Goal: Task Accomplishment & Management: Use online tool/utility

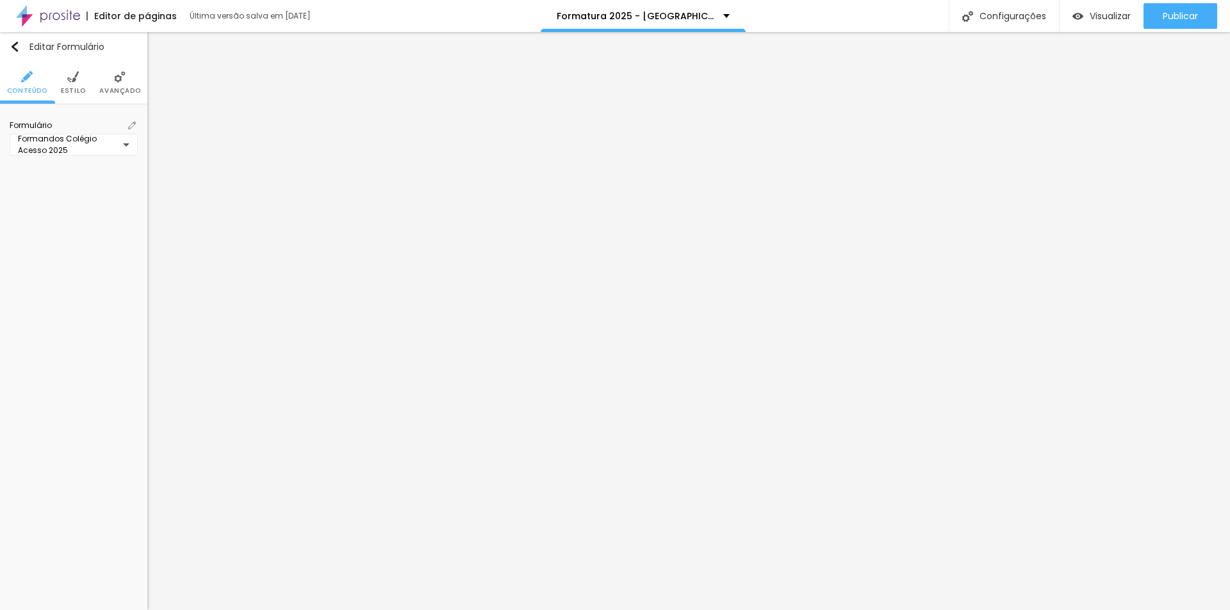
click at [78, 82] on img at bounding box center [73, 77] width 12 height 12
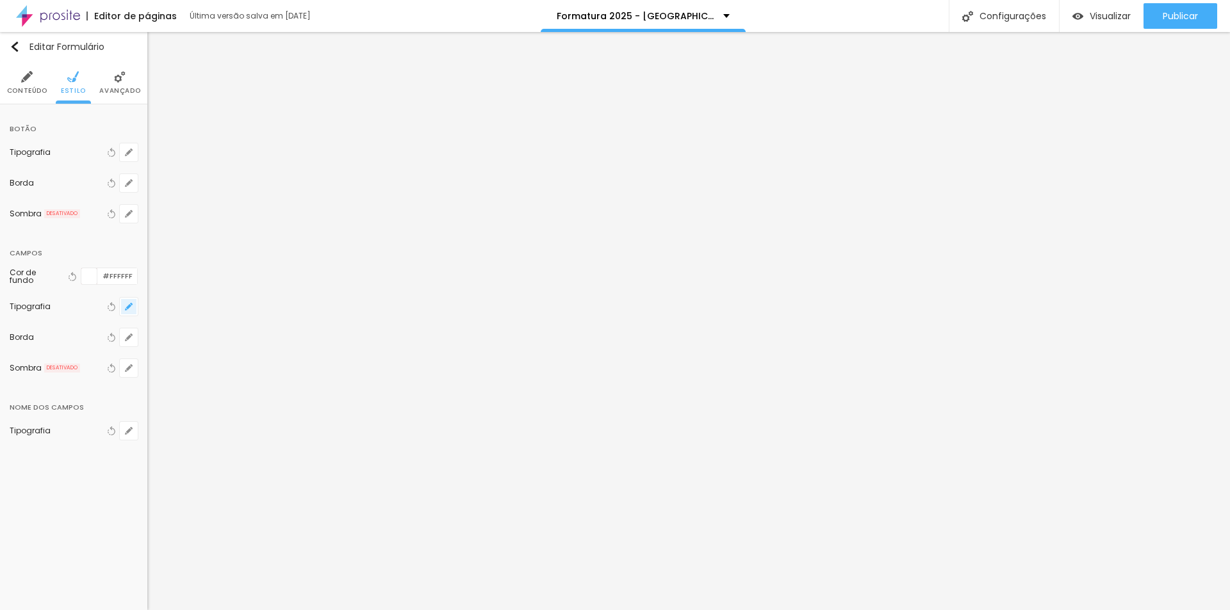
click at [133, 306] on button "button" at bounding box center [129, 307] width 18 height 18
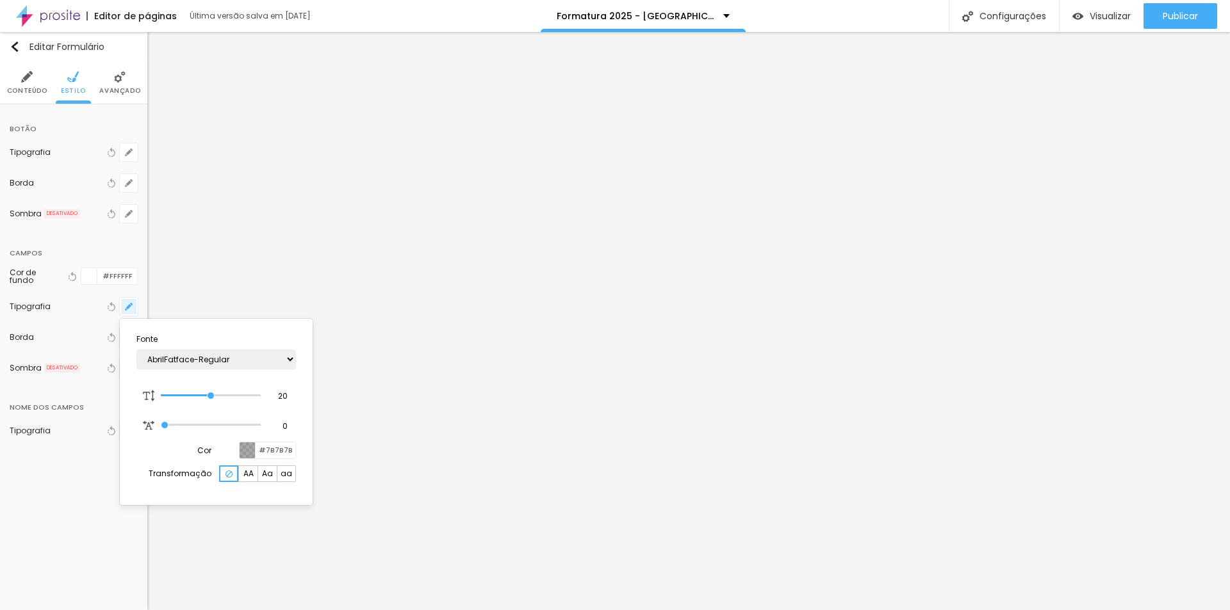
click at [133, 306] on div at bounding box center [615, 305] width 1230 height 610
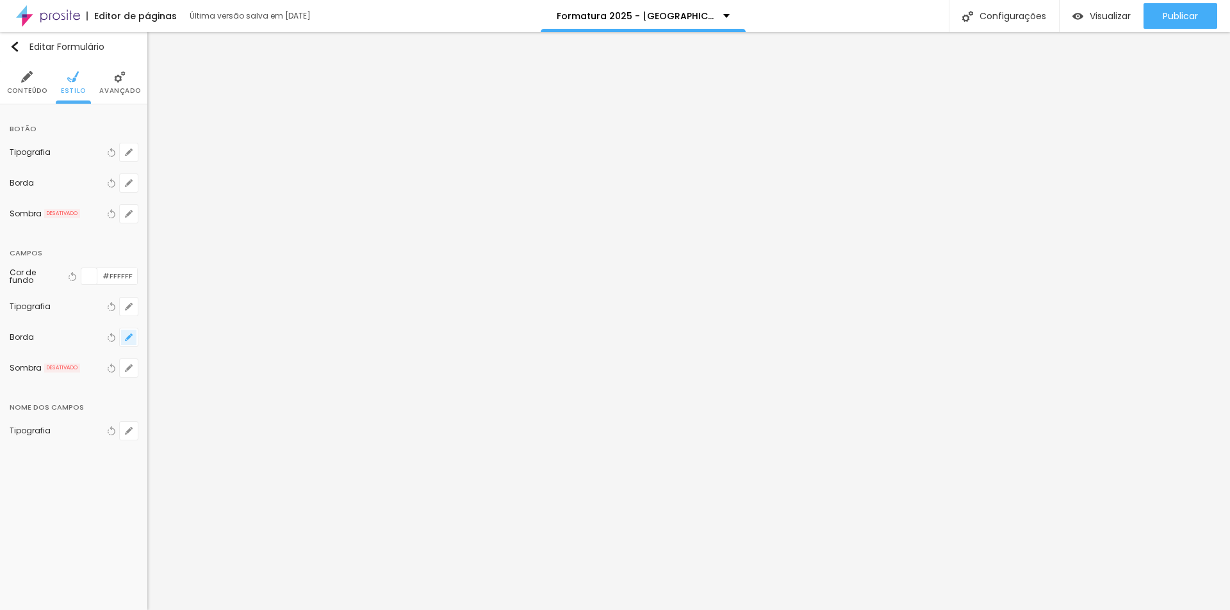
click at [127, 338] on icon "button" at bounding box center [128, 337] width 5 height 5
click at [127, 338] on div at bounding box center [615, 305] width 1230 height 610
click at [123, 149] on button "button" at bounding box center [129, 152] width 18 height 18
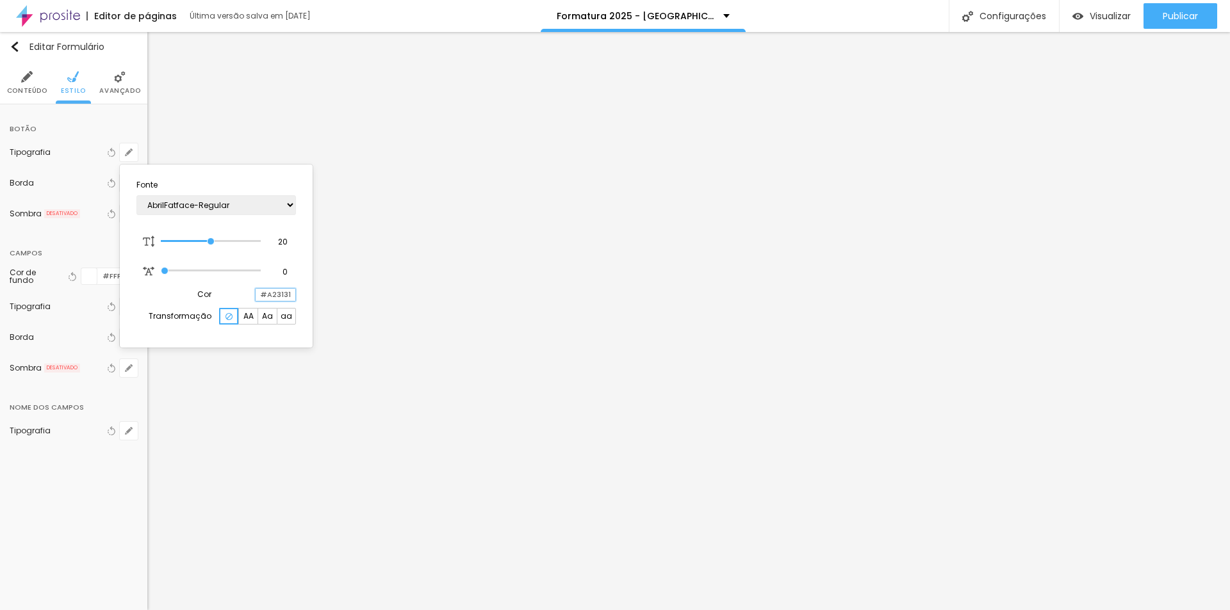
drag, startPoint x: 260, startPoint y: 297, endPoint x: 292, endPoint y: 297, distance: 32.0
click at [292, 297] on input "#A23131" at bounding box center [276, 295] width 40 height 12
click at [1132, 203] on div at bounding box center [615, 305] width 1230 height 610
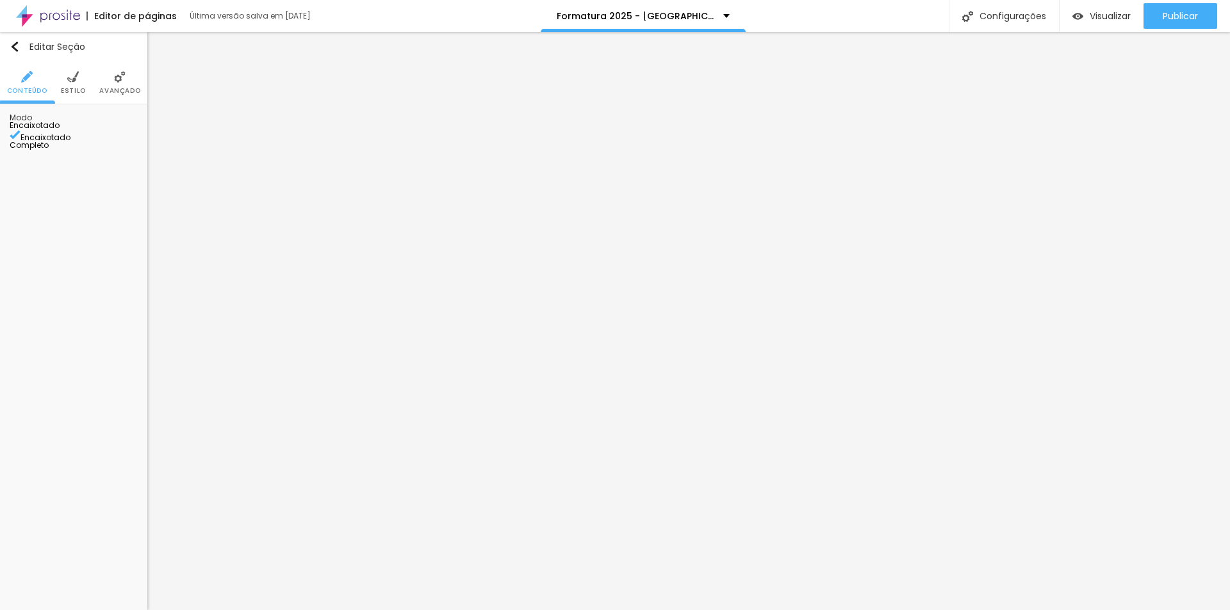
click at [116, 74] on img at bounding box center [120, 77] width 12 height 12
click at [60, 122] on span "Encaixotado" at bounding box center [35, 125] width 50 height 11
click at [117, 94] on span "Avançado" at bounding box center [119, 91] width 41 height 6
click at [129, 80] on li "Avançado" at bounding box center [119, 82] width 41 height 42
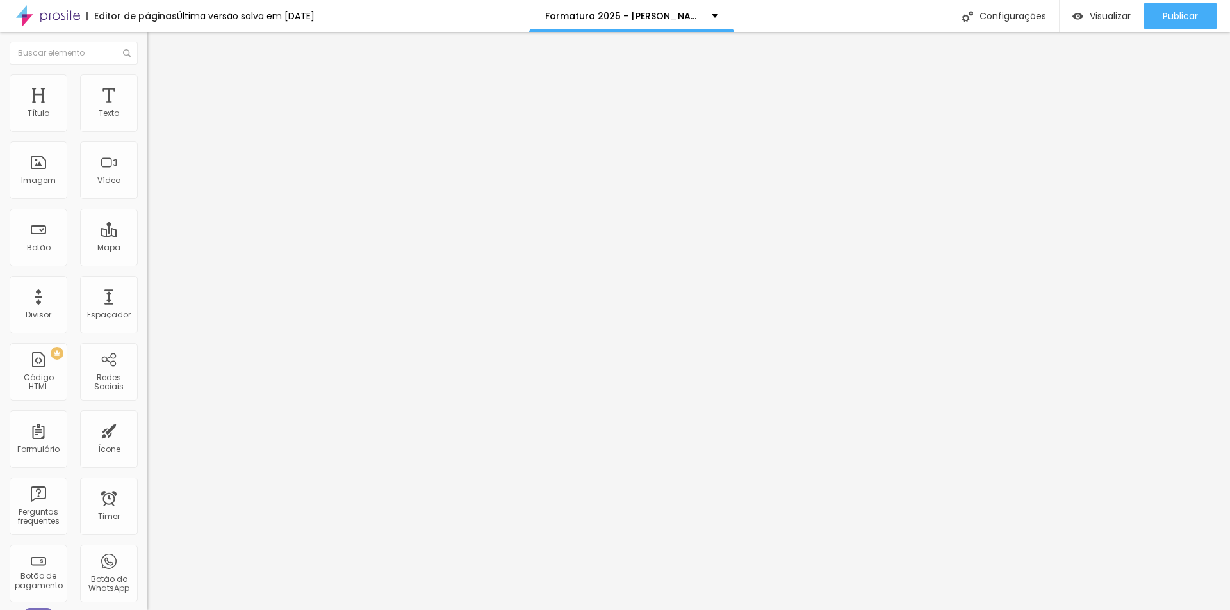
click at [147, 87] on img at bounding box center [153, 93] width 12 height 12
click at [147, 83] on li "Estilo" at bounding box center [220, 80] width 147 height 13
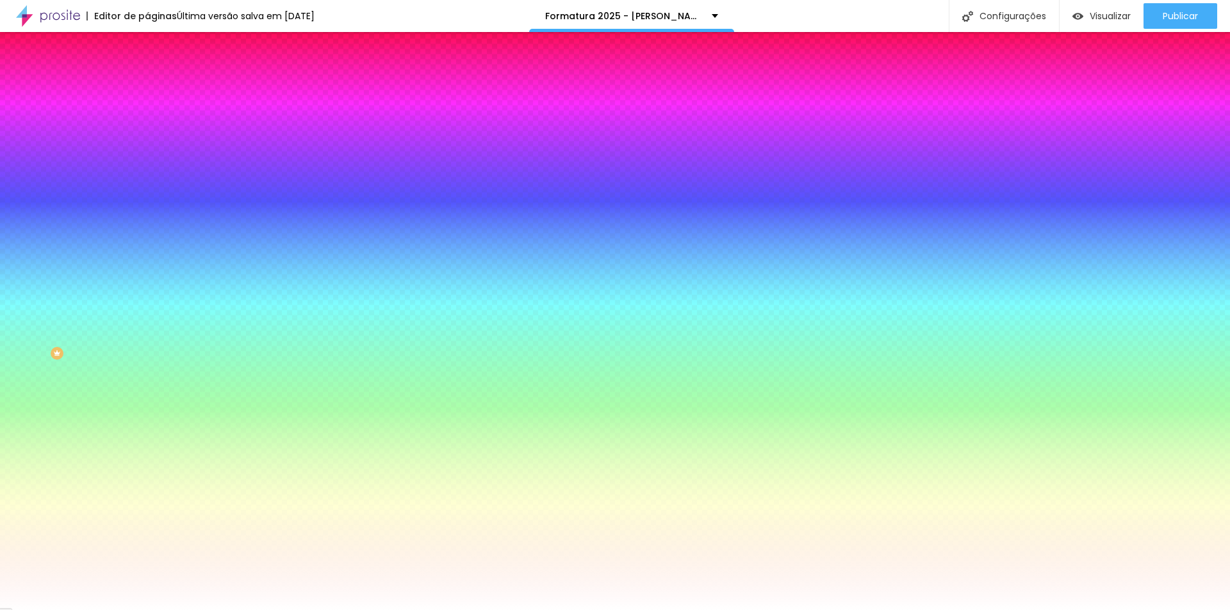
click at [154, 138] on icon "button" at bounding box center [156, 135] width 5 height 5
drag, startPoint x: 291, startPoint y: 294, endPoint x: 195, endPoint y: 274, distance: 98.2
paste input "A23131"
type input "#A23131"
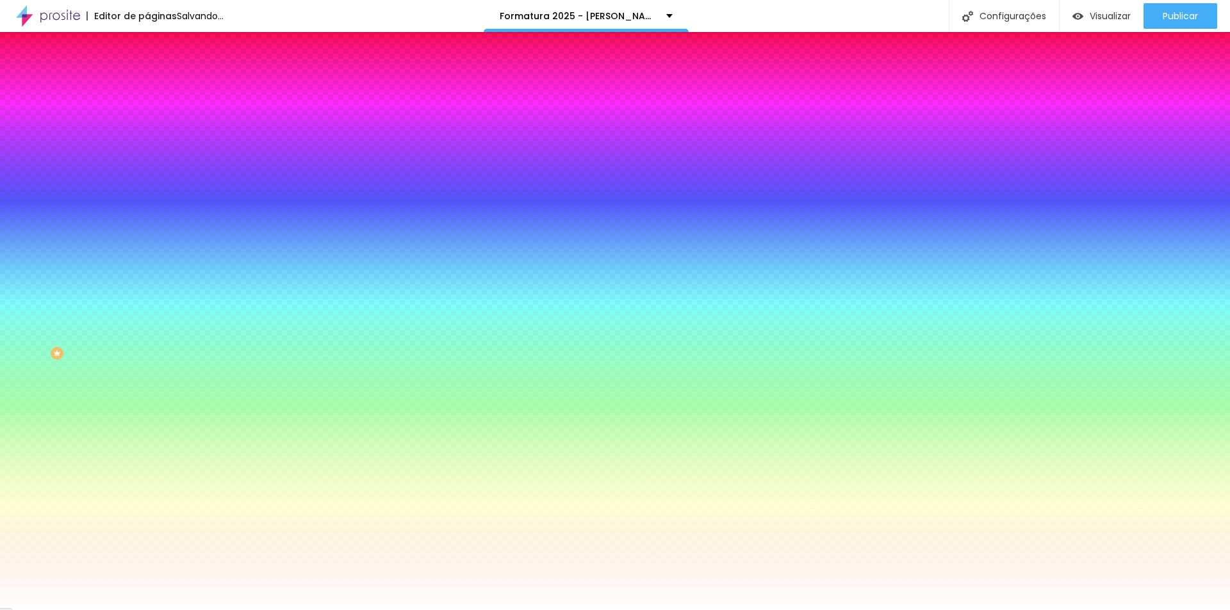
click at [198, 610] on div at bounding box center [615, 610] width 1230 height 0
click at [147, 130] on button "Voltar ao padrão" at bounding box center [190, 122] width 87 height 15
click at [147, 143] on button "button" at bounding box center [156, 136] width 18 height 13
click at [288, 384] on div at bounding box center [615, 305] width 1230 height 610
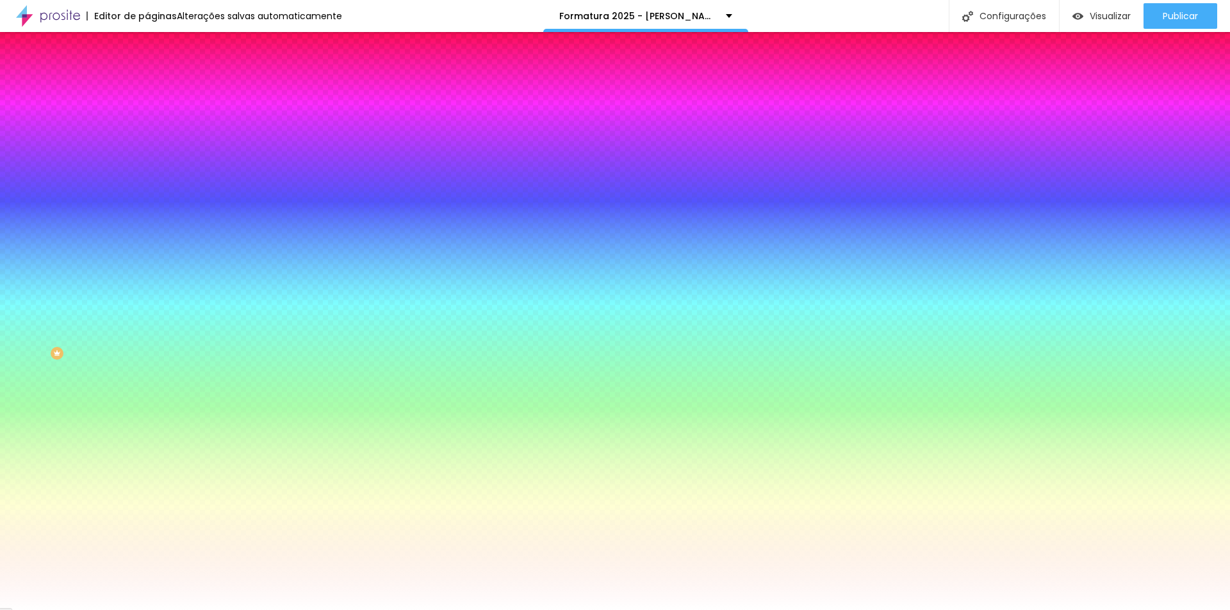
click at [242, 343] on div at bounding box center [615, 305] width 1230 height 610
click at [268, 375] on div at bounding box center [615, 305] width 1230 height 610
click at [236, 338] on div at bounding box center [615, 305] width 1230 height 610
type input "#28AC2E"
click at [183, 610] on div at bounding box center [615, 610] width 1230 height 0
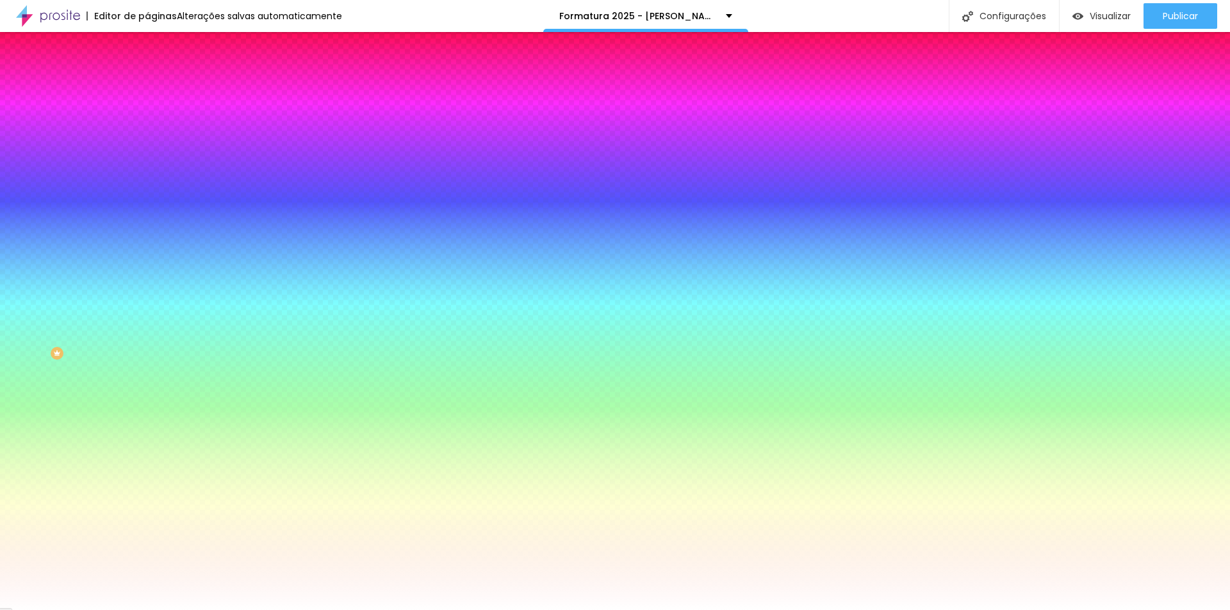
click at [152, 175] on icon "button" at bounding box center [156, 171] width 8 height 8
drag, startPoint x: 284, startPoint y: 293, endPoint x: 208, endPoint y: 281, distance: 76.5
paste input "2313"
type input "#A23131"
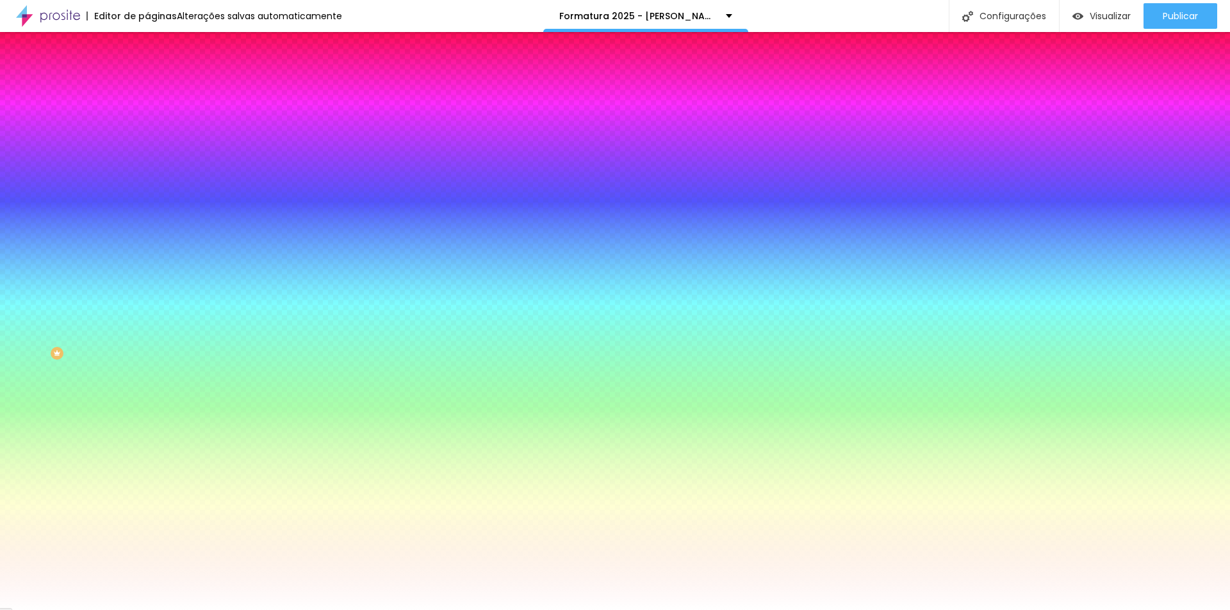
click at [226, 610] on div at bounding box center [615, 610] width 1230 height 0
click at [147, 87] on img at bounding box center [153, 93] width 12 height 12
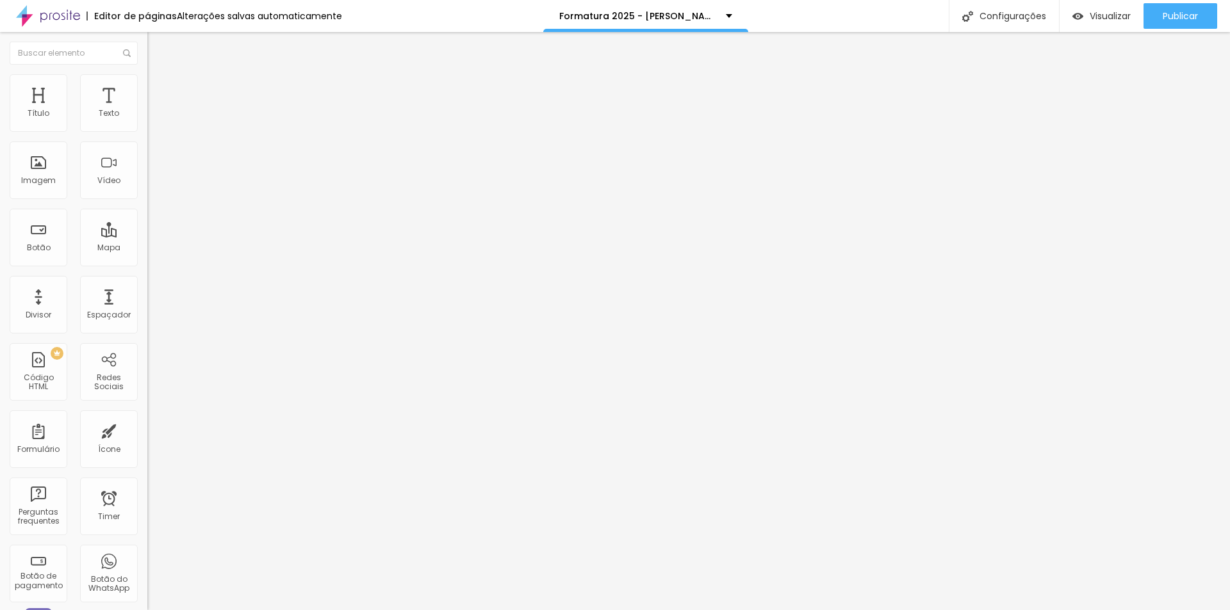
click at [147, 87] on img at bounding box center [153, 93] width 12 height 12
click at [147, 82] on img at bounding box center [153, 80] width 12 height 12
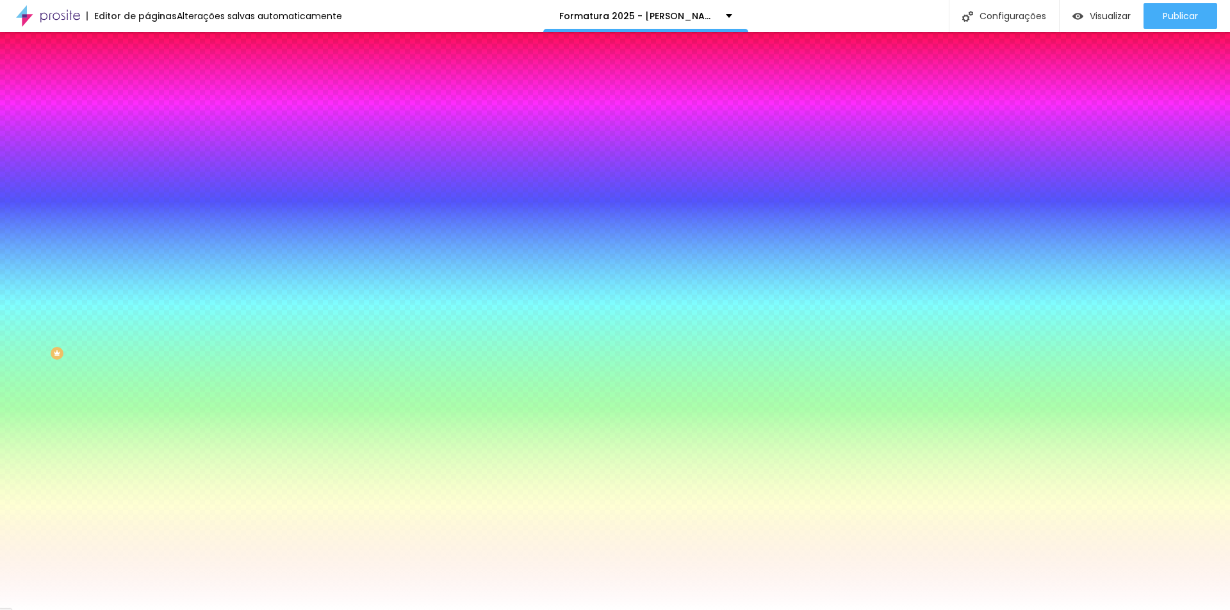
click at [152, 126] on icon "button" at bounding box center [156, 121] width 9 height 9
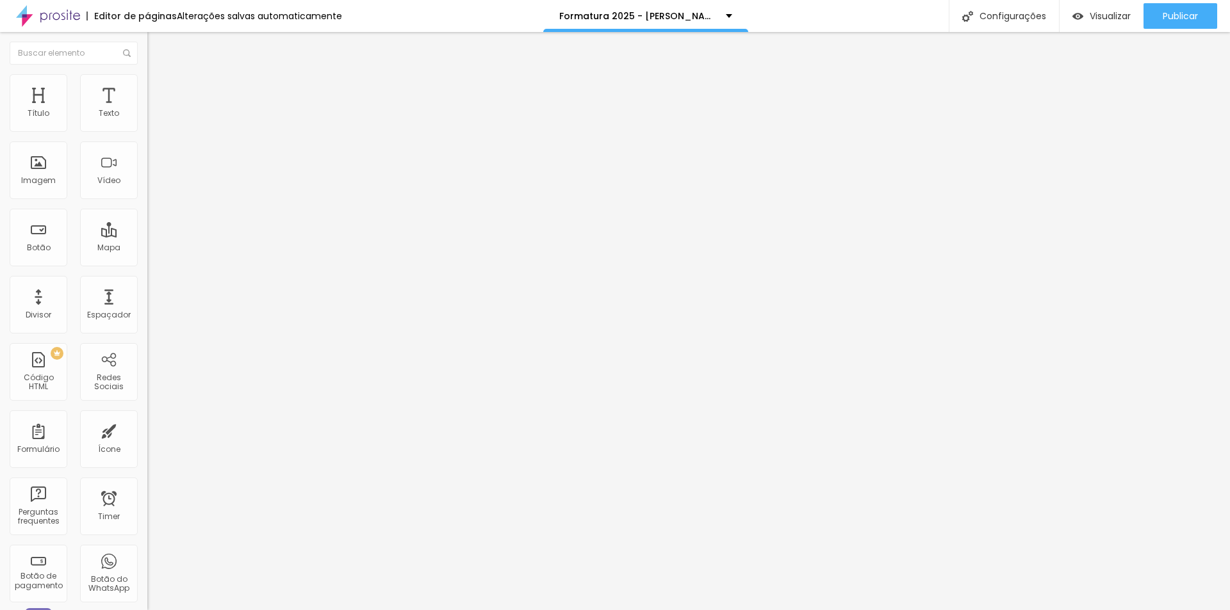
click at [147, 78] on ul "Conteúdo Estilo Avançado" at bounding box center [220, 80] width 147 height 38
click at [147, 78] on img at bounding box center [153, 80] width 12 height 12
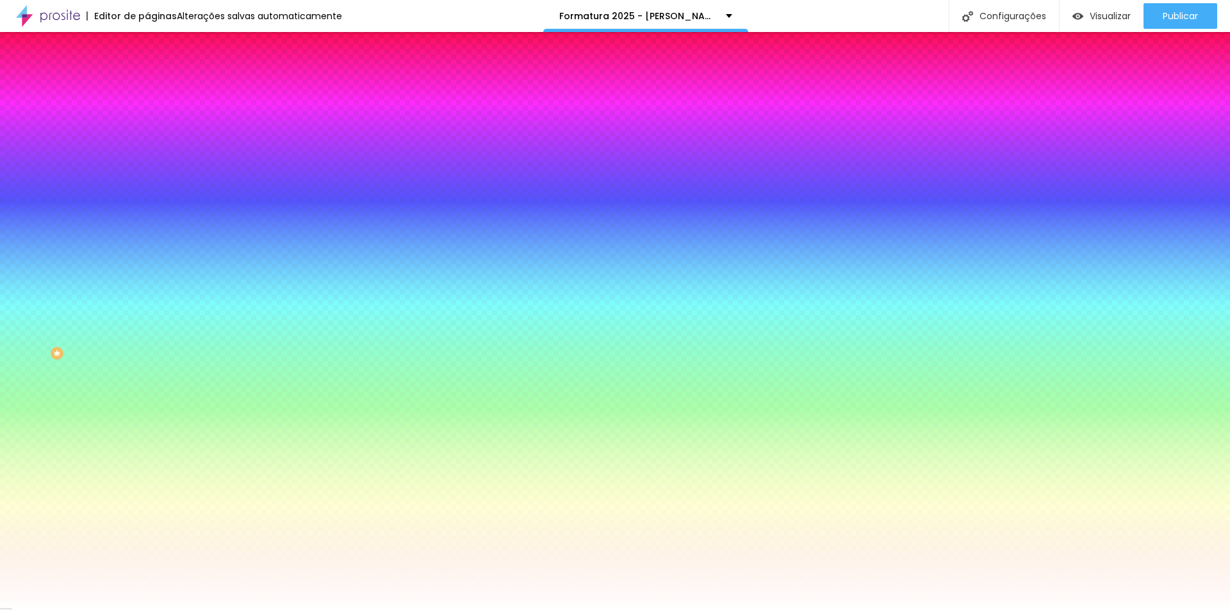
click at [147, 87] on li "Avançado" at bounding box center [220, 93] width 147 height 13
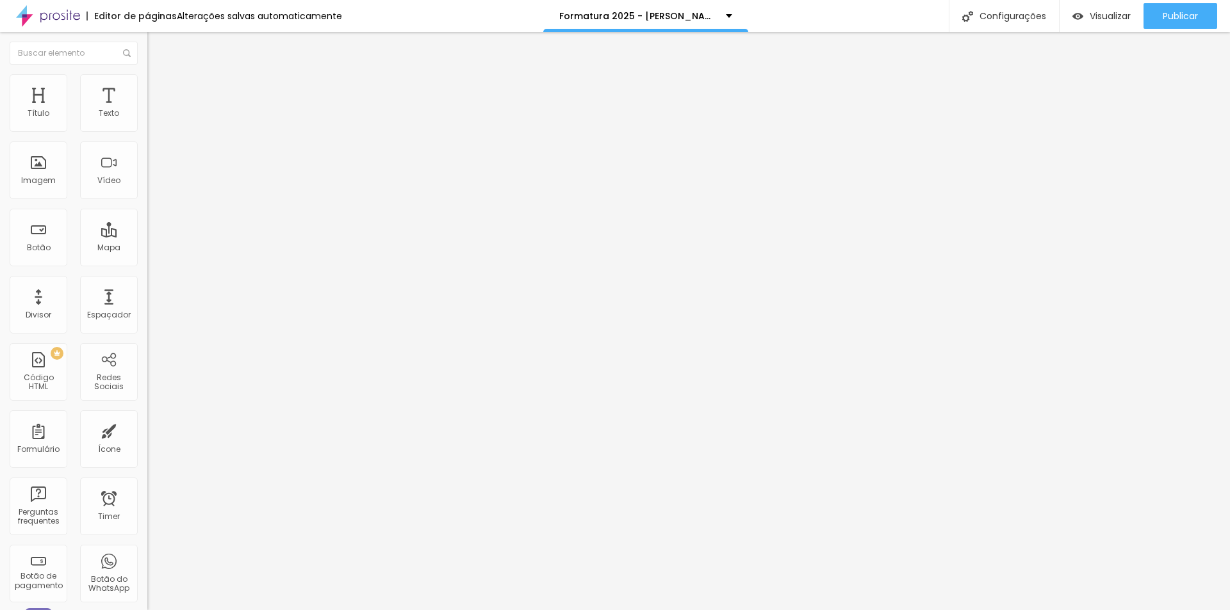
click at [147, 72] on img at bounding box center [153, 67] width 12 height 12
click at [159, 88] on span "Estilo" at bounding box center [169, 83] width 20 height 11
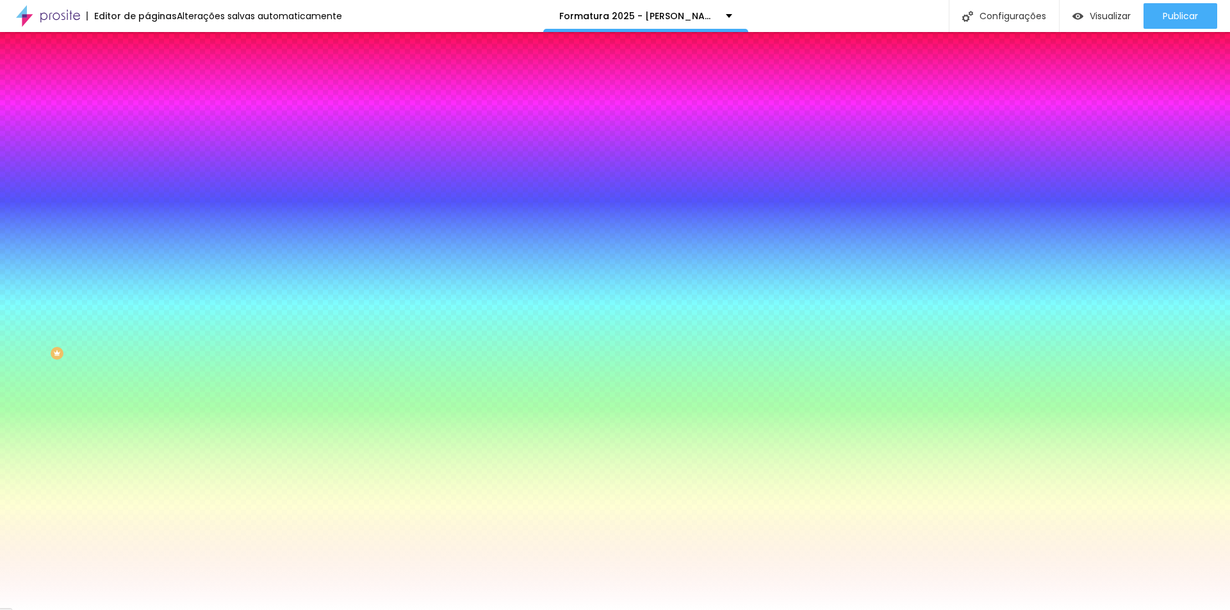
click at [147, 118] on span "Trocar imagem" at bounding box center [182, 112] width 70 height 11
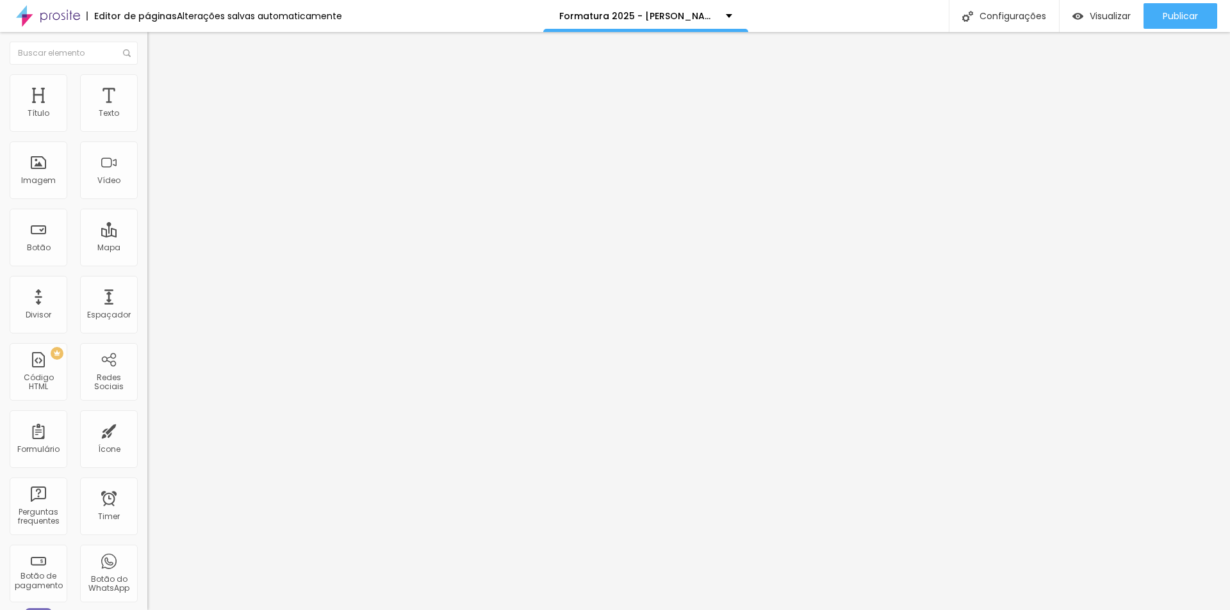
click at [159, 90] on span "Avançado" at bounding box center [180, 95] width 42 height 11
click at [147, 551] on li "Tablet" at bounding box center [220, 555] width 147 height 8
click at [147, 559] on div at bounding box center [220, 559] width 147 height 0
click at [147, 551] on div at bounding box center [220, 551] width 147 height 0
type input "30"
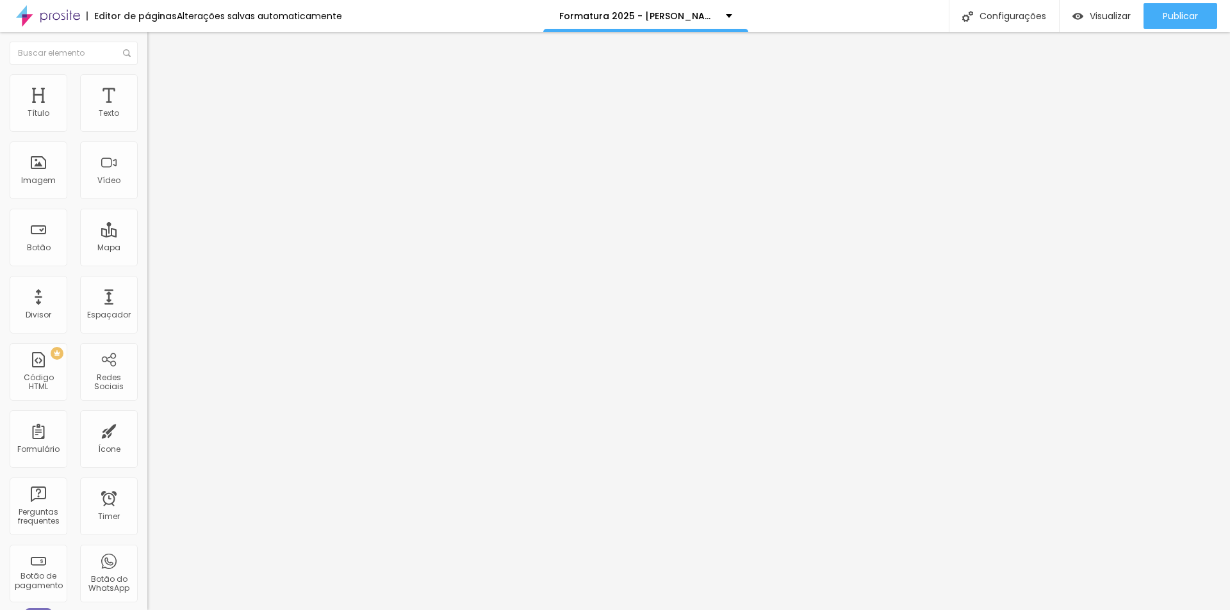
type input "30"
click at [147, 249] on input "range" at bounding box center [188, 254] width 83 height 10
type input "0"
type input "1"
type input "10"
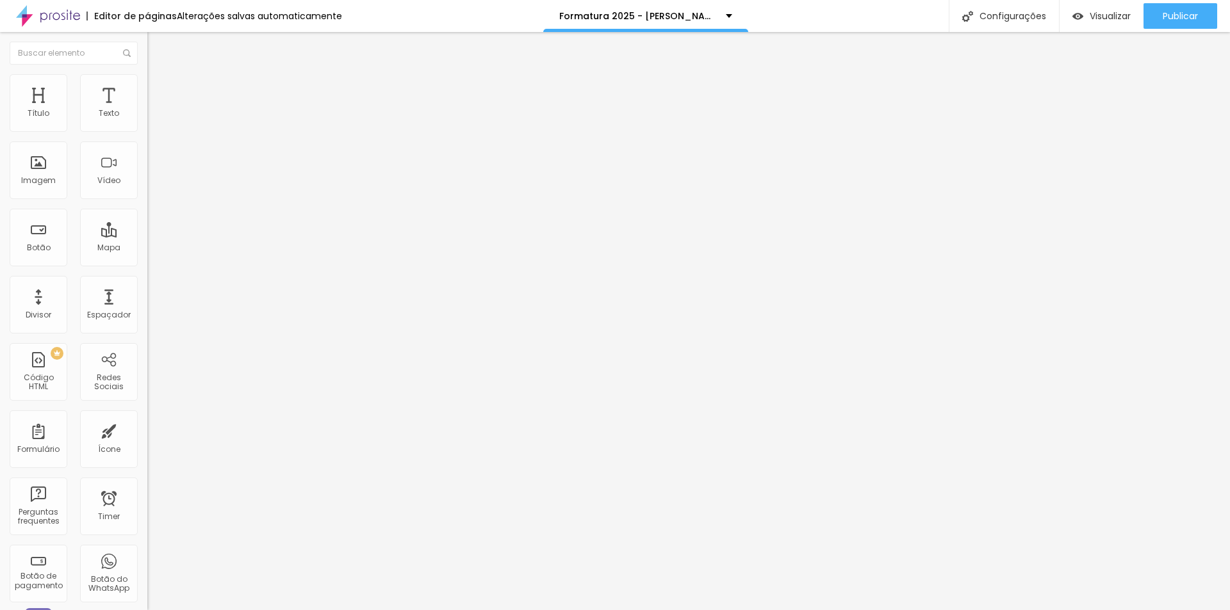
type input "10"
drag, startPoint x: 102, startPoint y: 148, endPoint x: 144, endPoint y: 147, distance: 42.3
click at [147, 147] on div "10 Espaçamento entre colunas 92 px Espaçamento vertical ID Html Classes Html Vi…" at bounding box center [220, 369] width 147 height 539
type input "6"
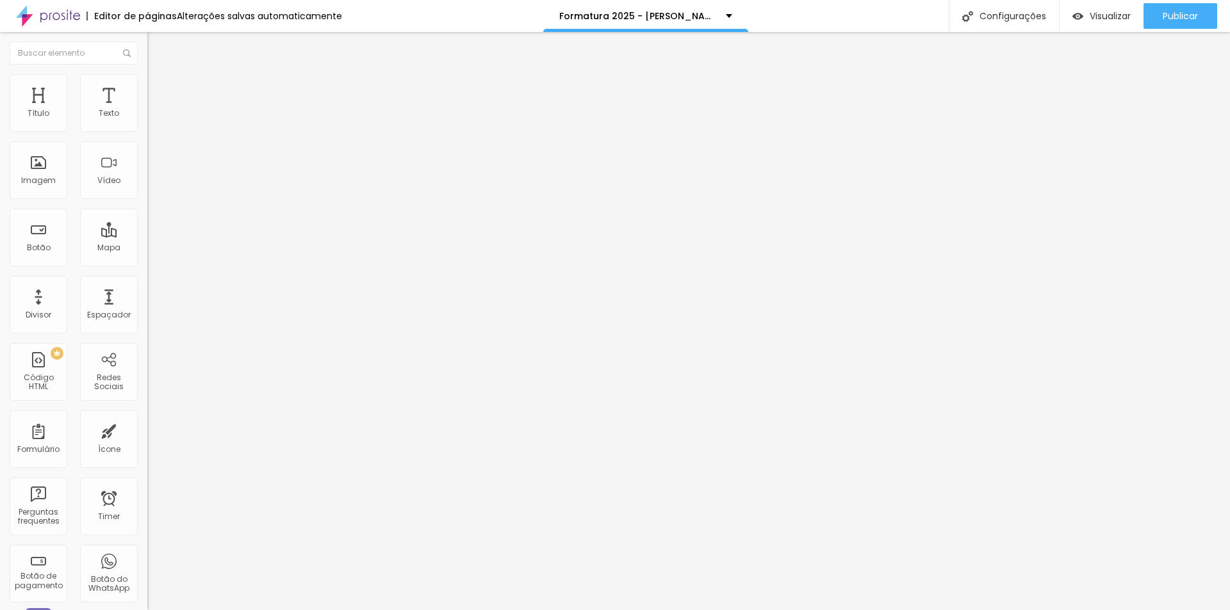
type input "68"
click at [147, 87] on li "Avançado" at bounding box center [220, 93] width 147 height 13
click at [147, 260] on input "15" at bounding box center [171, 266] width 48 height 13
type input "0"
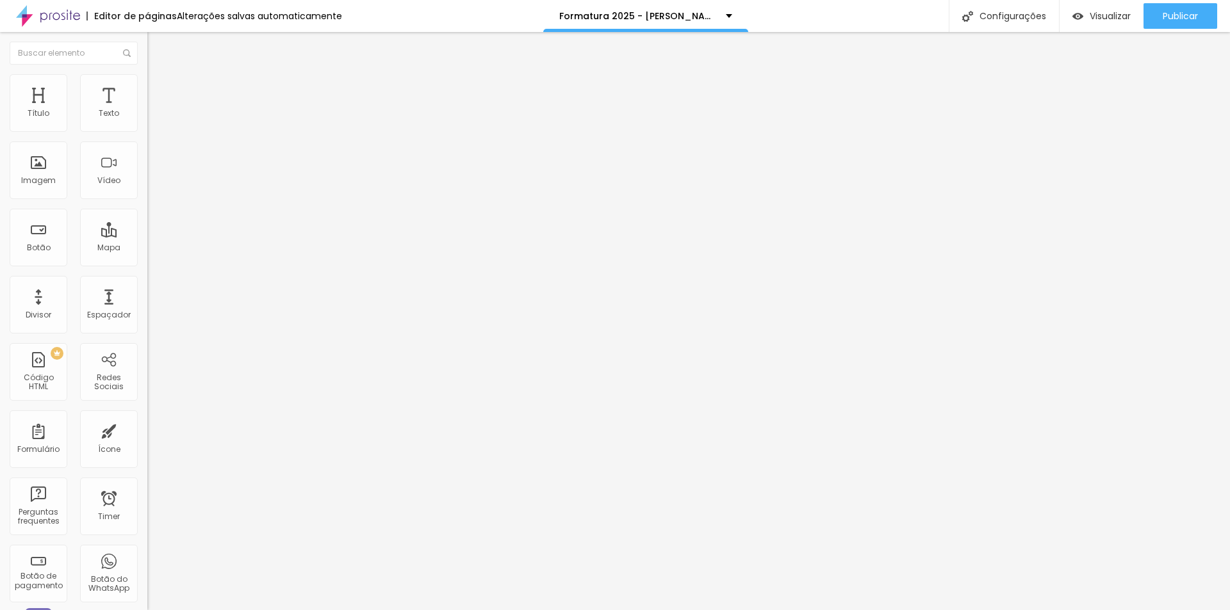
type input "1"
type input "10"
click at [147, 441] on input "92" at bounding box center [174, 447] width 55 height 13
type input "6"
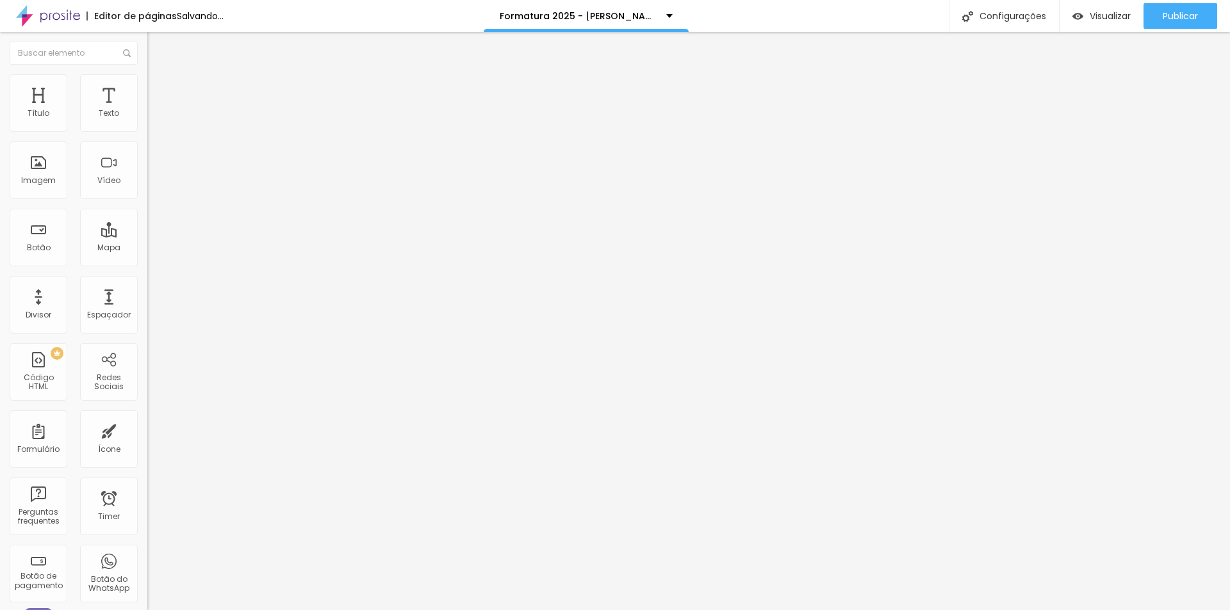
type input "6"
type input "68"
click at [147, 462] on div "ID Html" at bounding box center [220, 477] width 147 height 31
click at [147, 566] on div at bounding box center [220, 566] width 147 height 0
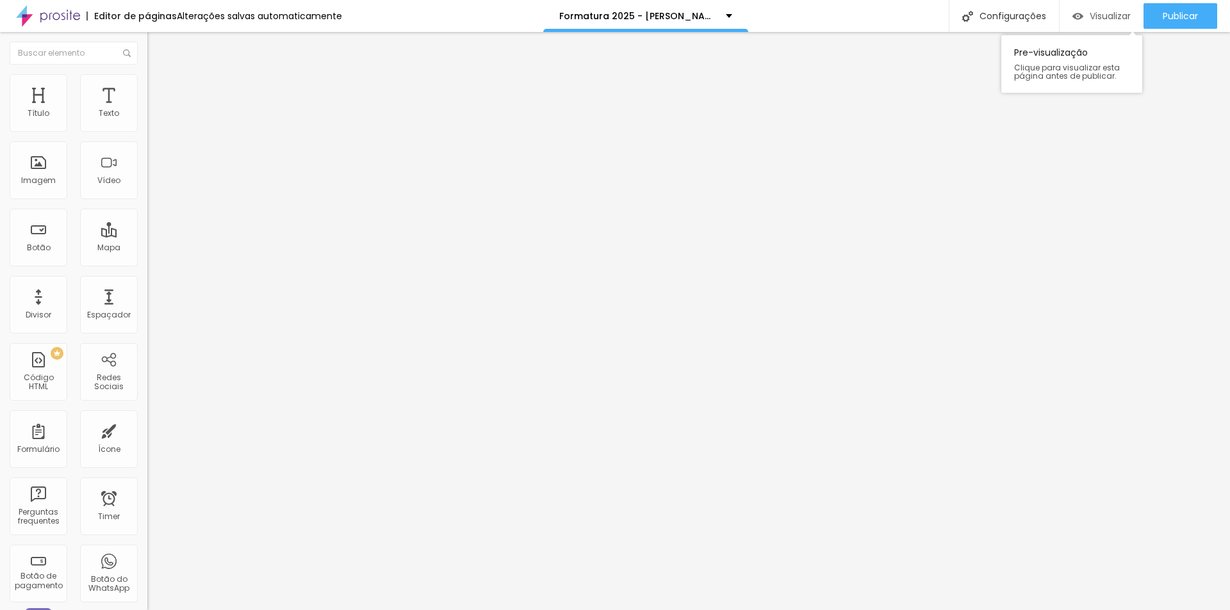
click at [1090, 18] on span "Visualizar" at bounding box center [1110, 16] width 41 height 10
click at [159, 92] on span "Avançado" at bounding box center [180, 95] width 42 height 11
click at [159, 90] on span "Avançado" at bounding box center [180, 95] width 42 height 11
click at [147, 566] on div at bounding box center [220, 566] width 147 height 0
click at [159, 90] on span "Avançado" at bounding box center [180, 95] width 42 height 11
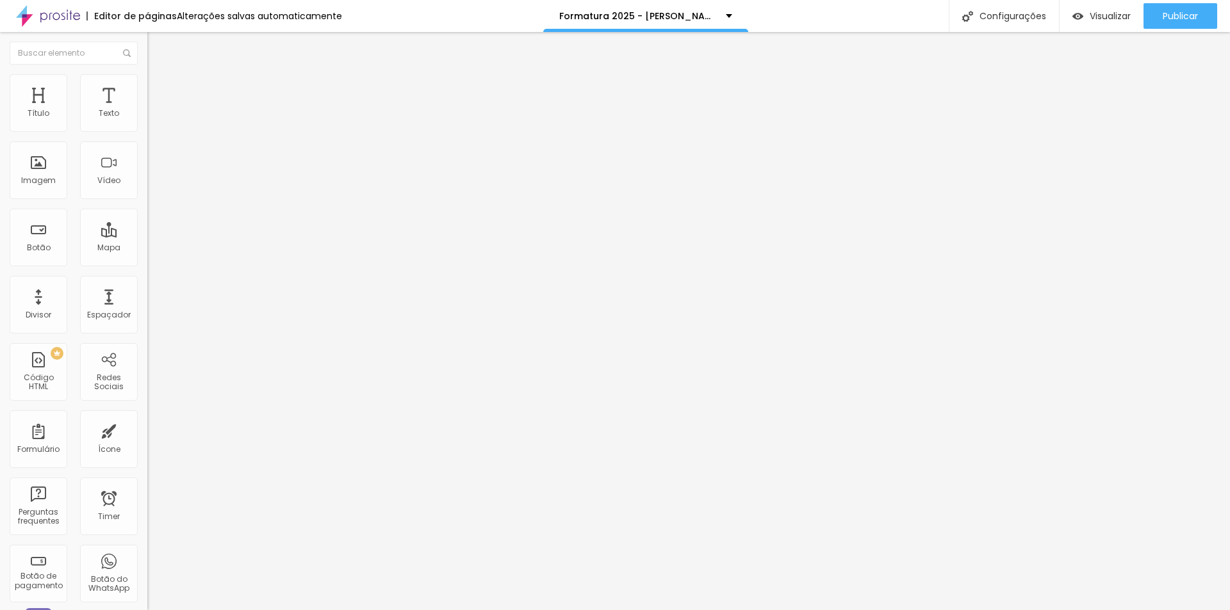
click at [147, 566] on div at bounding box center [220, 566] width 147 height 0
click at [147, 559] on div at bounding box center [220, 559] width 147 height 0
click at [147, 551] on div at bounding box center [220, 551] width 147 height 0
click at [147, 87] on img at bounding box center [153, 93] width 12 height 12
click at [147, 559] on div at bounding box center [220, 559] width 147 height 0
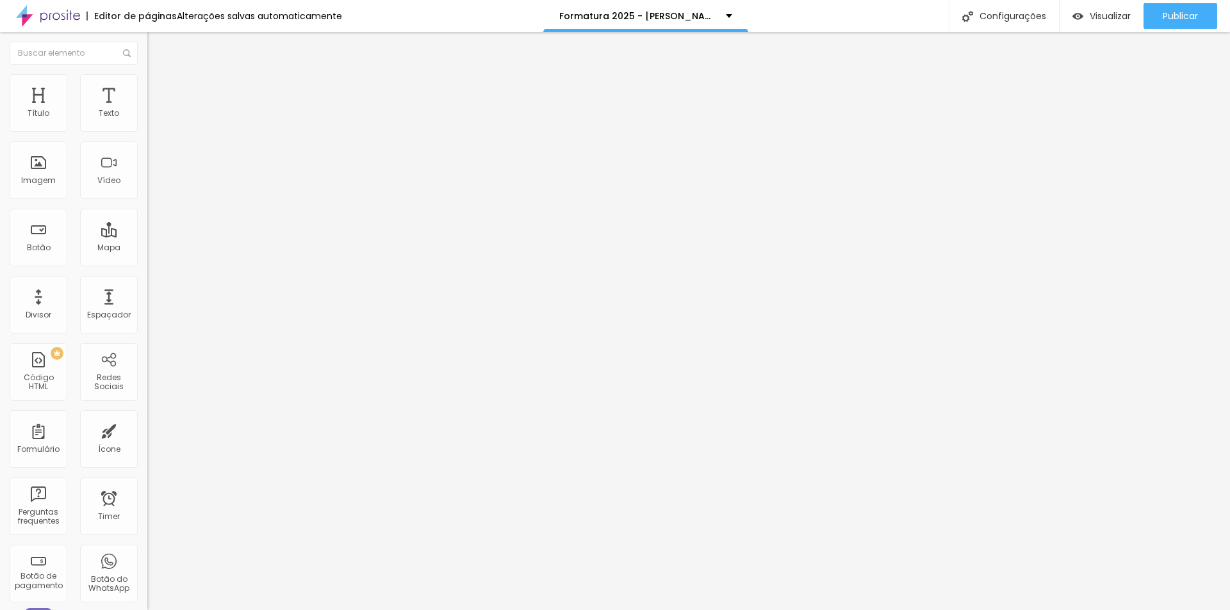
click at [147, 551] on div at bounding box center [220, 551] width 147 height 0
click at [147, 87] on li "Avançado" at bounding box center [220, 93] width 147 height 13
click at [147, 117] on span "Encaixotado" at bounding box center [172, 111] width 50 height 11
click at [159, 90] on span "Avançado" at bounding box center [180, 95] width 42 height 11
click at [147, 87] on li "Avançado" at bounding box center [220, 93] width 147 height 13
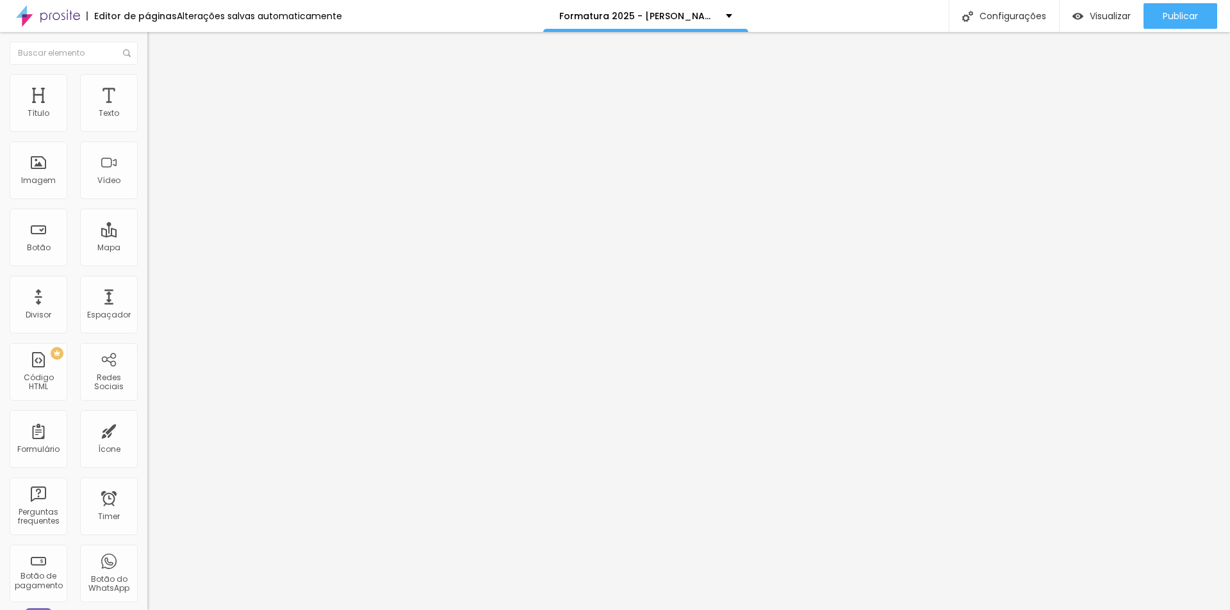
click at [147, 87] on img at bounding box center [153, 93] width 12 height 12
click at [147, 123] on button "button" at bounding box center [156, 116] width 18 height 13
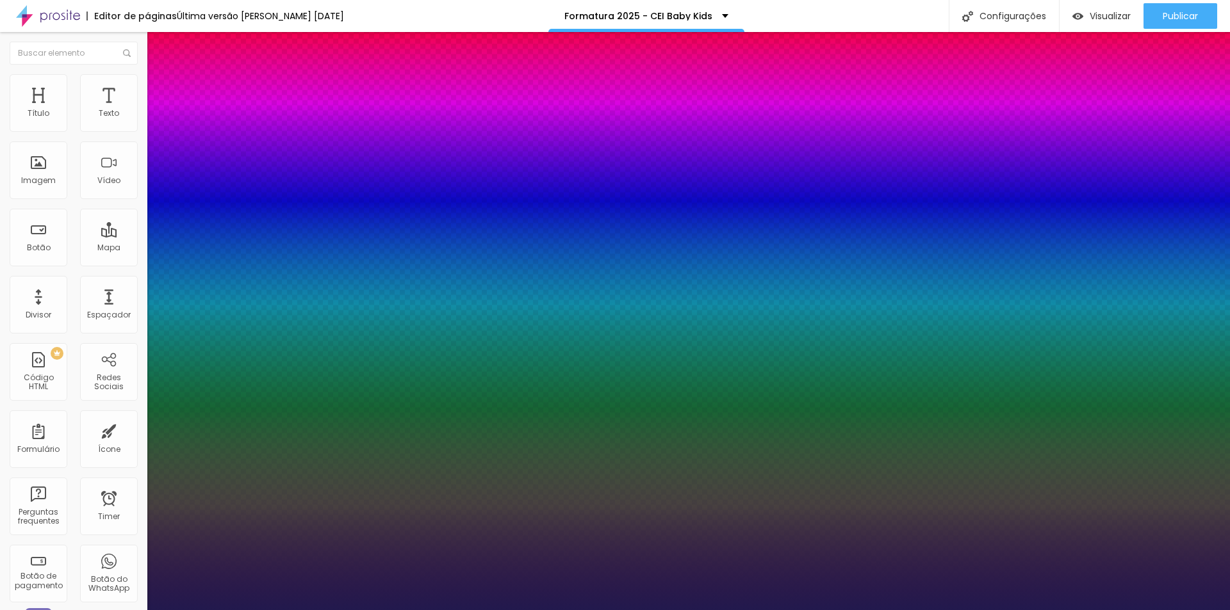
type input "1"
select select "LatoHairline"
type input "1"
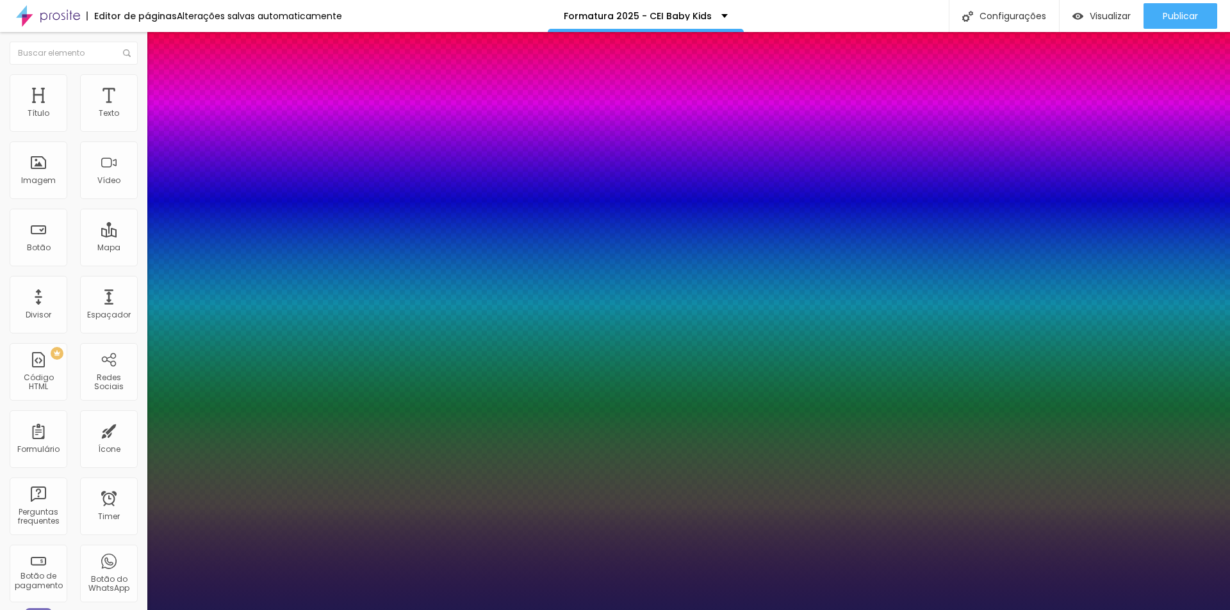
select select "Lato"
type input "1"
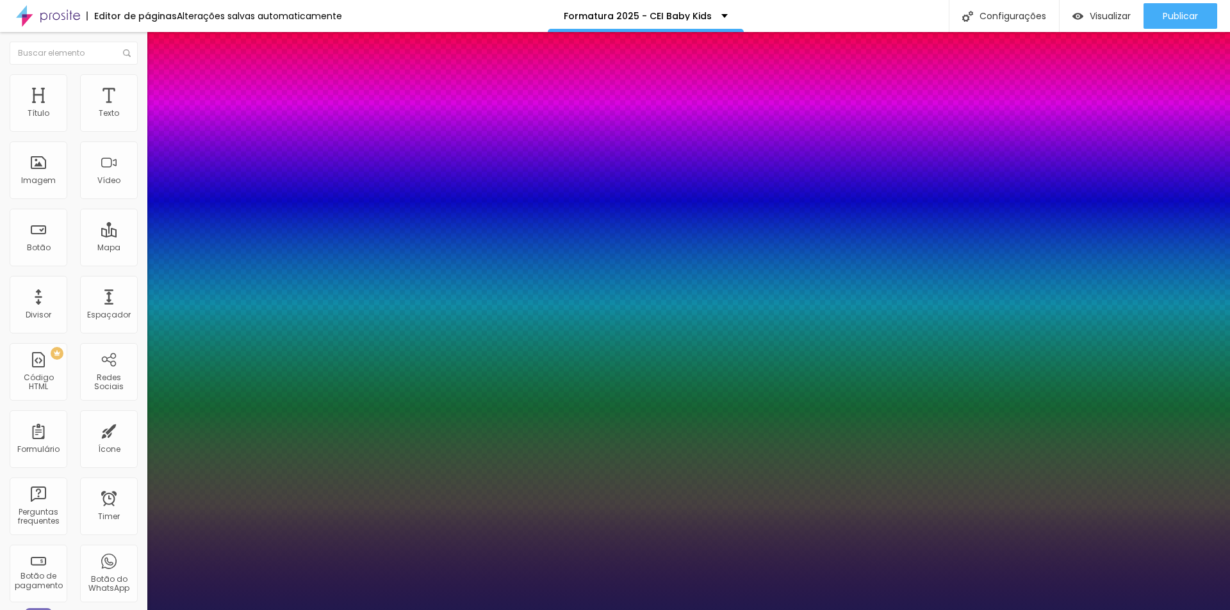
select select "LatoBlack"
type input "1"
select select "LatoHairline"
type input "1"
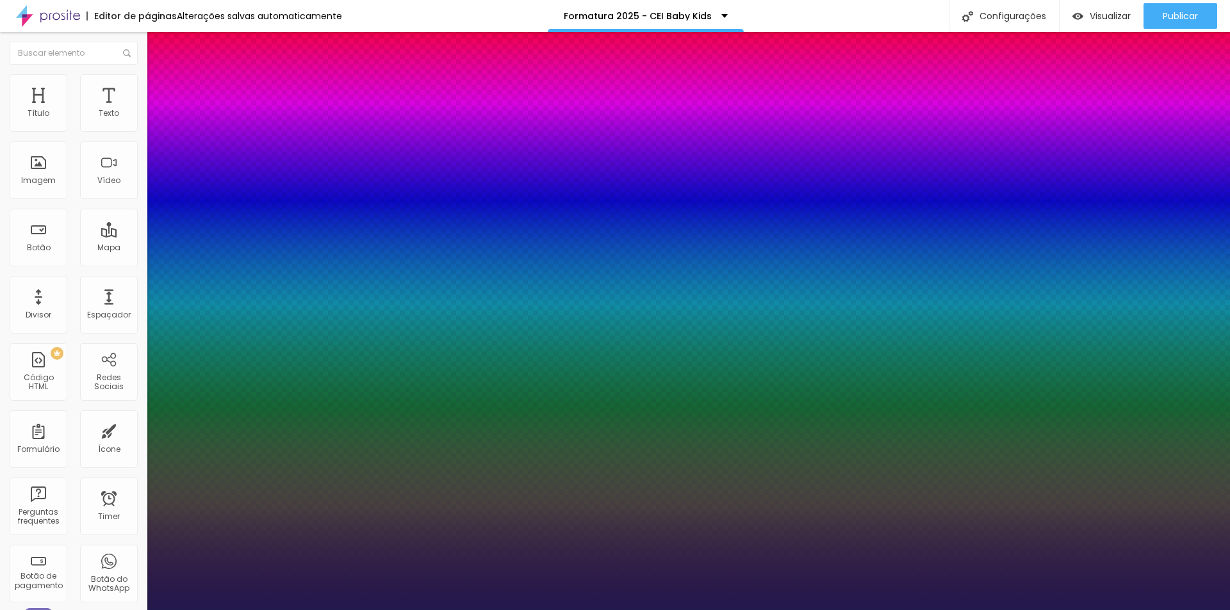
select select "LatoLight"
type input "1"
select select "LibreBaskerville"
type input "1"
select select "LatoLight"
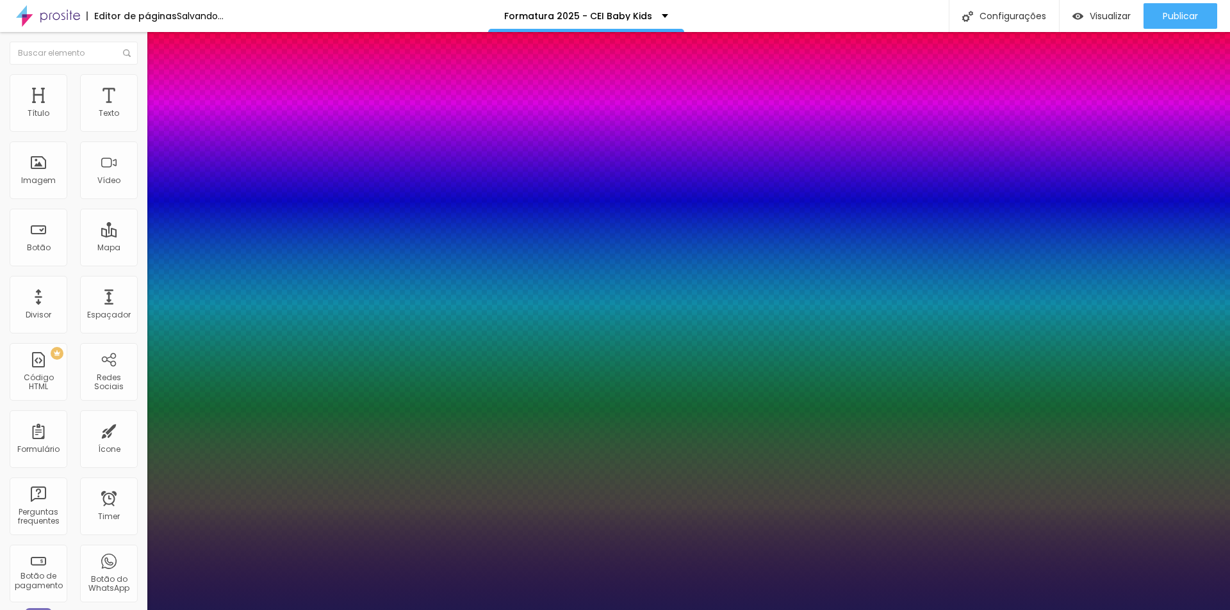
type input "1"
select select "LatoHairline"
type input "1"
select select "LatoBlack"
type input "1"
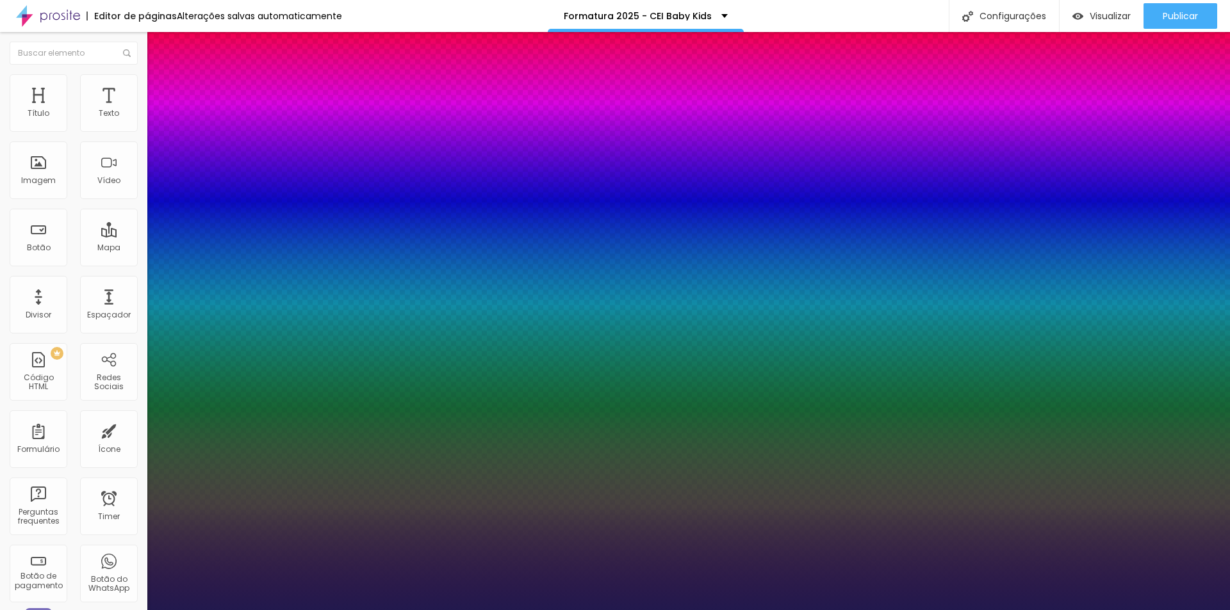
select select "Lato"
type input "1"
select select "OpenSans"
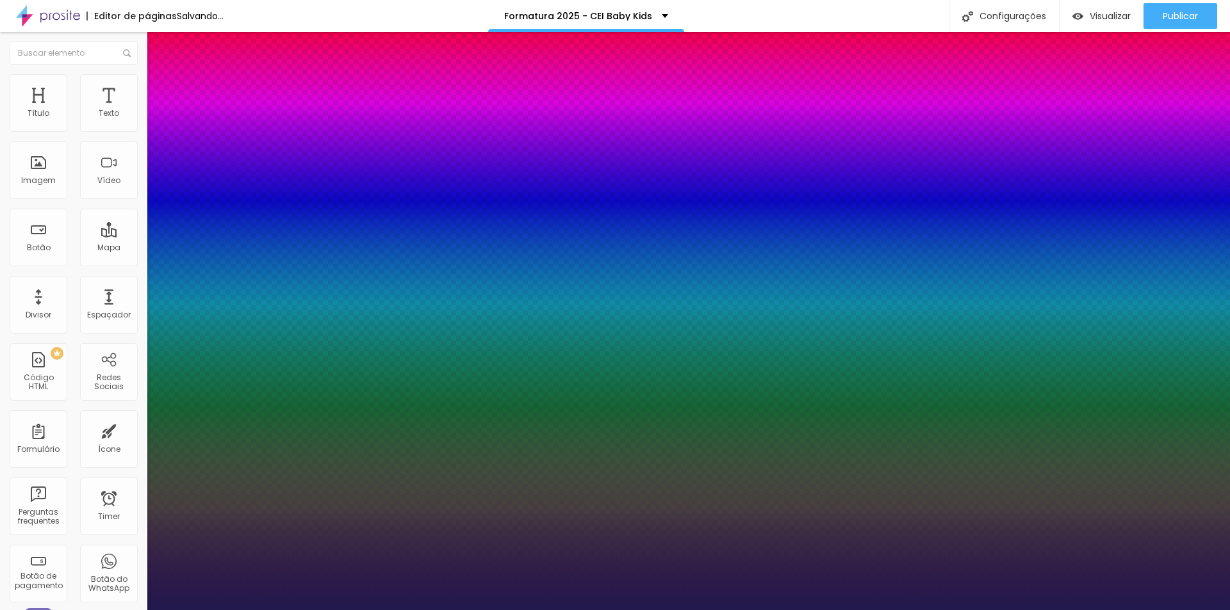
type input "1"
select select "OpenSansBold"
type input "1"
select select "OpenSansCondensed"
type input "1"
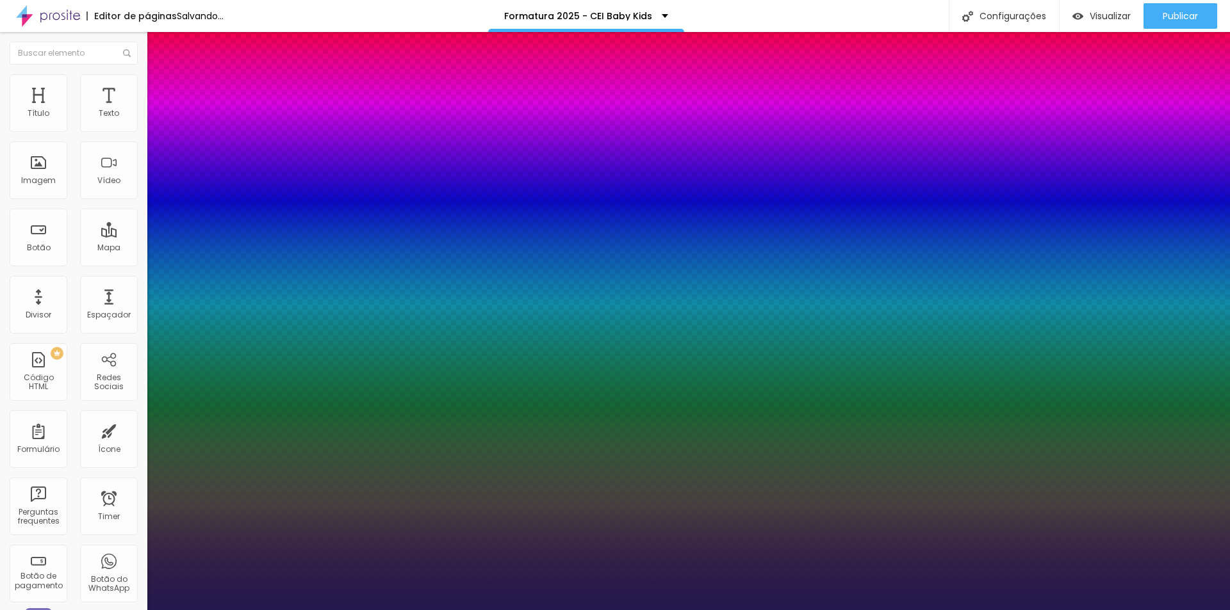
select select "OpenSansCondensedLight"
type input "1"
select select "OpenSansExtraBold"
type input "1"
select select "OpenSansLight"
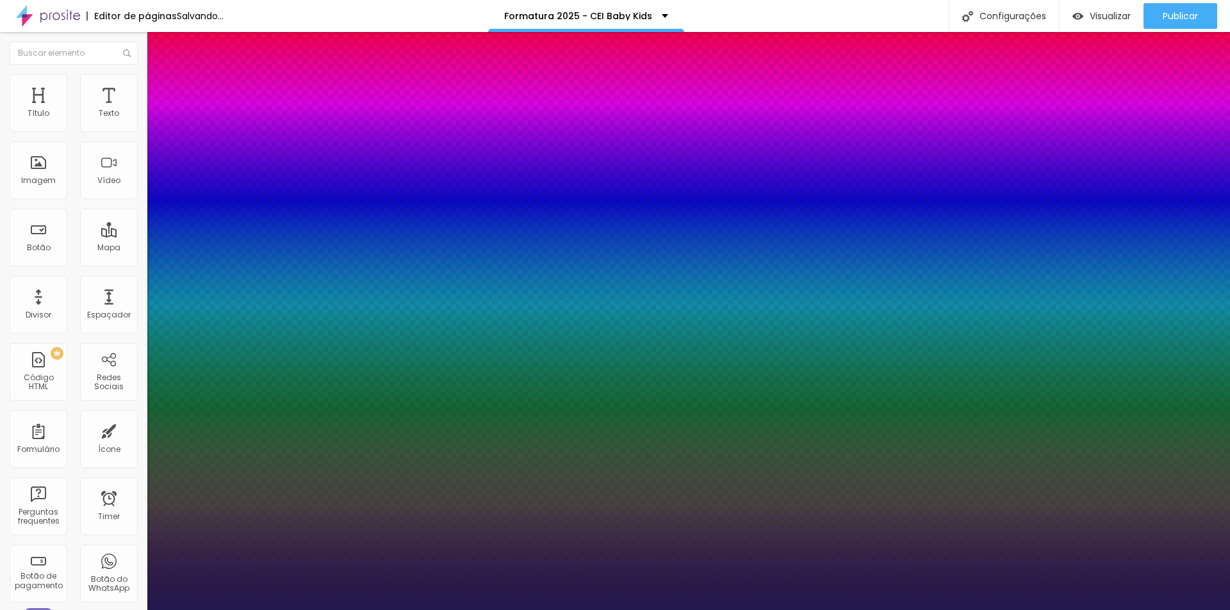
type input "1"
select select "Orbitron-Black"
type input "1"
select select "OpenSansLight"
type input "1"
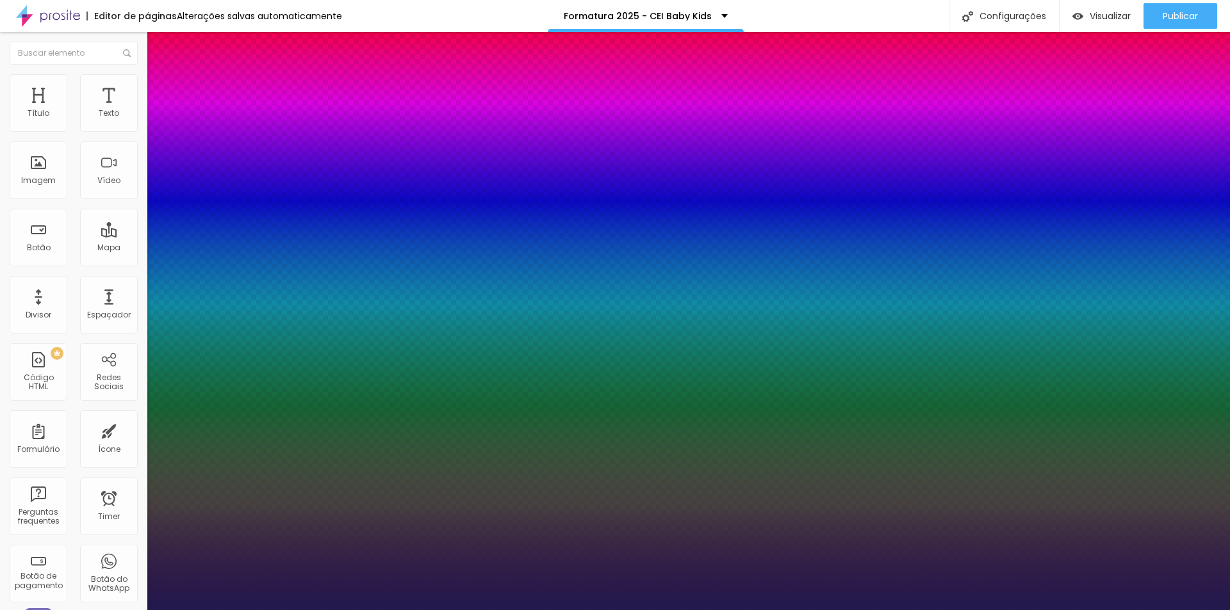
select select "OpenSansExtraBold"
type input "1"
select select "OpenSansCondensedLight"
type input "1"
select select "OpenSansCondensed"
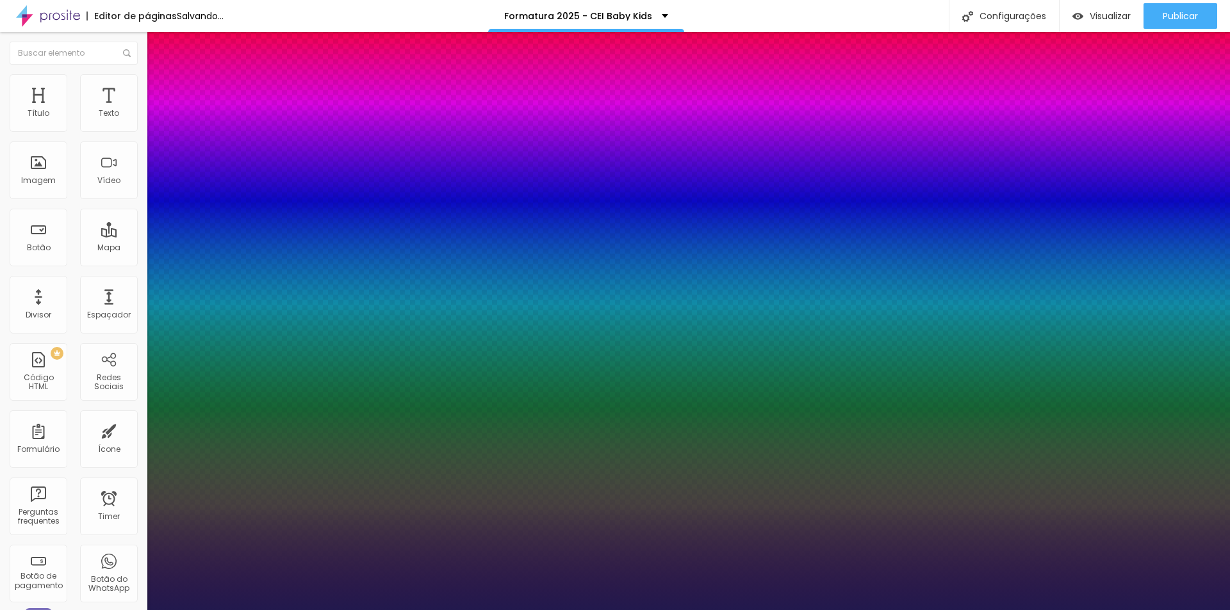
type input "1"
select select "OpenSansBold"
type input "1"
select select "OpenSans"
type input "1"
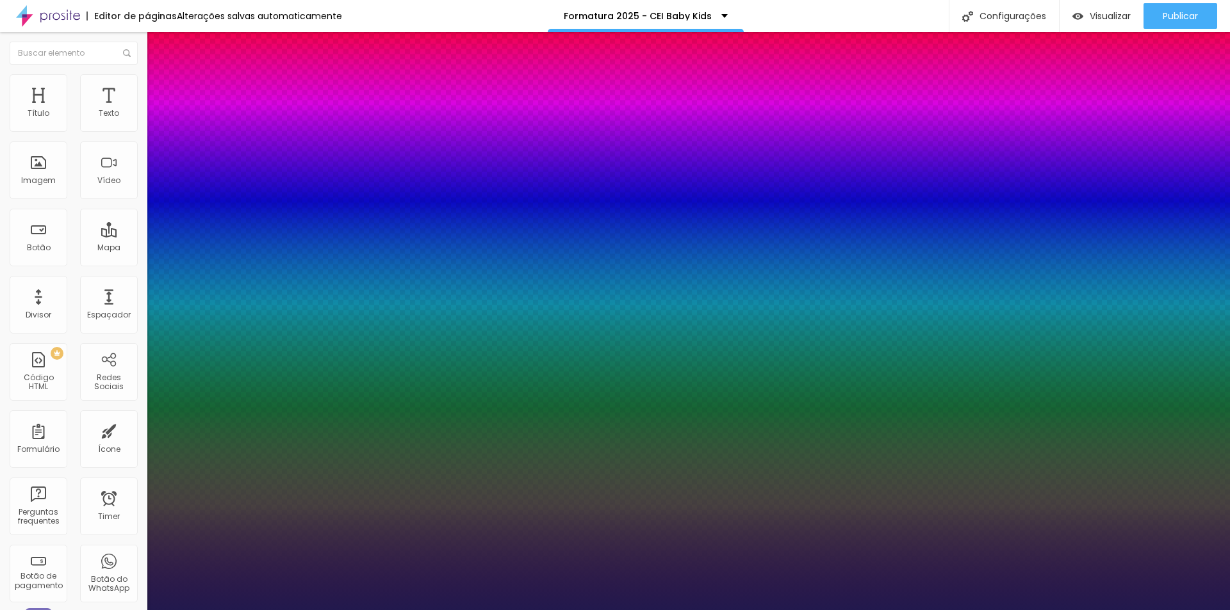
click at [534, 610] on div at bounding box center [615, 610] width 1230 height 0
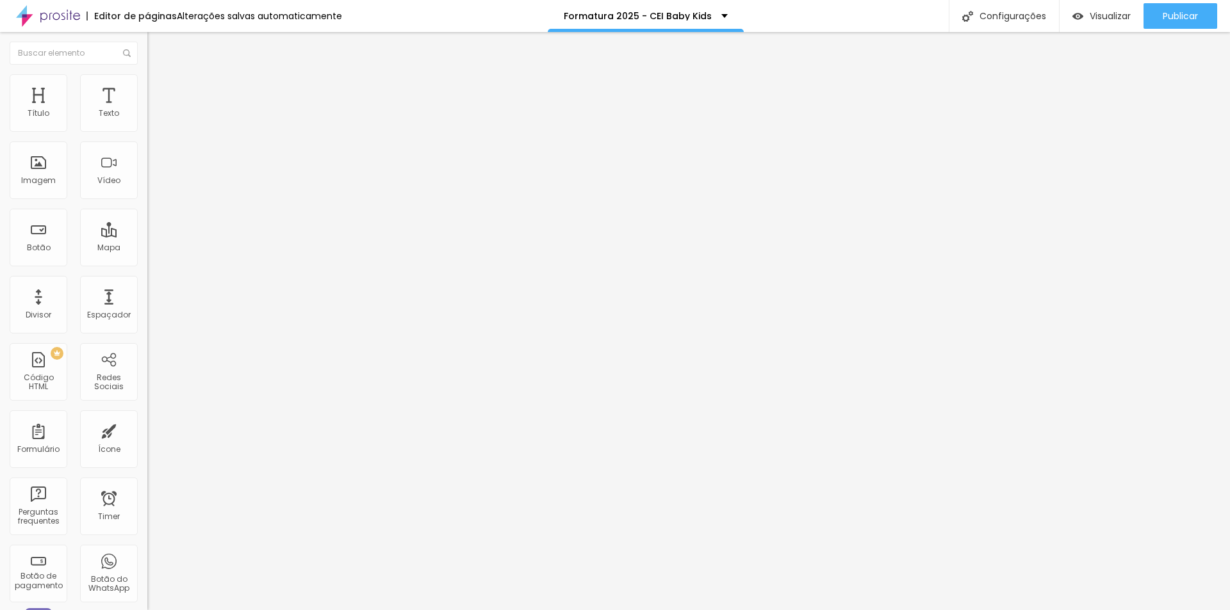
click at [154, 118] on icon "button" at bounding box center [156, 115] width 5 height 5
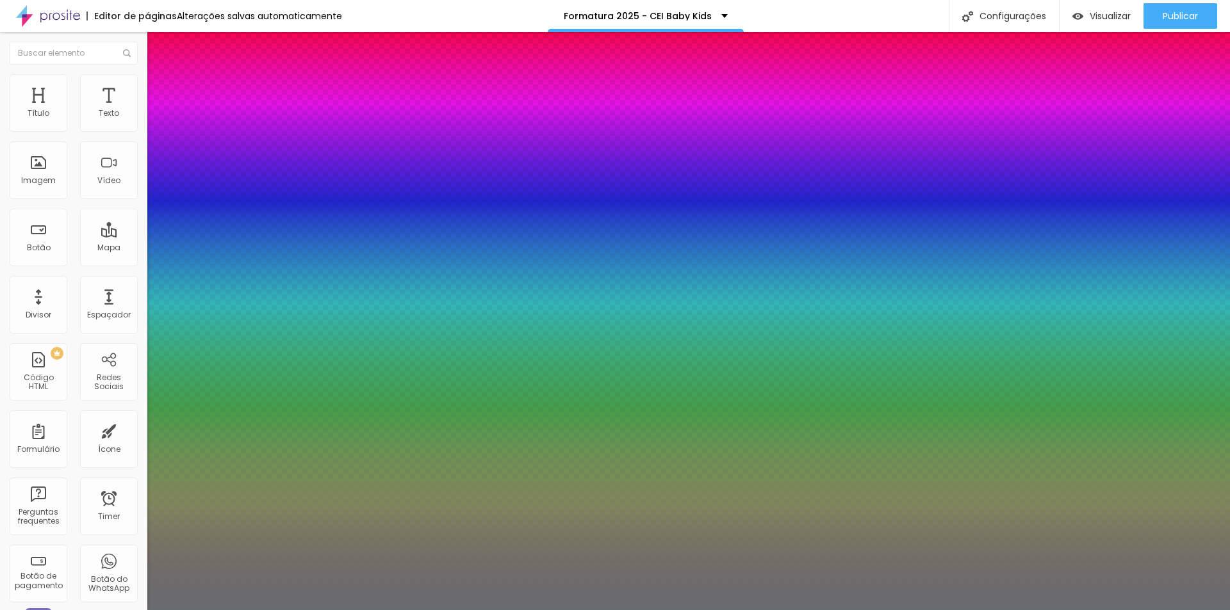
type input "1"
click at [130, 610] on div at bounding box center [615, 610] width 1230 height 0
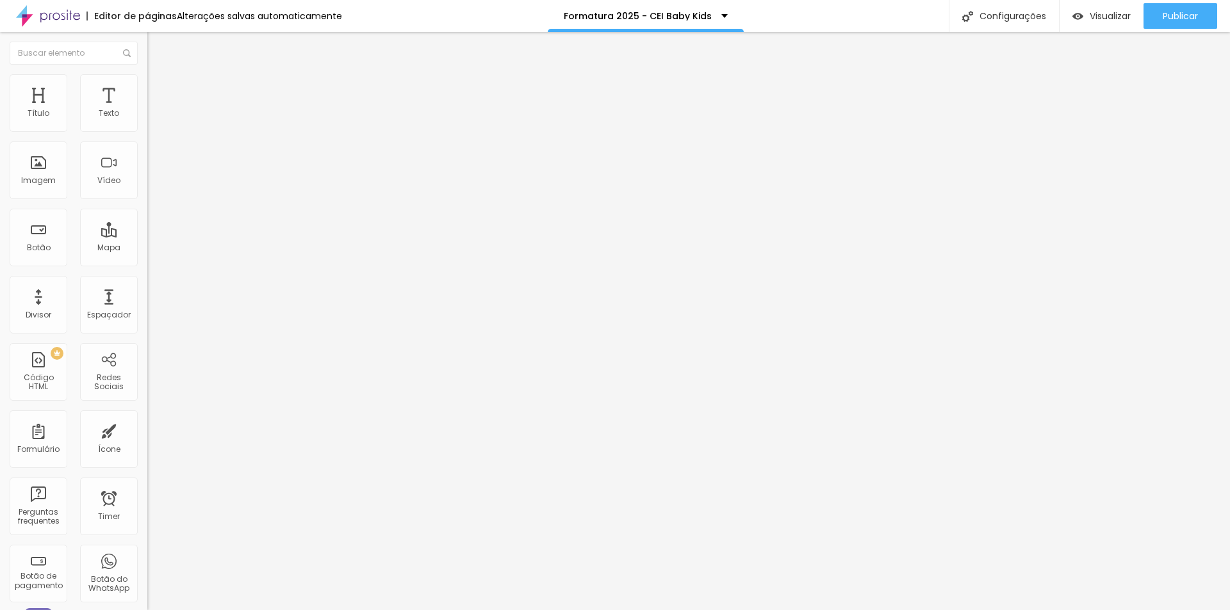
click at [147, 190] on button "button" at bounding box center [156, 182] width 18 height 13
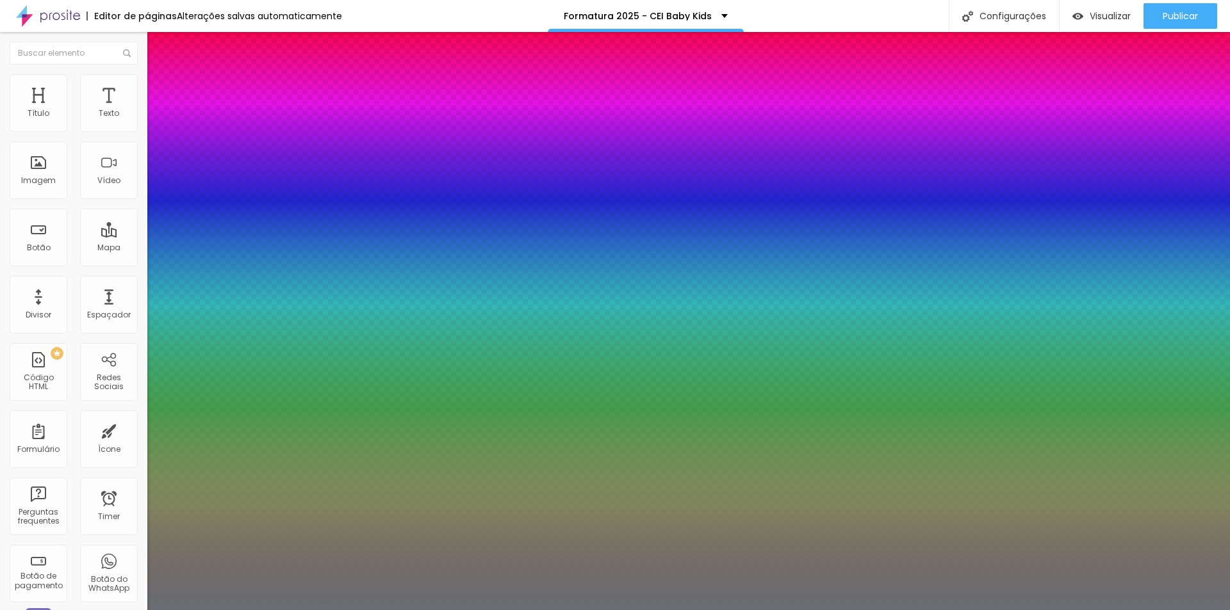
type input "0.5"
select select "Poppins"
type input "0.5"
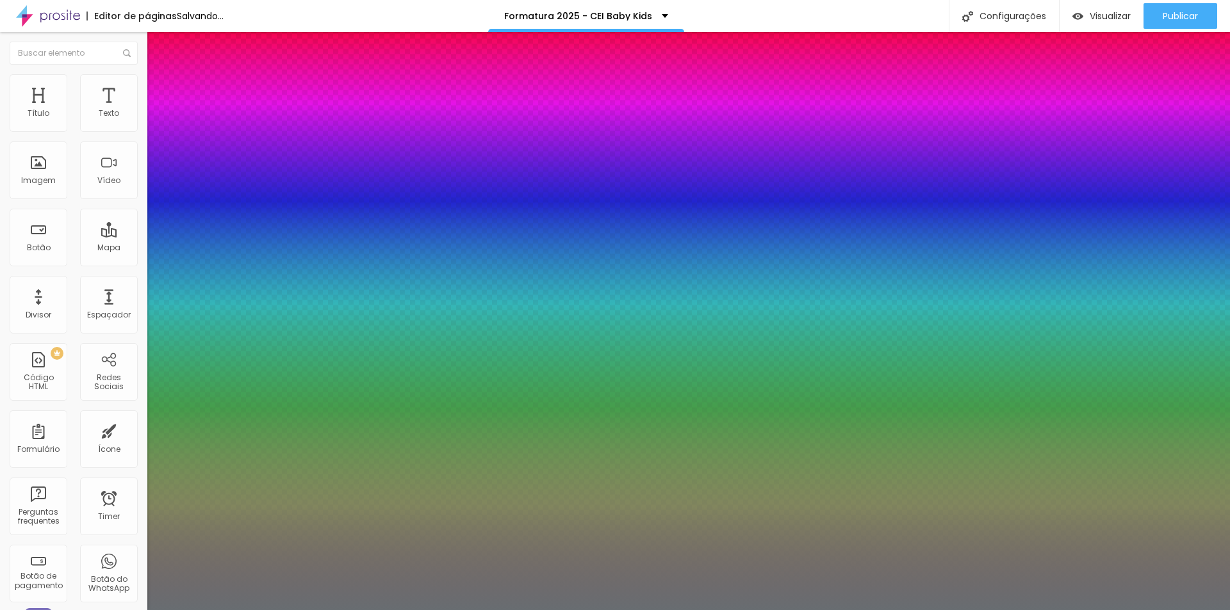
select select "PoppinsThin"
type input "0.5"
select select "Poppins"
type input "0.5"
select select "Pompiere"
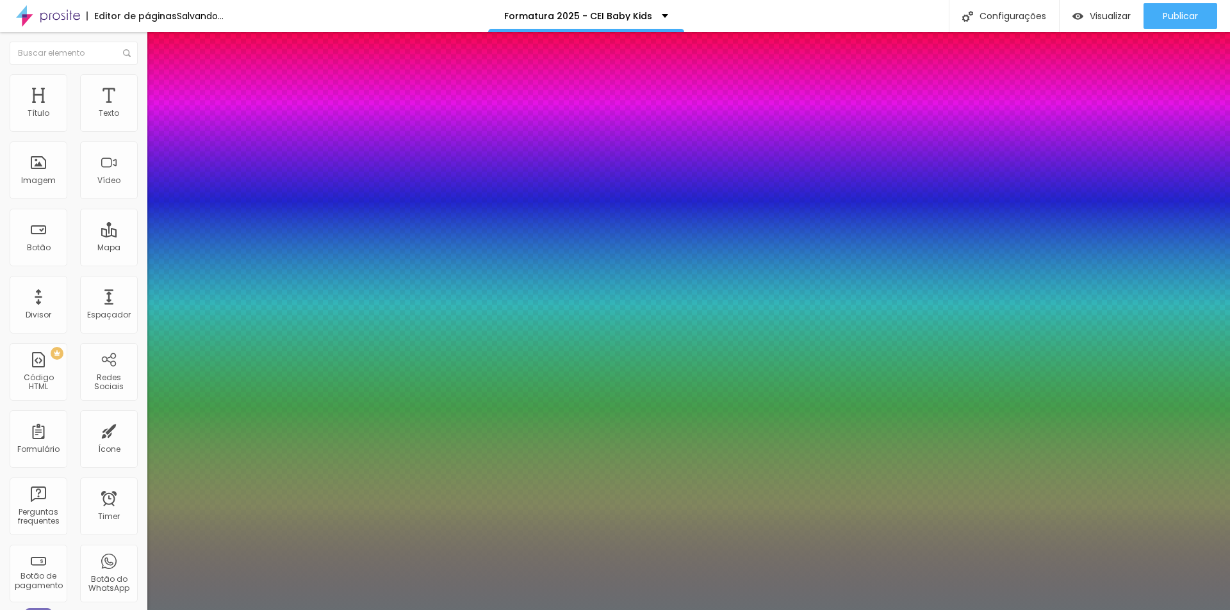
type input "0.5"
select select "Poppins"
type input "0.5"
select select "PoppinsThin"
type input "0.5"
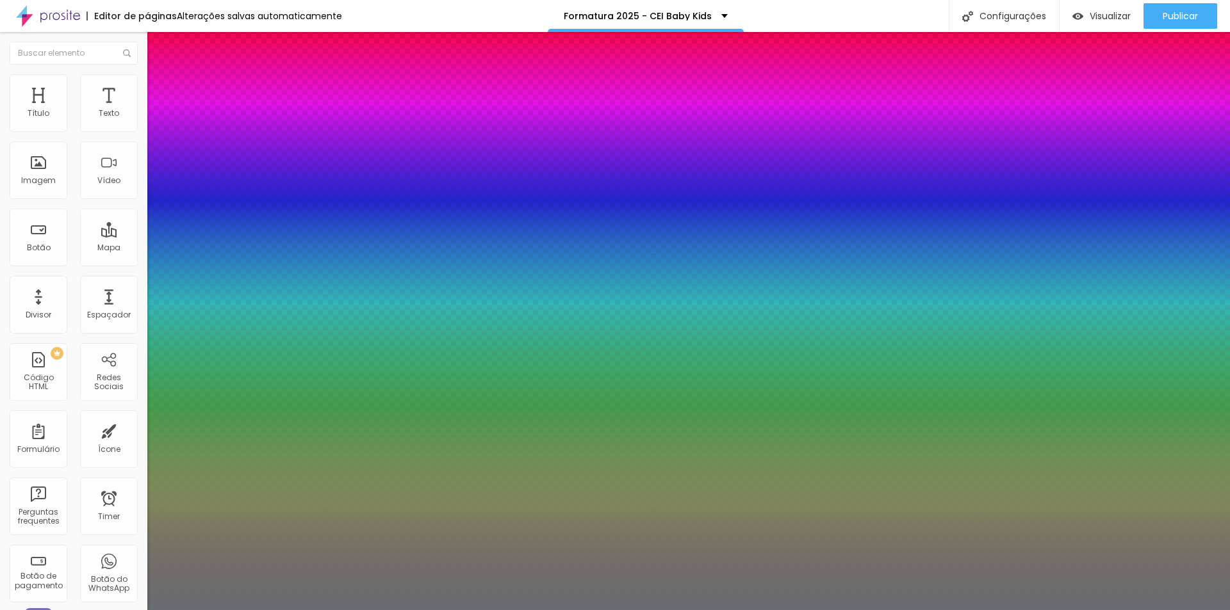
select select "Prompt-Bold"
type input "0.5"
select select "Prompt-Italic"
type input "0.5"
select select "Prompt-Regular"
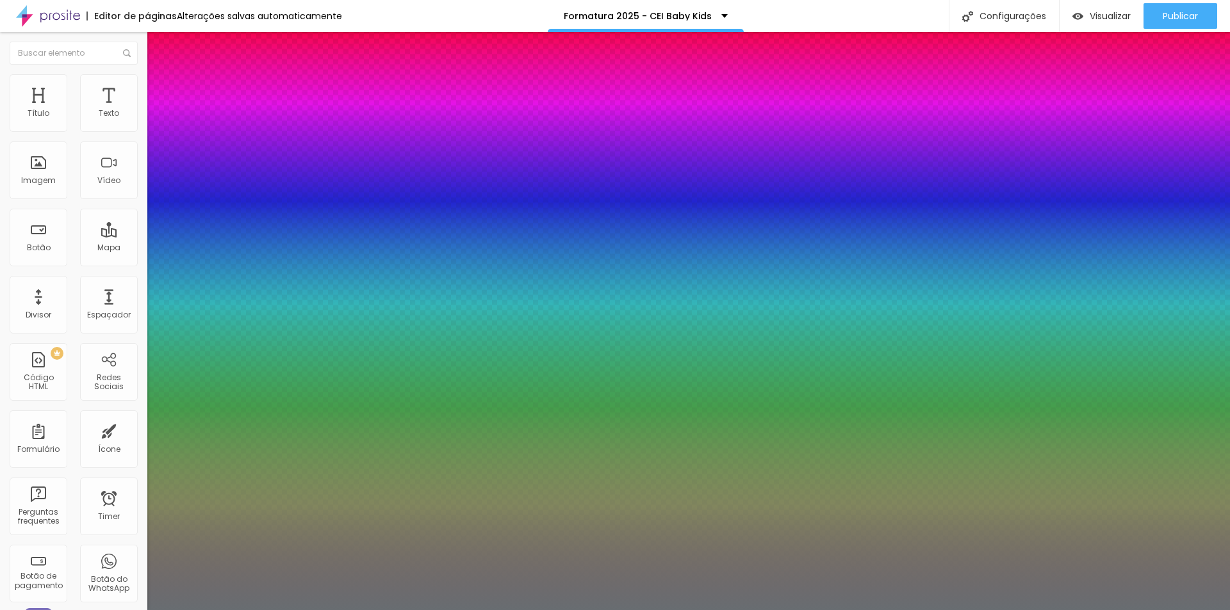
type input "0.5"
select select "Prompt-Italic"
type input "0.5"
select select "Prompt-Bold"
type input "0.5"
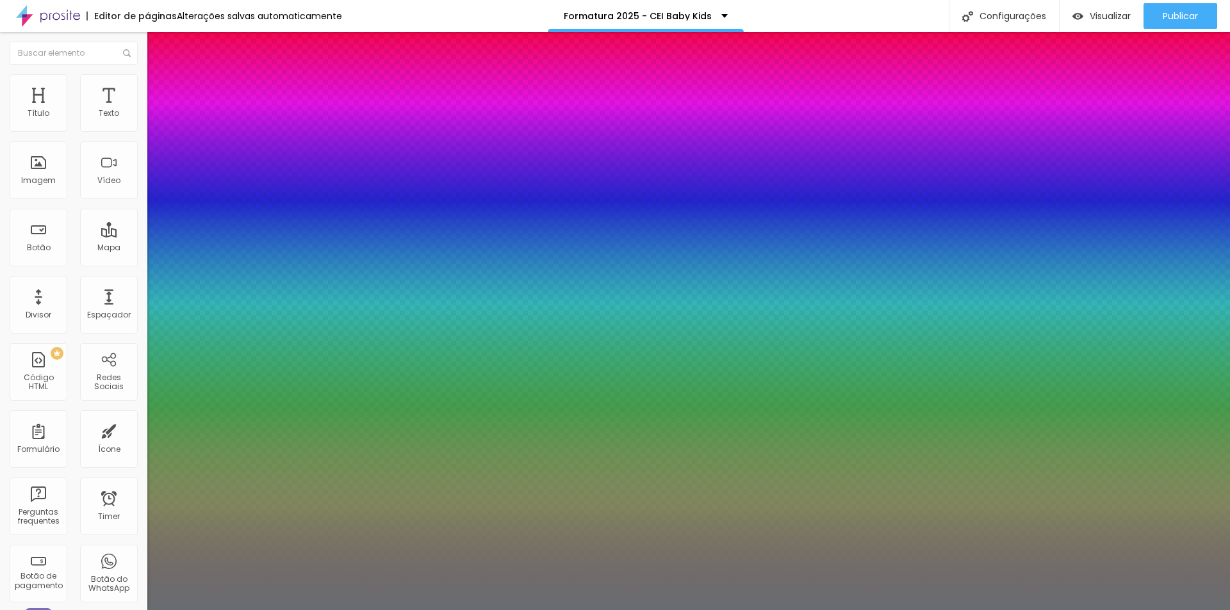
select select "PoppinsThin"
type input "0.5"
select select "Poppins"
type input "0.5"
select select "Pompiere"
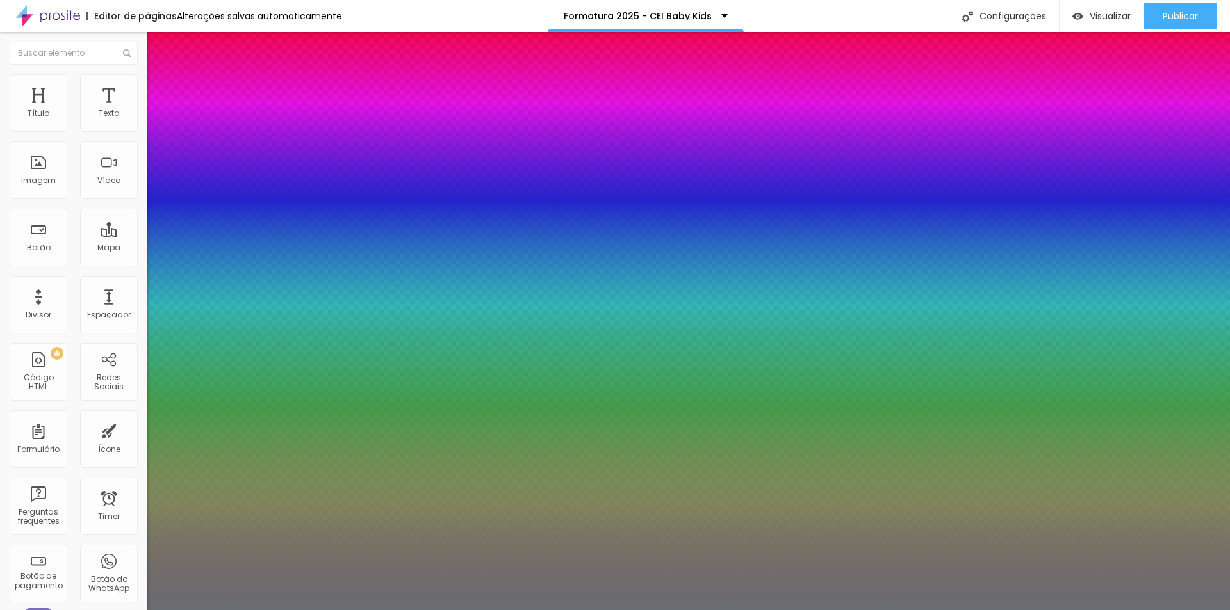
type input "0.5"
select select "Poppins"
type input "0.5"
select select "Montserrat"
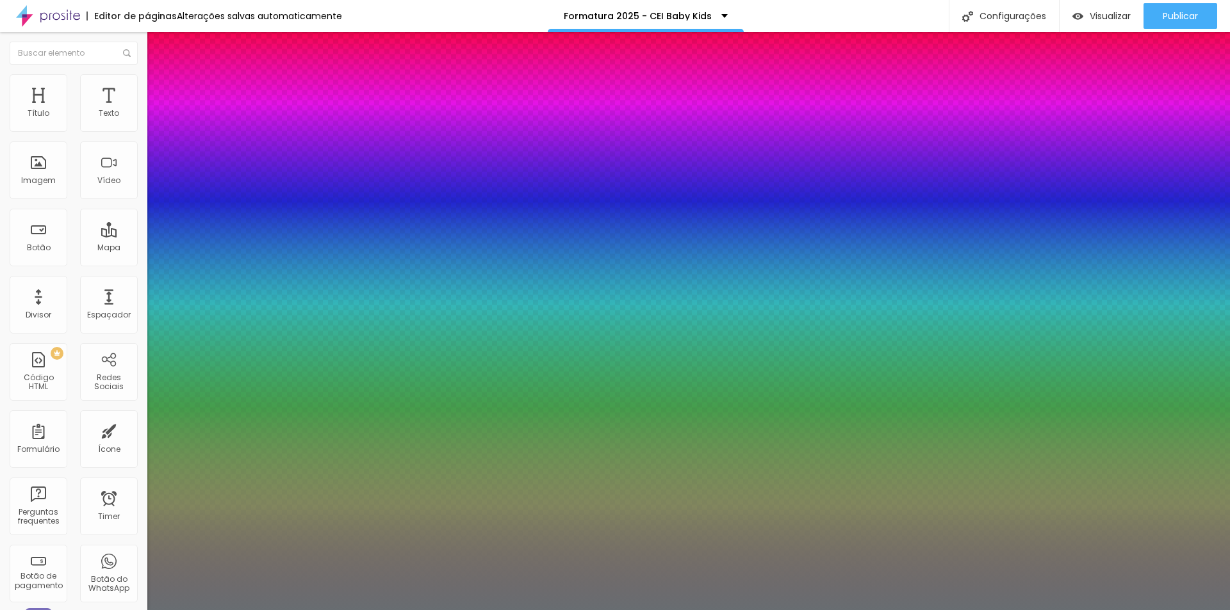
type input "0.5"
select select "MontserratBlack"
type input "0.5"
select select "MontserratBold"
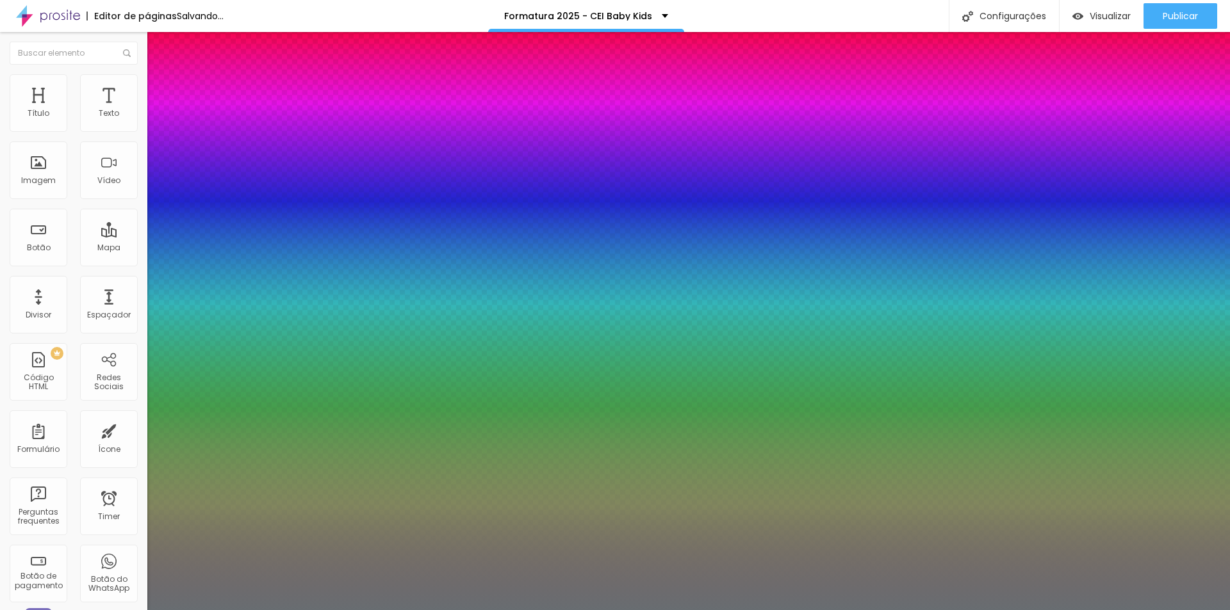
type input "0.5"
select select "MontserratExtraBold"
type input "0.5"
select select "MontserratLight"
type input "0.5"
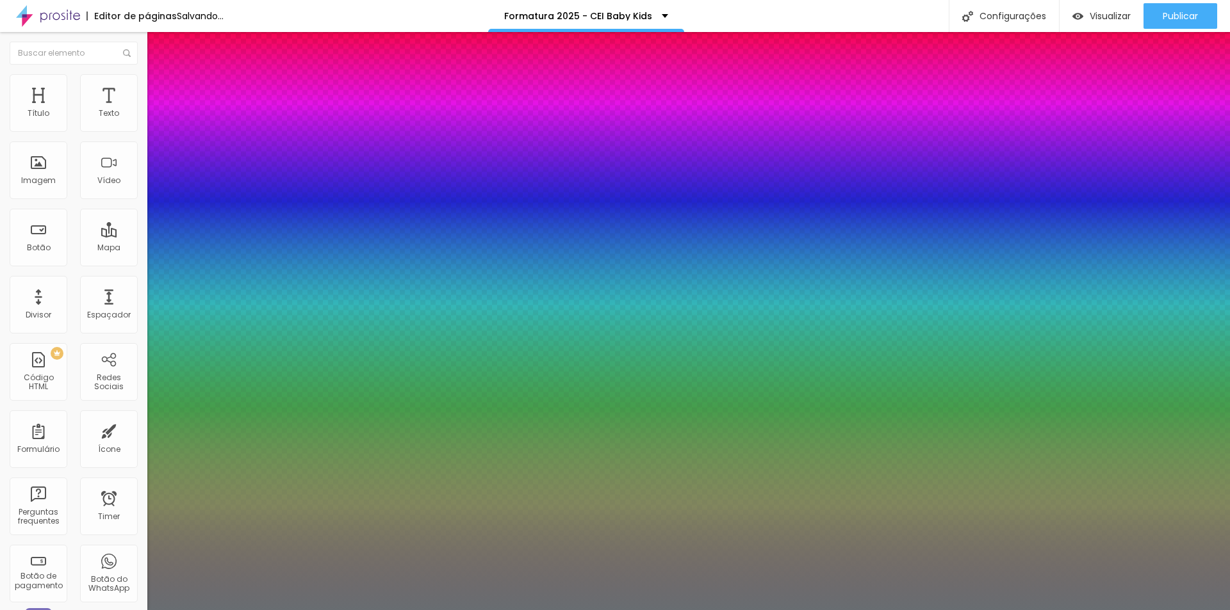
select select "MontserratMedium"
type input "0.5"
click at [411, 610] on div at bounding box center [615, 610] width 1230 height 0
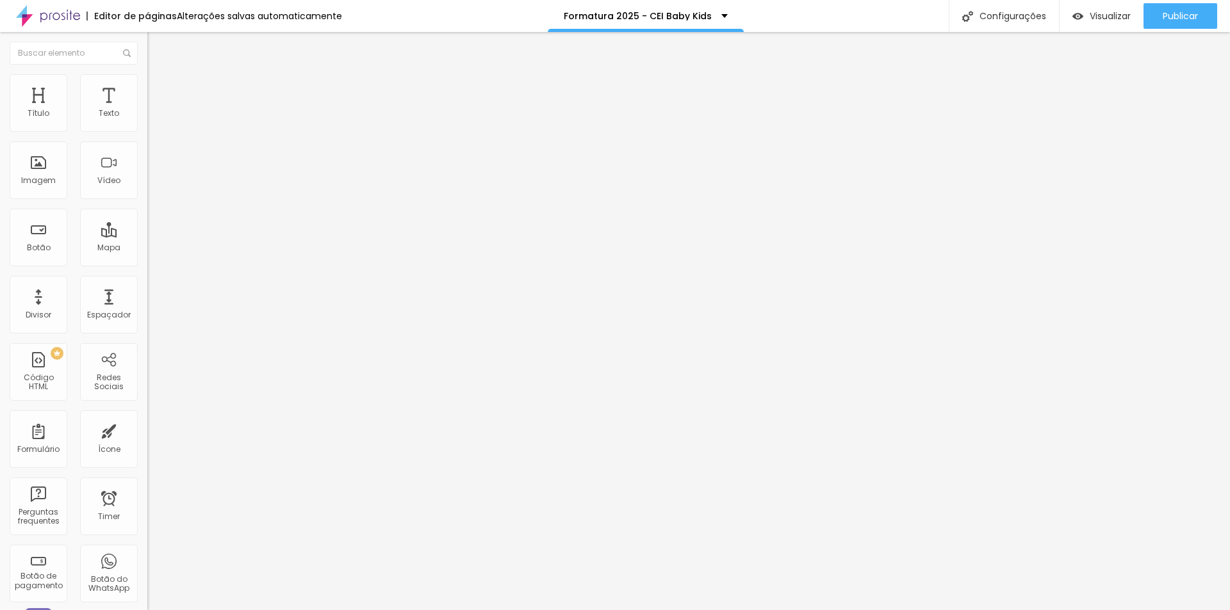
click at [147, 123] on button "button" at bounding box center [156, 116] width 18 height 13
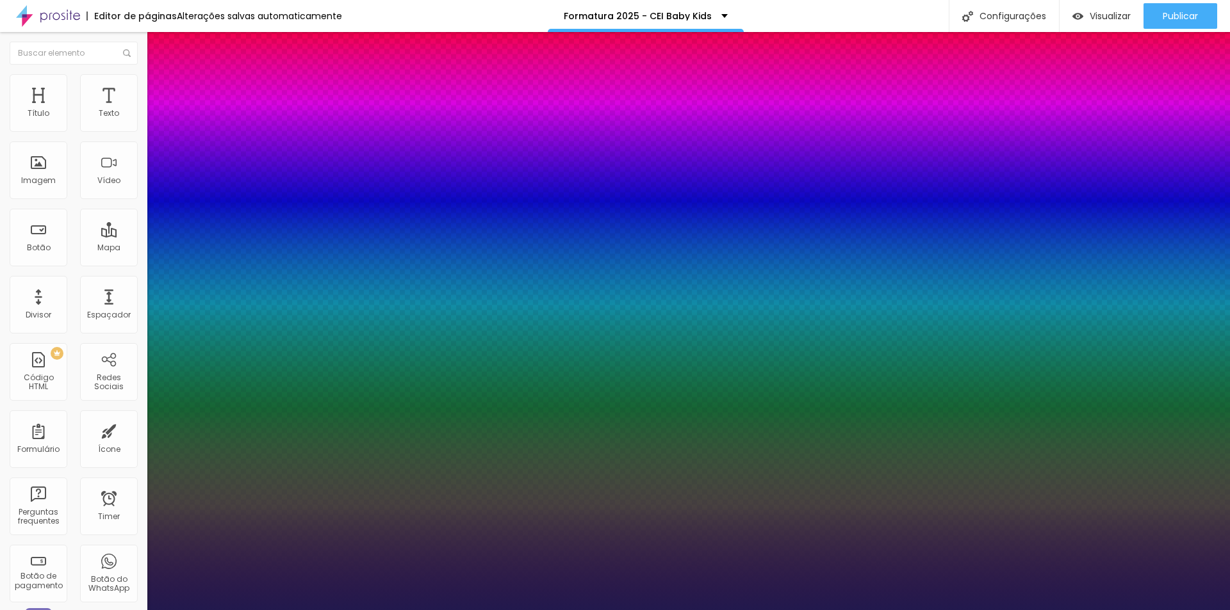
type input "1"
select select "OpenSansBold"
type input "1"
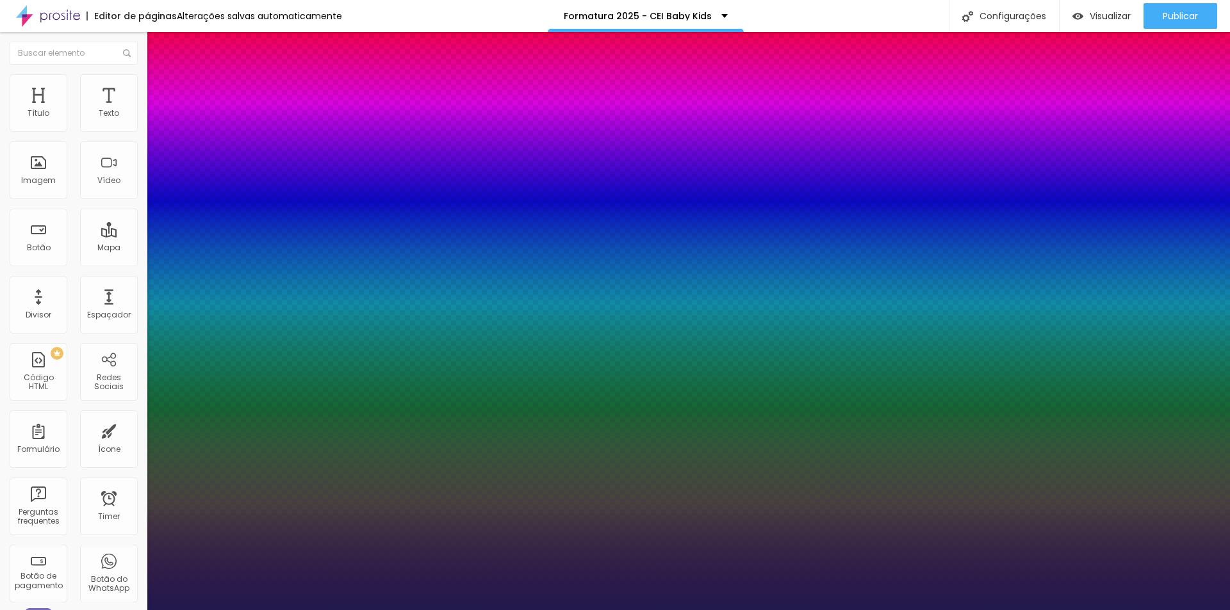
select select "OpenSansCondensed"
type input "1"
select select "OpenSansCondensedLight"
type input "1"
select select "OpenSansExtraBold"
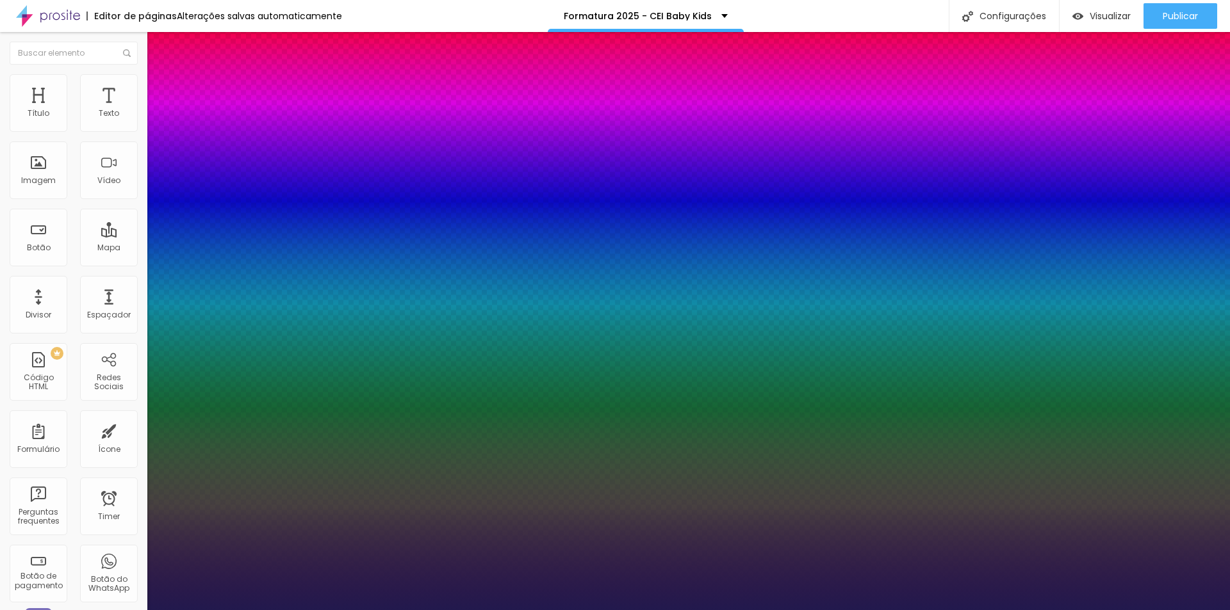
type input "1"
select select "OpenSansLight"
type input "1"
click at [1093, 610] on div at bounding box center [615, 610] width 1230 height 0
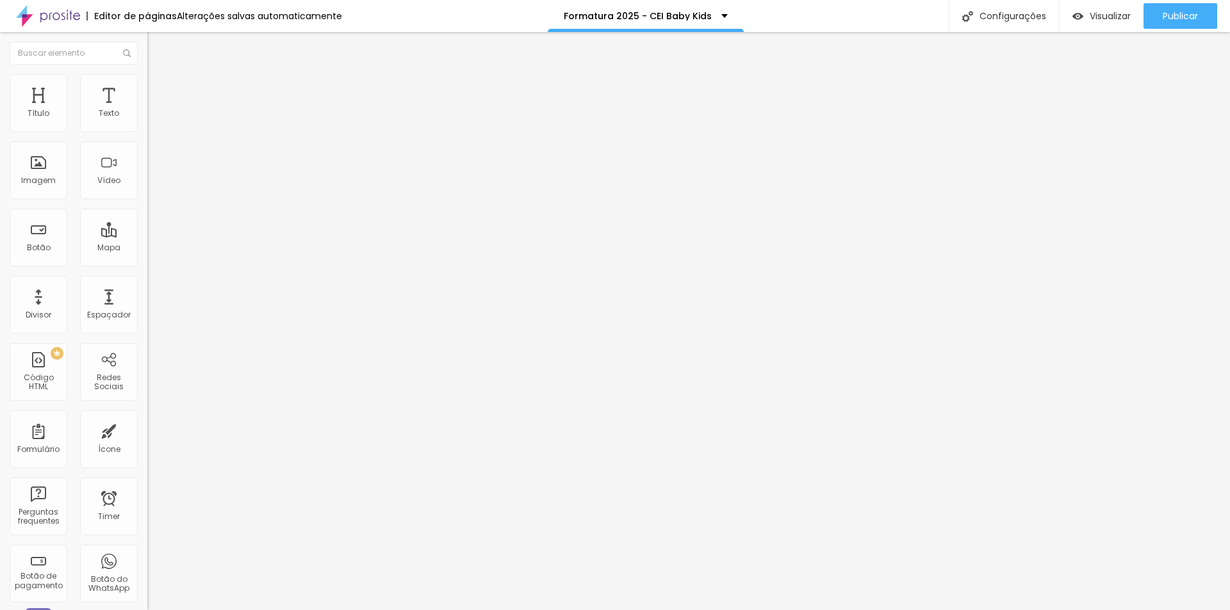
click at [1093, 18] on span "Visualizar" at bounding box center [1110, 16] width 41 height 10
click at [1165, 6] on div "Publicar" at bounding box center [1180, 16] width 35 height 26
click at [147, 87] on li "Avançado" at bounding box center [220, 93] width 147 height 13
click at [147, 75] on img at bounding box center [153, 80] width 12 height 12
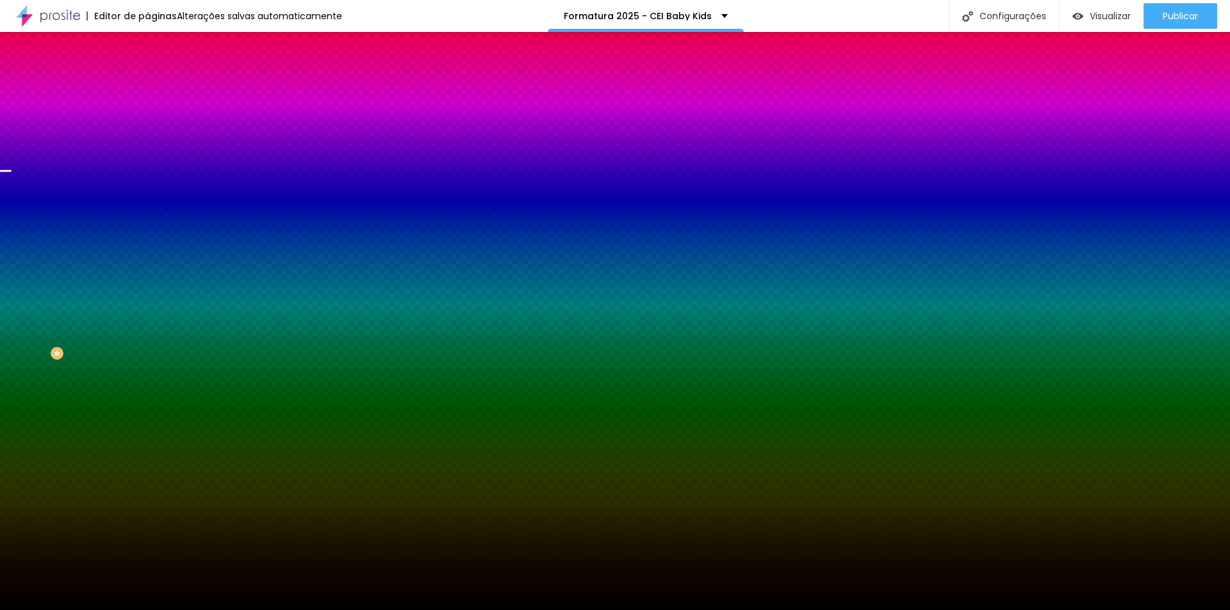
click at [147, 118] on span "Trocar imagem" at bounding box center [182, 112] width 70 height 11
click at [147, 133] on span "Parallax" at bounding box center [162, 127] width 31 height 11
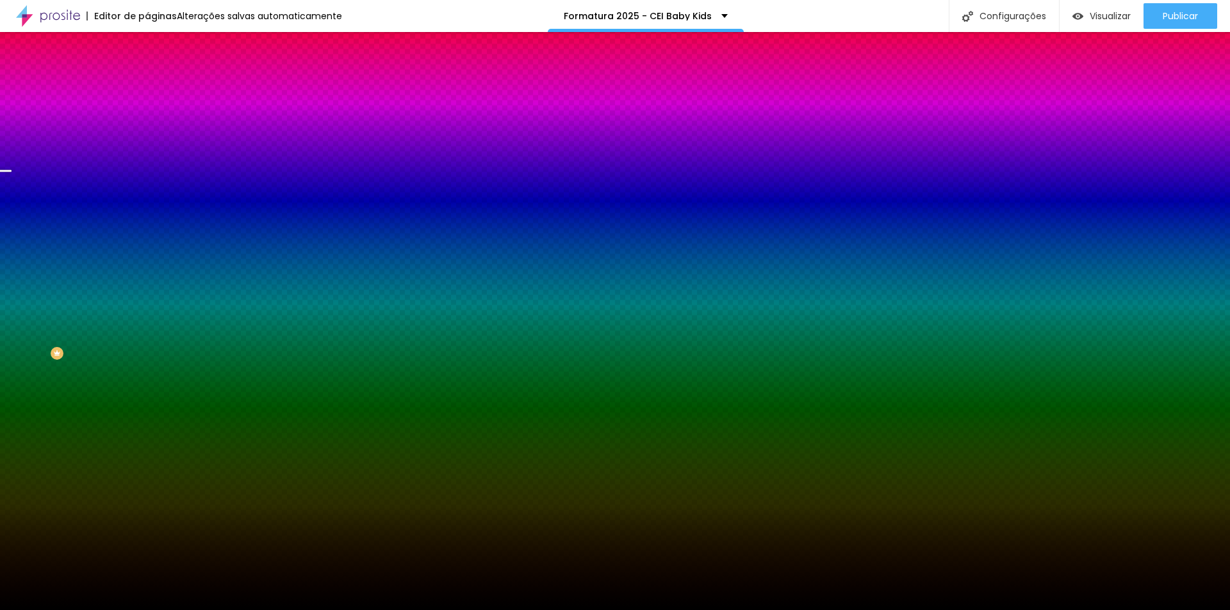
click at [147, 141] on span "Nenhum" at bounding box center [163, 135] width 33 height 11
click at [159, 90] on span "Avançado" at bounding box center [180, 95] width 42 height 11
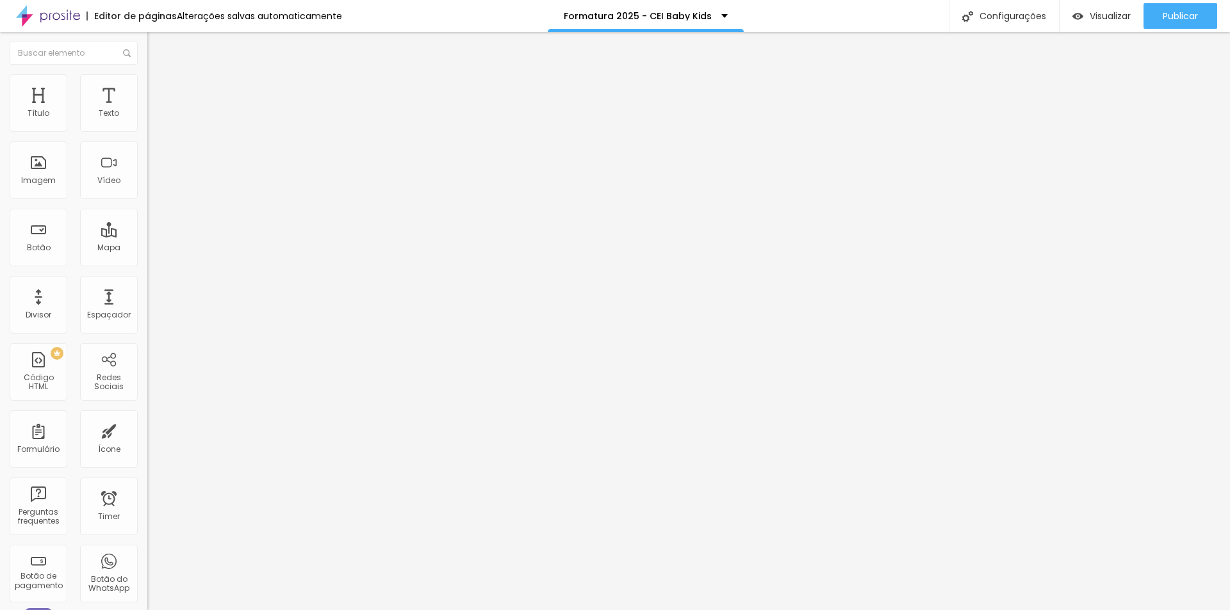
click at [147, 260] on input "20" at bounding box center [171, 266] width 48 height 13
type input "0"
type input "1"
type input "10"
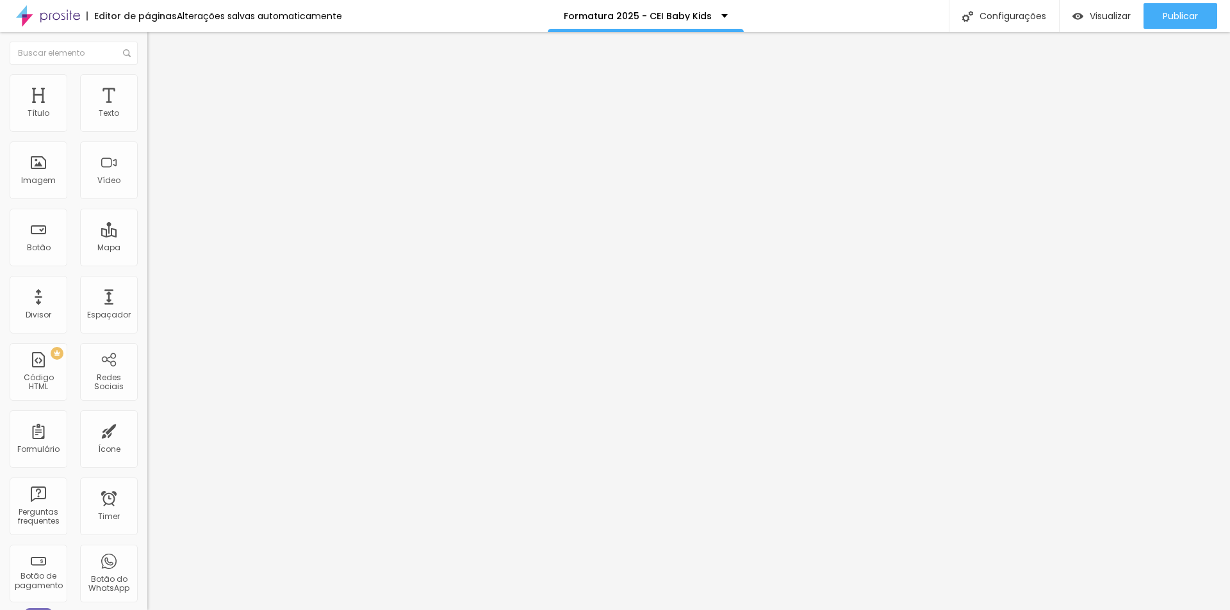
click at [147, 87] on img at bounding box center [153, 93] width 12 height 12
click at [147, 79] on li "Estilo" at bounding box center [220, 80] width 147 height 13
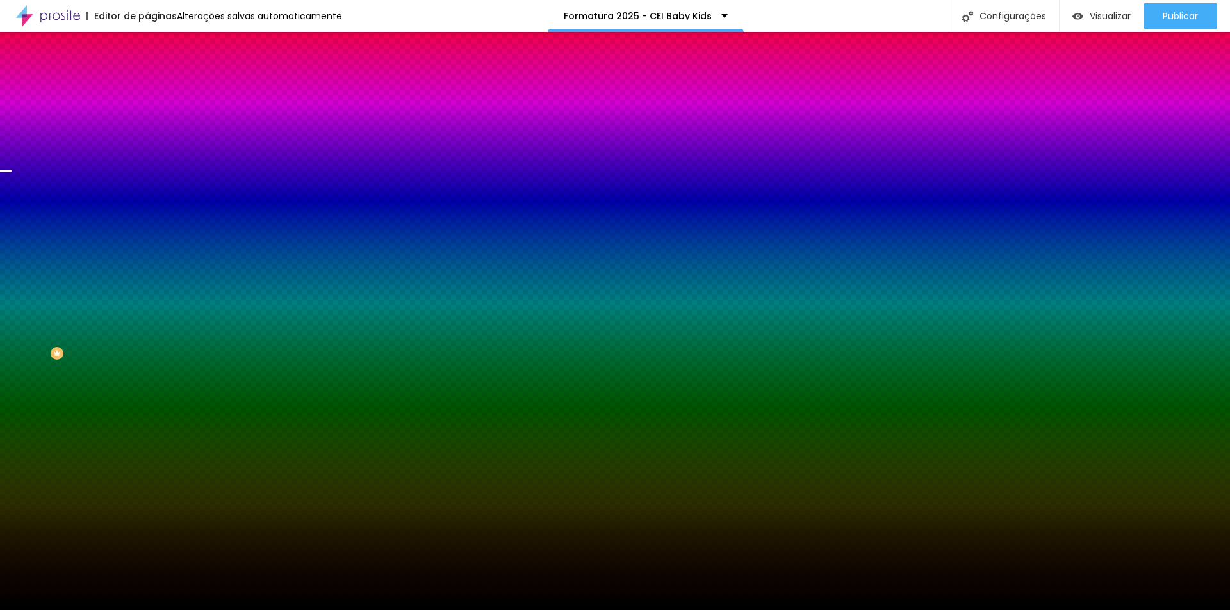
click at [152, 170] on icon "button" at bounding box center [156, 165] width 9 height 9
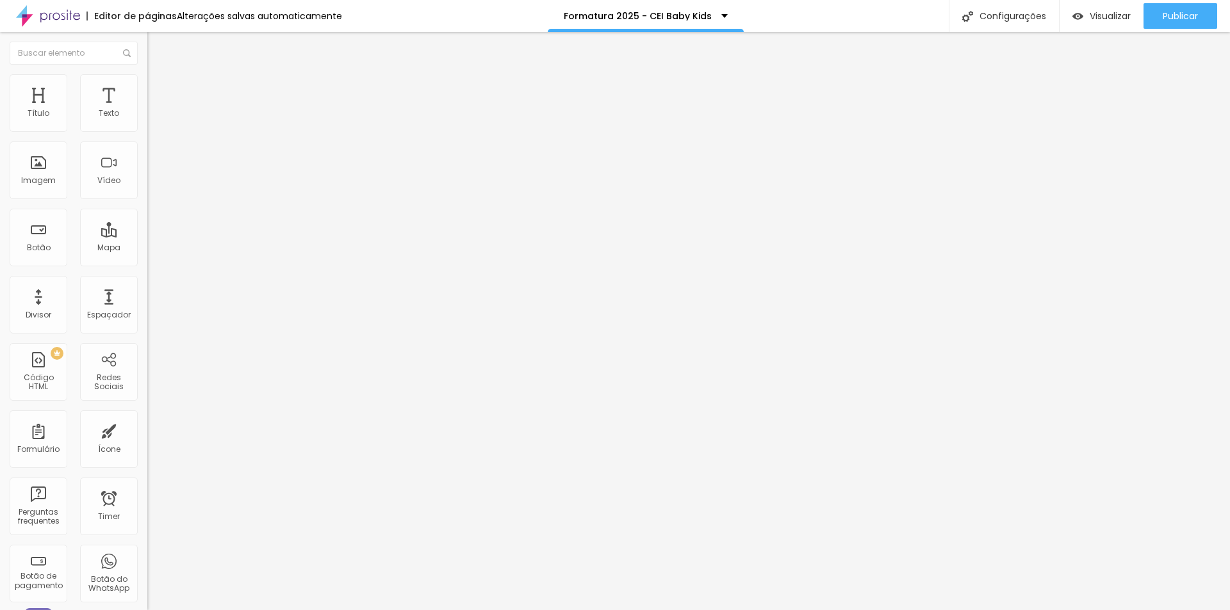
click at [159, 90] on span "Avançado" at bounding box center [180, 95] width 42 height 11
click at [147, 559] on div at bounding box center [220, 559] width 147 height 0
click at [147, 551] on div at bounding box center [220, 551] width 147 height 0
click at [147, 87] on img at bounding box center [153, 93] width 12 height 12
click at [147, 566] on div at bounding box center [220, 566] width 147 height 0
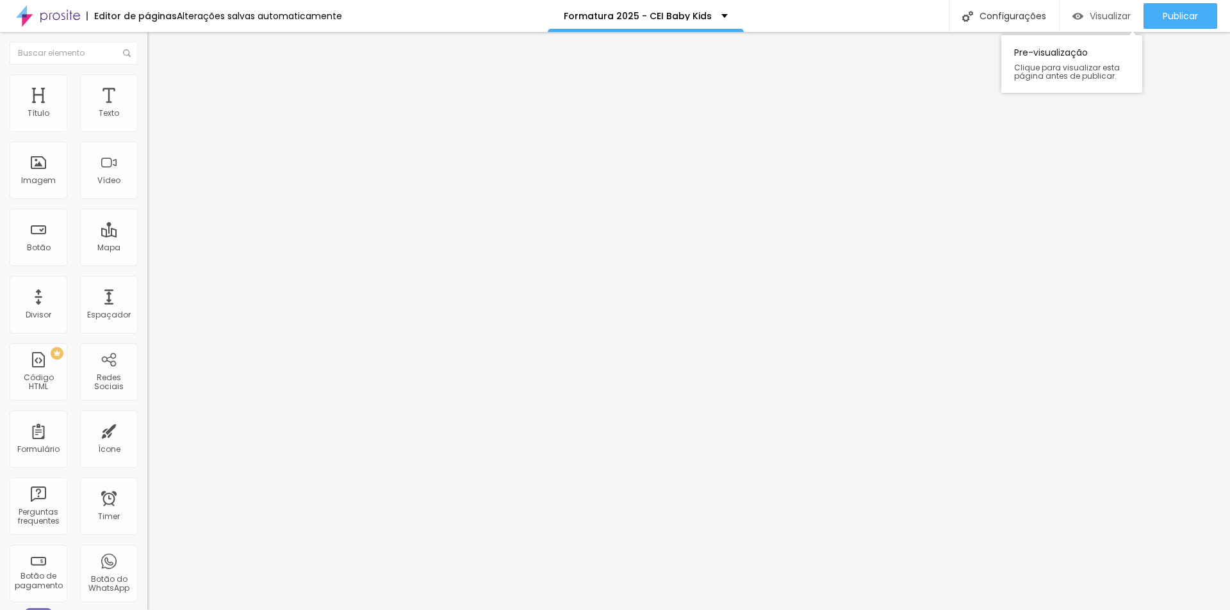
click at [1099, 6] on div "Visualizar" at bounding box center [1101, 16] width 58 height 26
click at [147, 123] on button "button" at bounding box center [156, 116] width 18 height 13
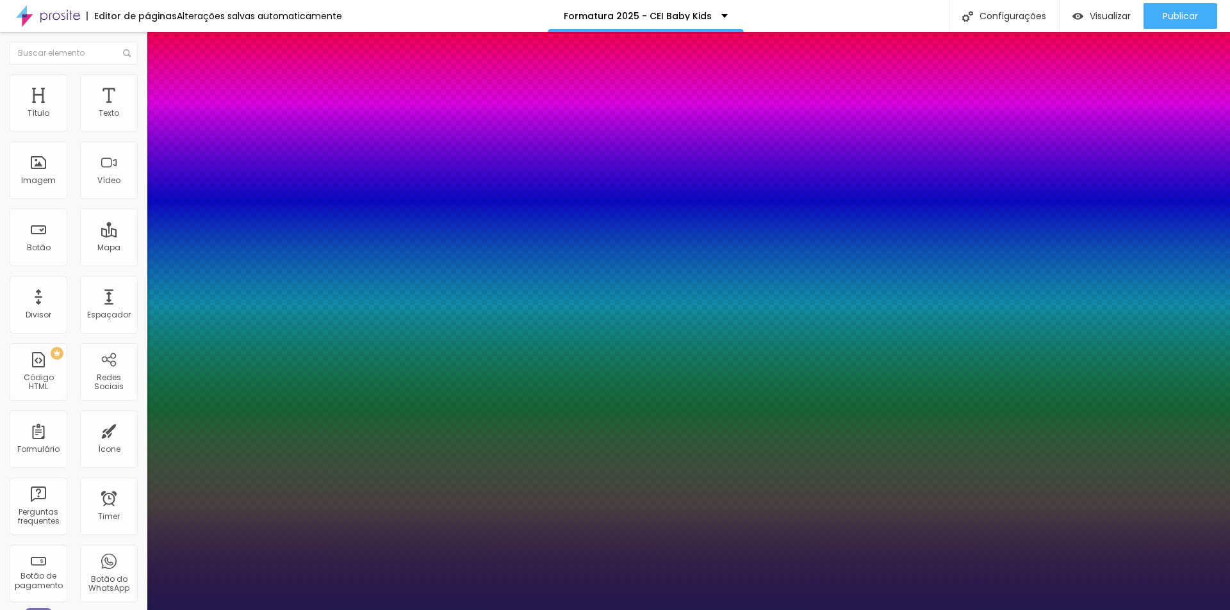
type input "1"
click at [266, 610] on div at bounding box center [615, 610] width 1230 height 0
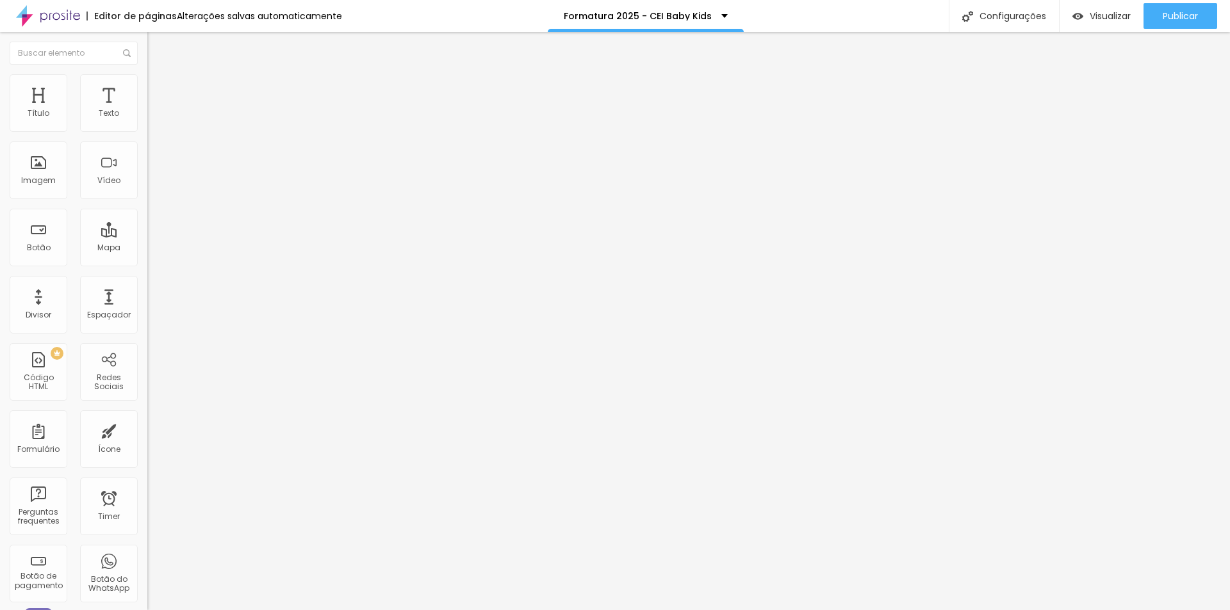
click at [147, 81] on li "Estilo" at bounding box center [220, 80] width 147 height 13
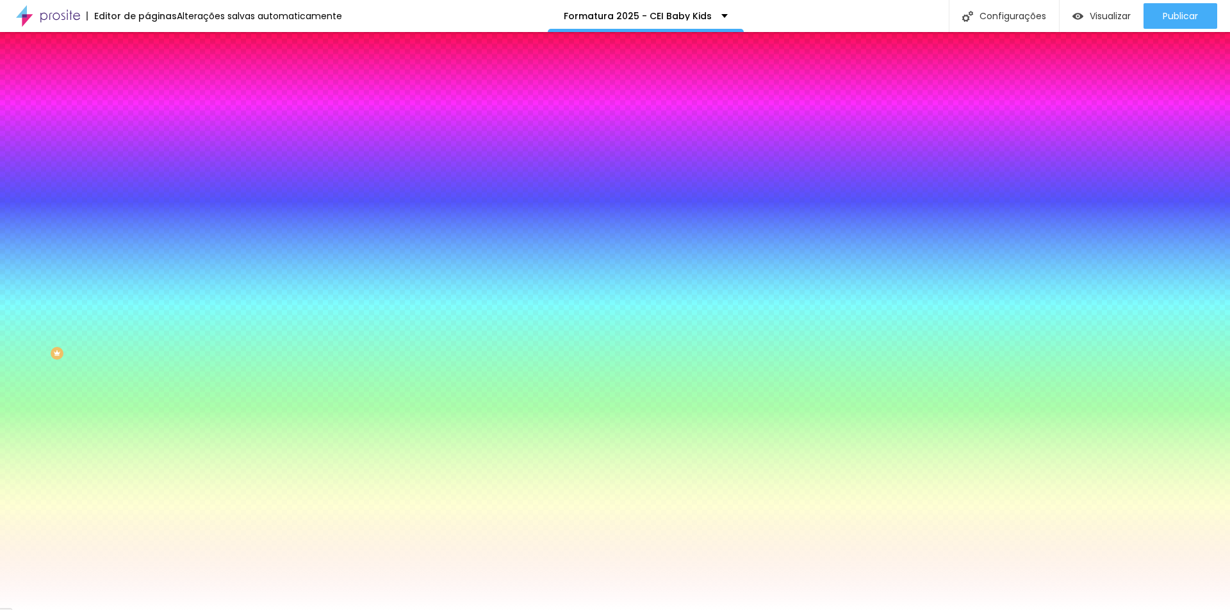
drag, startPoint x: 131, startPoint y: 234, endPoint x: 40, endPoint y: 214, distance: 93.1
click at [147, 214] on div "Imagem de fundo Adicionar imagem Efeito da Imagem Nenhum Nenhum Parallax Cor de…" at bounding box center [220, 183] width 147 height 166
paste input "CF8F2"
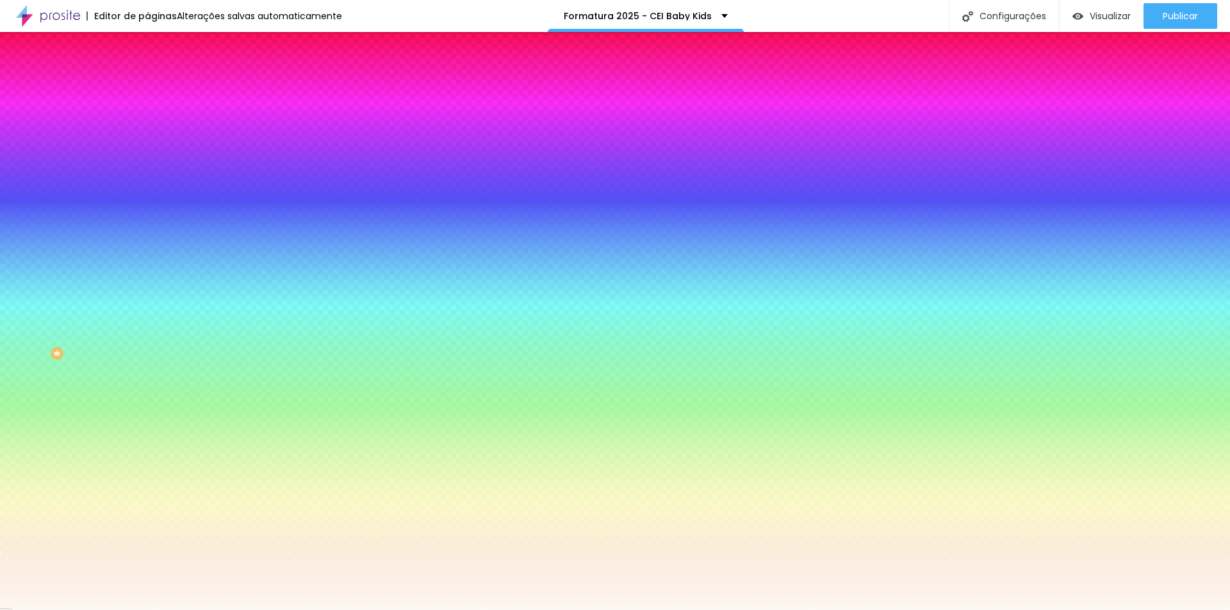
type input "#FCF8F2"
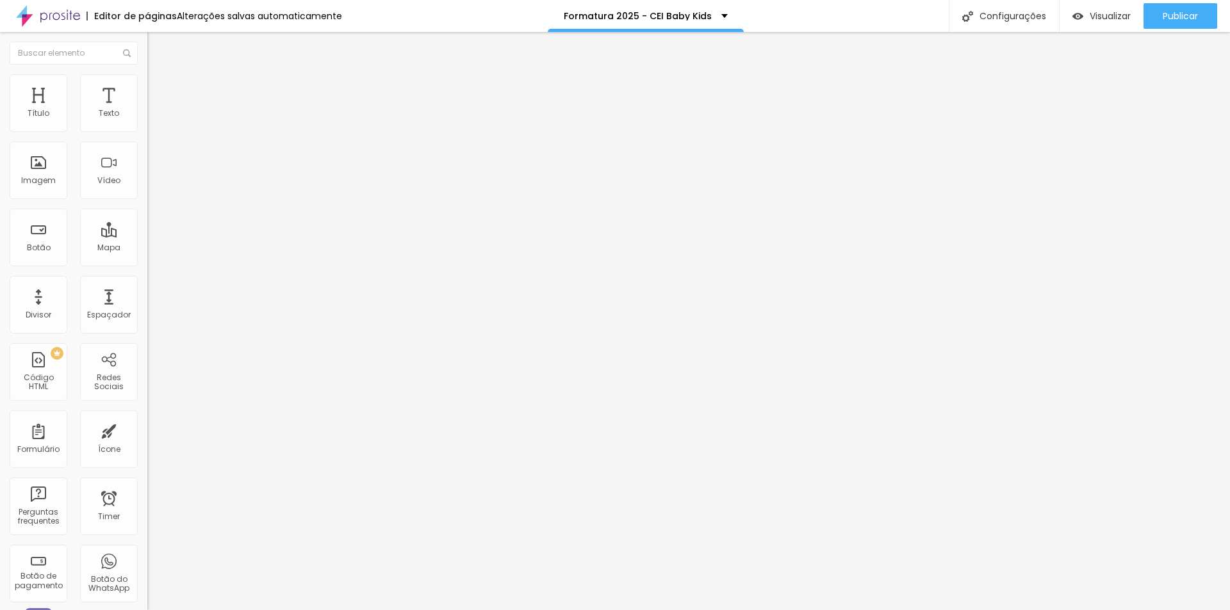
click at [147, 79] on li "Estilo" at bounding box center [220, 80] width 147 height 13
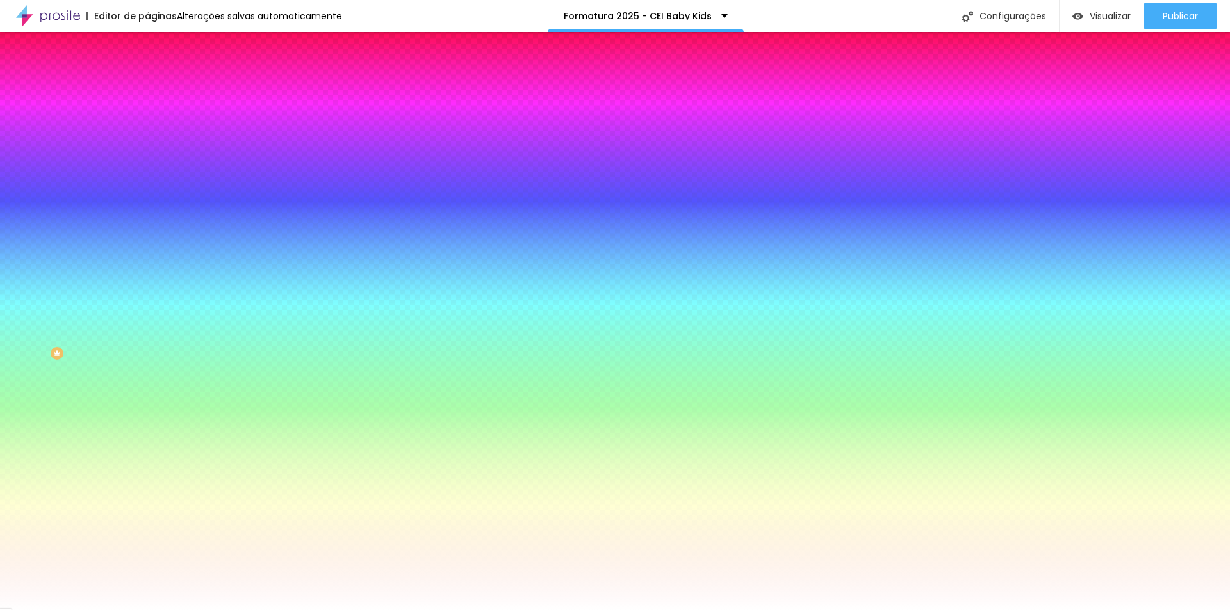
drag, startPoint x: 134, startPoint y: 231, endPoint x: 50, endPoint y: 227, distance: 84.0
click at [147, 187] on div "Cor de fundo Voltar ao padrão #FFFFFF" at bounding box center [220, 169] width 147 height 35
paste input "CF8F2"
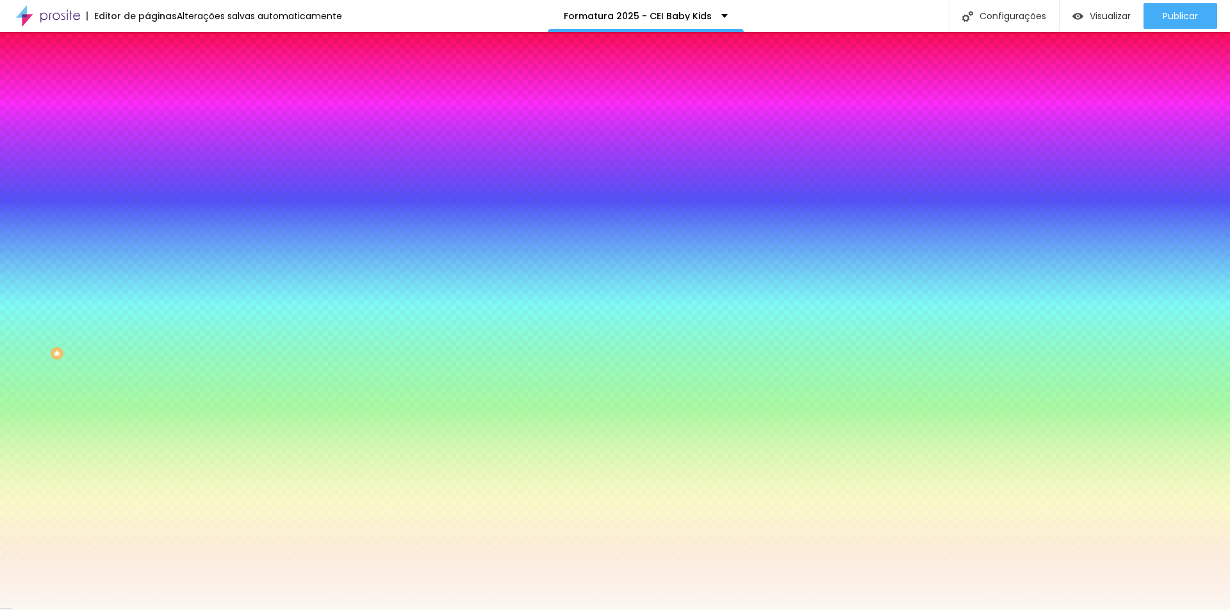
type input "#FCF8F2"
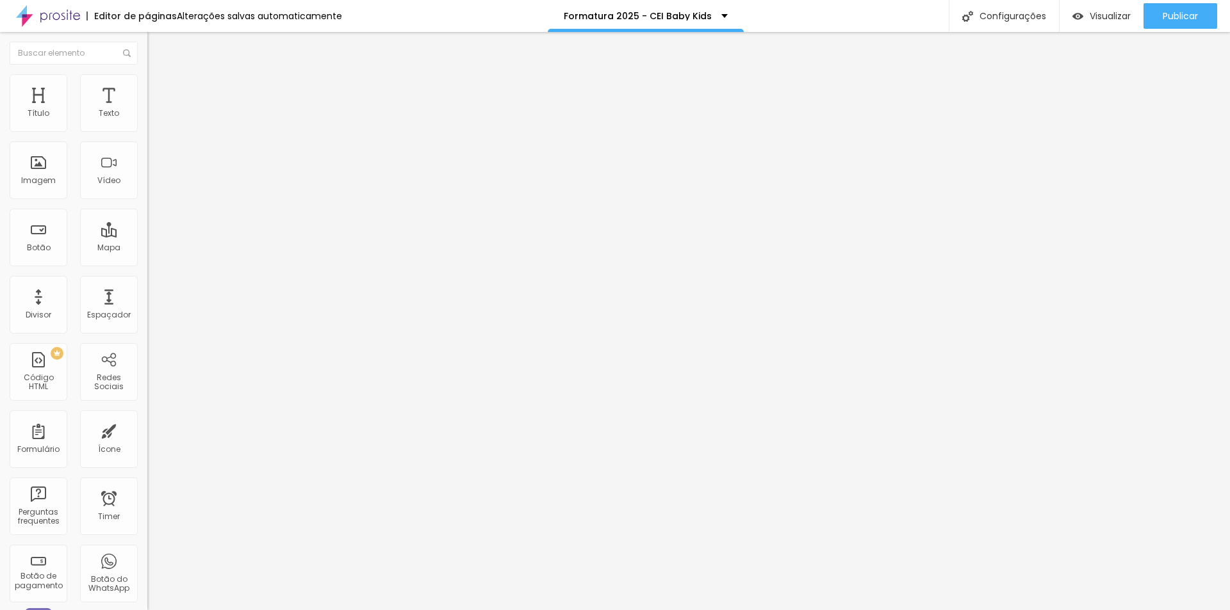
click at [147, 83] on li "Estilo" at bounding box center [220, 80] width 147 height 13
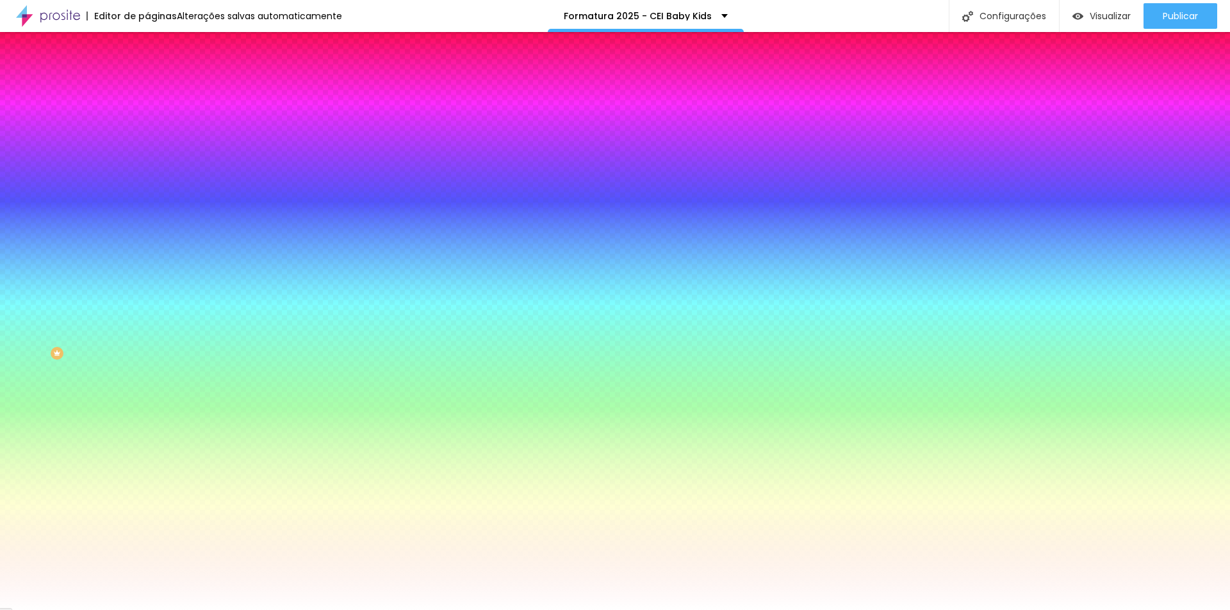
drag, startPoint x: 133, startPoint y: 236, endPoint x: 4, endPoint y: 199, distance: 134.4
click at [147, 199] on div "Imagem de fundo Adicionar imagem Efeito da Imagem Nenhum Nenhum Parallax Cor de…" at bounding box center [220, 183] width 147 height 166
paste input "CF8F2"
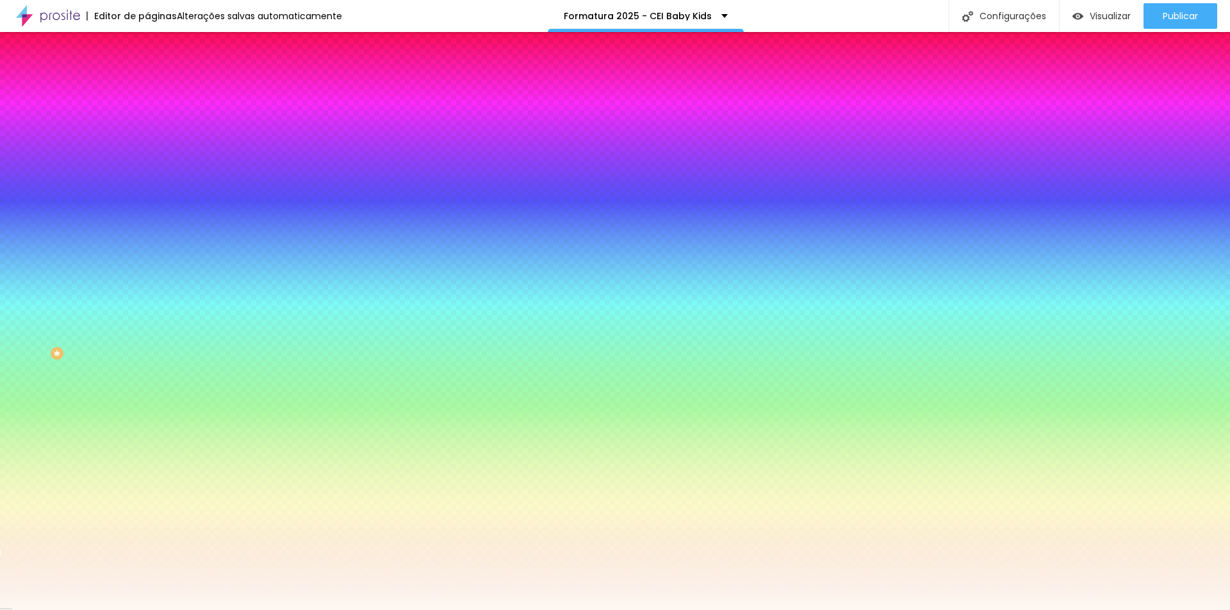
type input "#FCF8F2"
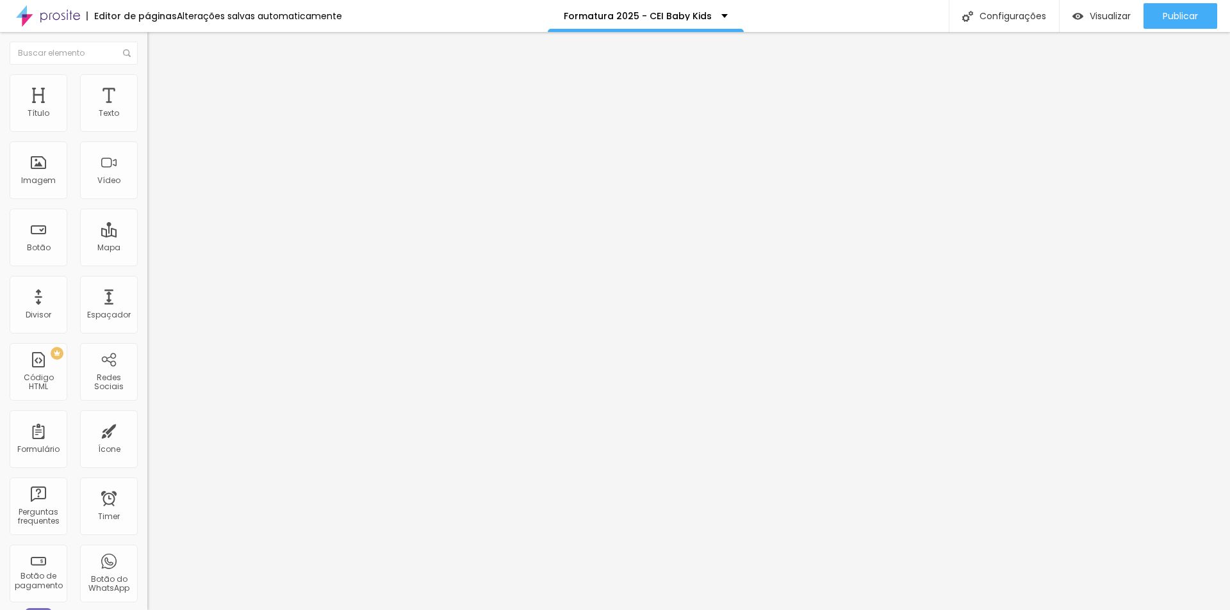
click at [147, 85] on li "Estilo" at bounding box center [220, 80] width 147 height 13
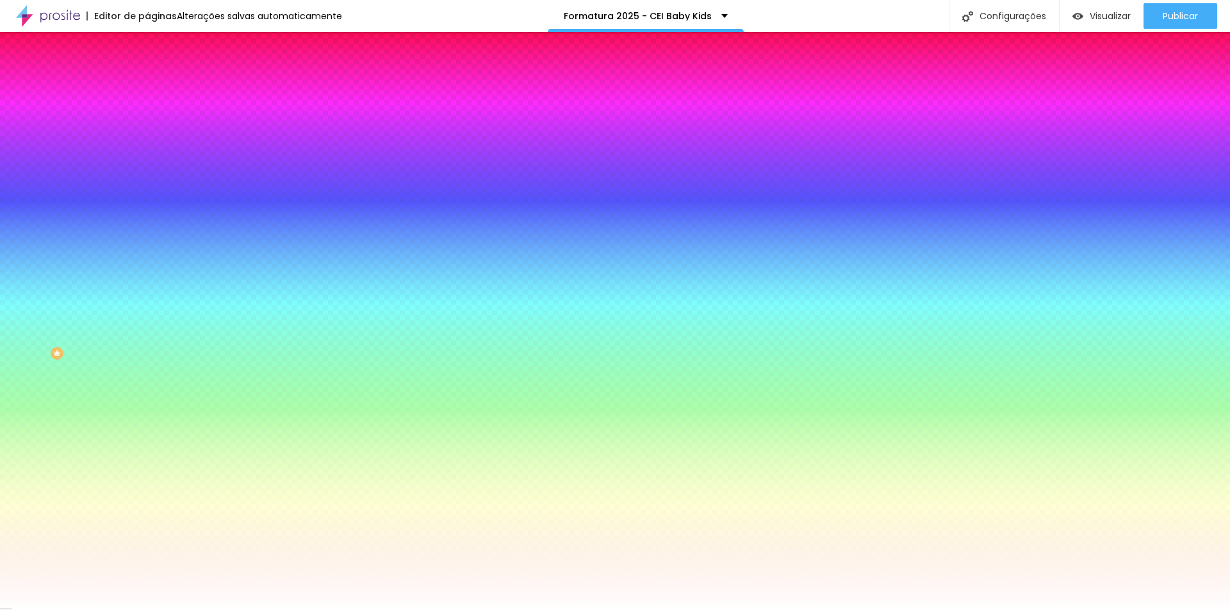
click at [147, 187] on input "#FFFFFF" at bounding box center [224, 180] width 154 height 13
drag, startPoint x: 133, startPoint y: 231, endPoint x: 0, endPoint y: 203, distance: 136.2
click at [147, 203] on div "Imagem de fundo Adicionar imagem Efeito da Imagem Nenhum Nenhum Parallax Cor de…" at bounding box center [220, 183] width 147 height 166
paste input "CF8F2"
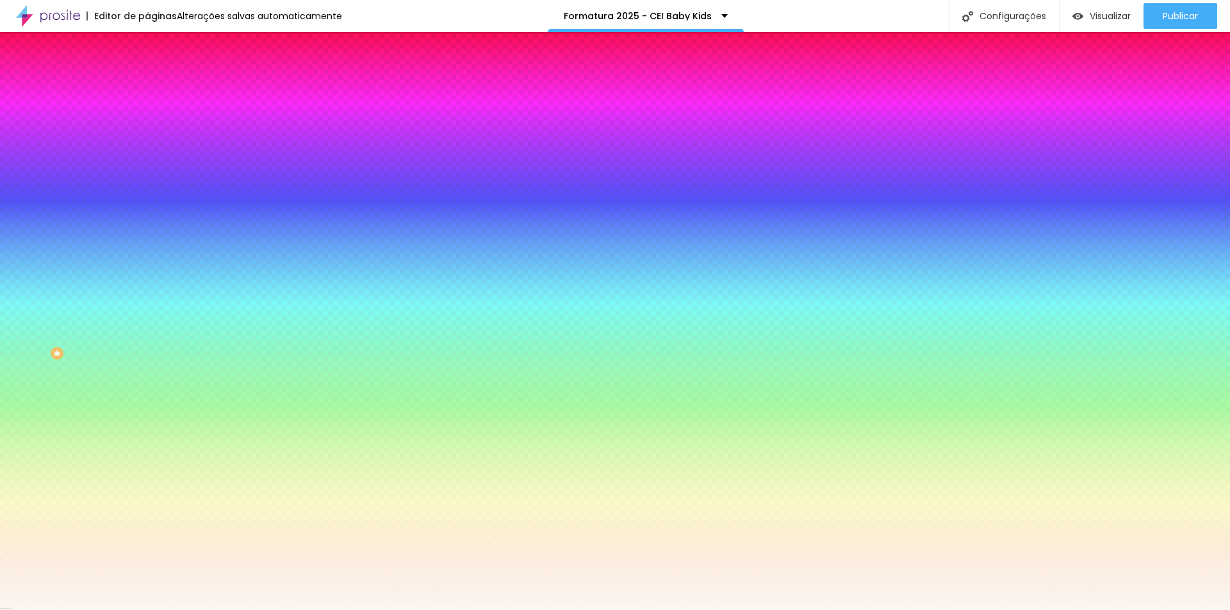
type input "#FCF8F2"
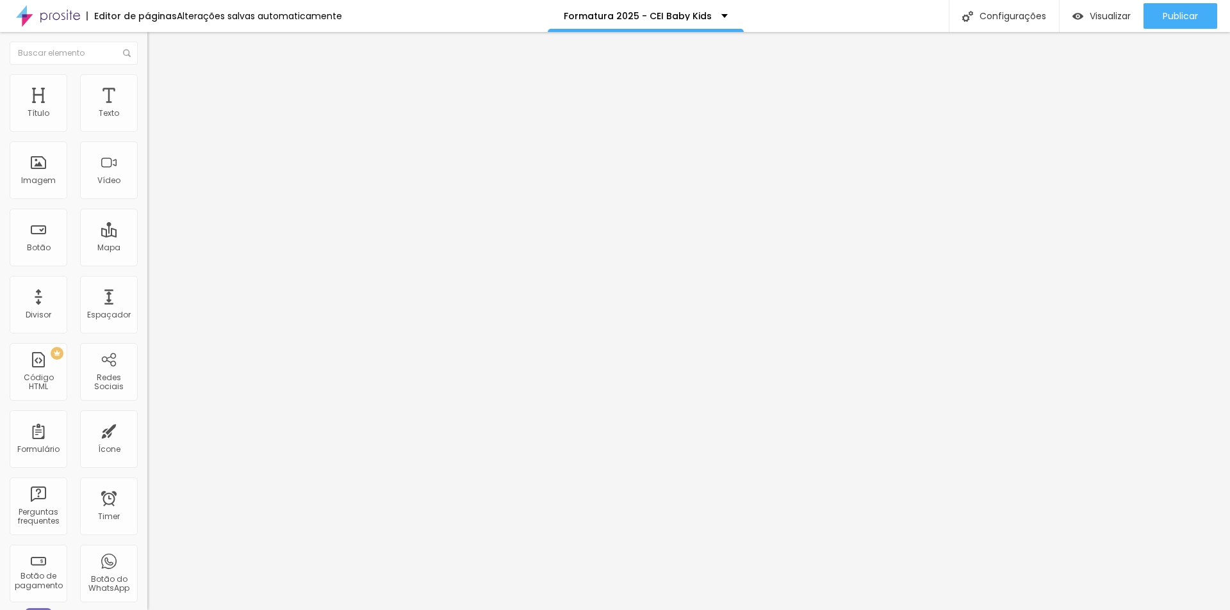
click at [147, 81] on img at bounding box center [153, 80] width 12 height 12
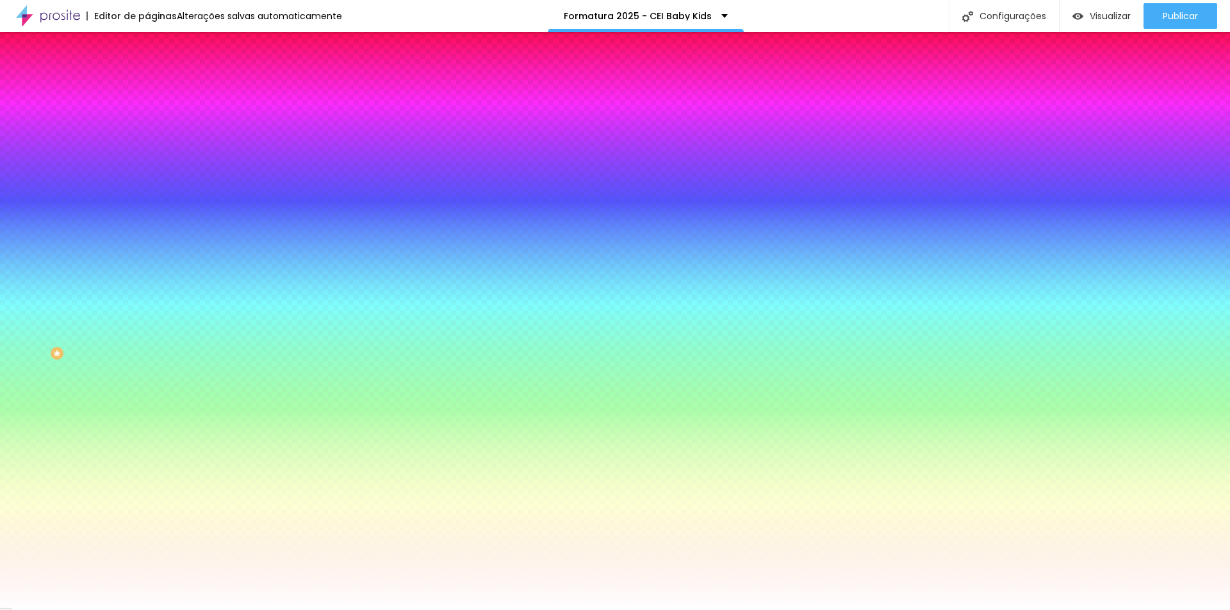
drag, startPoint x: 134, startPoint y: 234, endPoint x: 48, endPoint y: 233, distance: 85.9
click at [147, 187] on div "Cor de fundo Voltar ao padrão #FFFFFF" at bounding box center [220, 169] width 147 height 35
paste input "CF8F2"
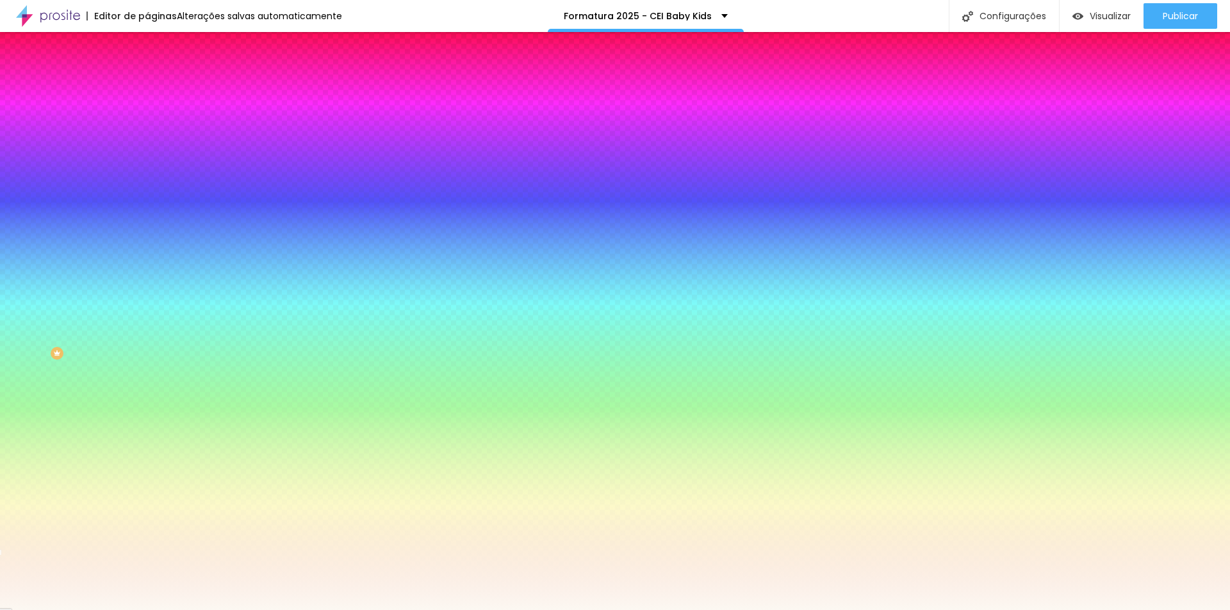
type input "#FCF8F2"
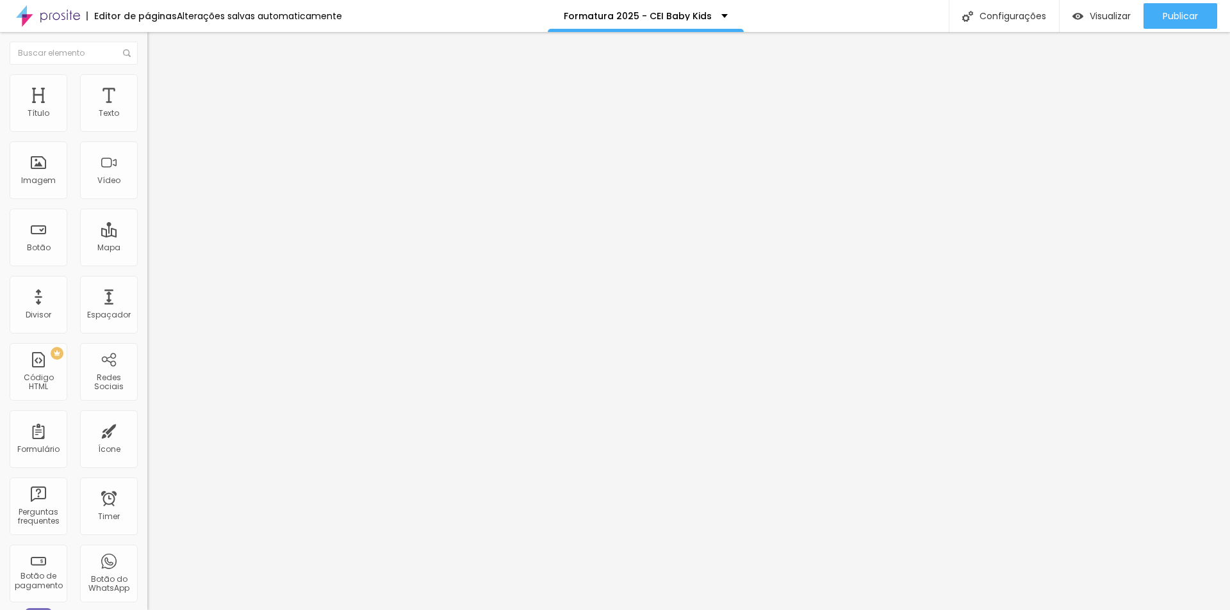
click at [147, 85] on li "Estilo" at bounding box center [220, 80] width 147 height 13
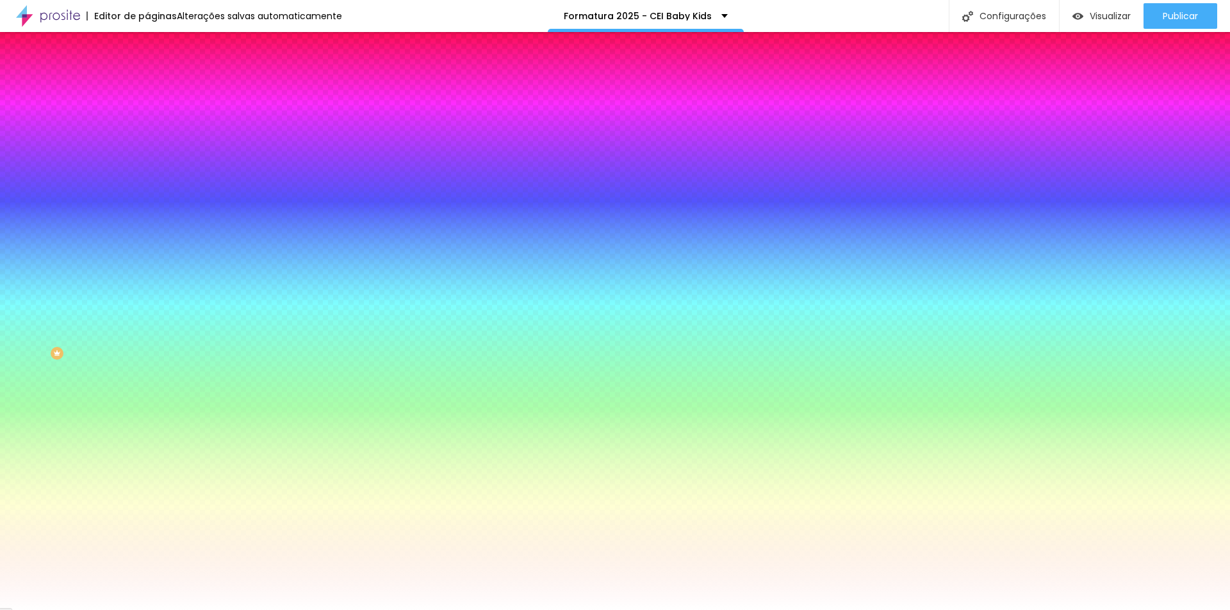
drag, startPoint x: 130, startPoint y: 231, endPoint x: 46, endPoint y: 217, distance: 85.1
click at [147, 217] on div "Imagem de fundo Adicionar imagem Efeito da Imagem Nenhum Nenhum Parallax Cor de…" at bounding box center [220, 183] width 147 height 166
paste input "CF8F2"
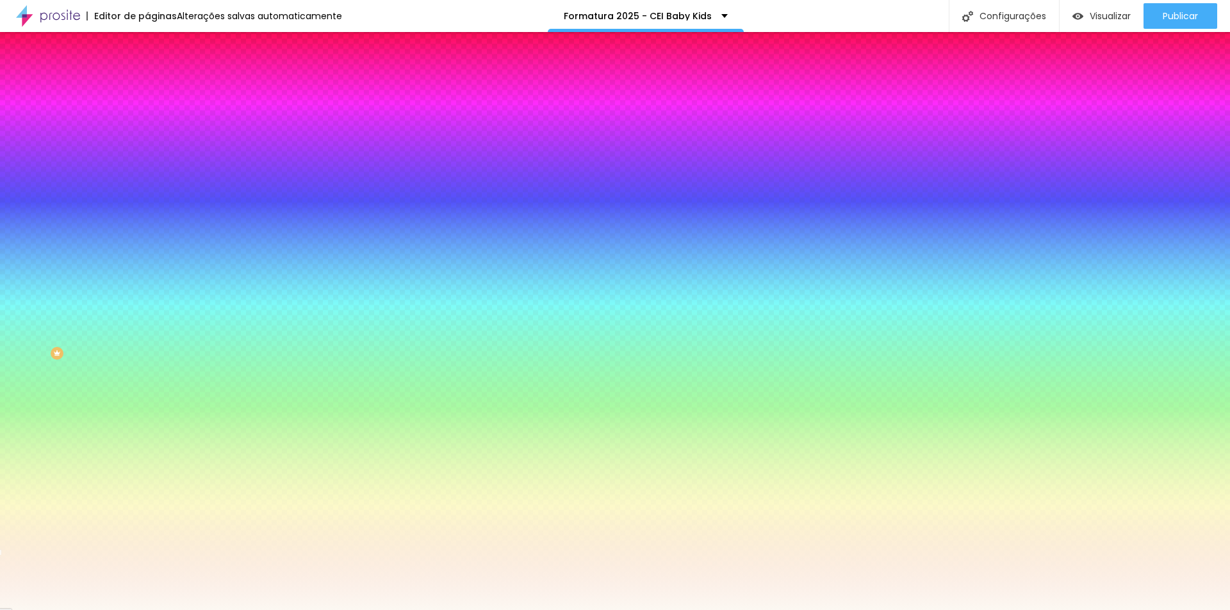
type input "#FCF8F2"
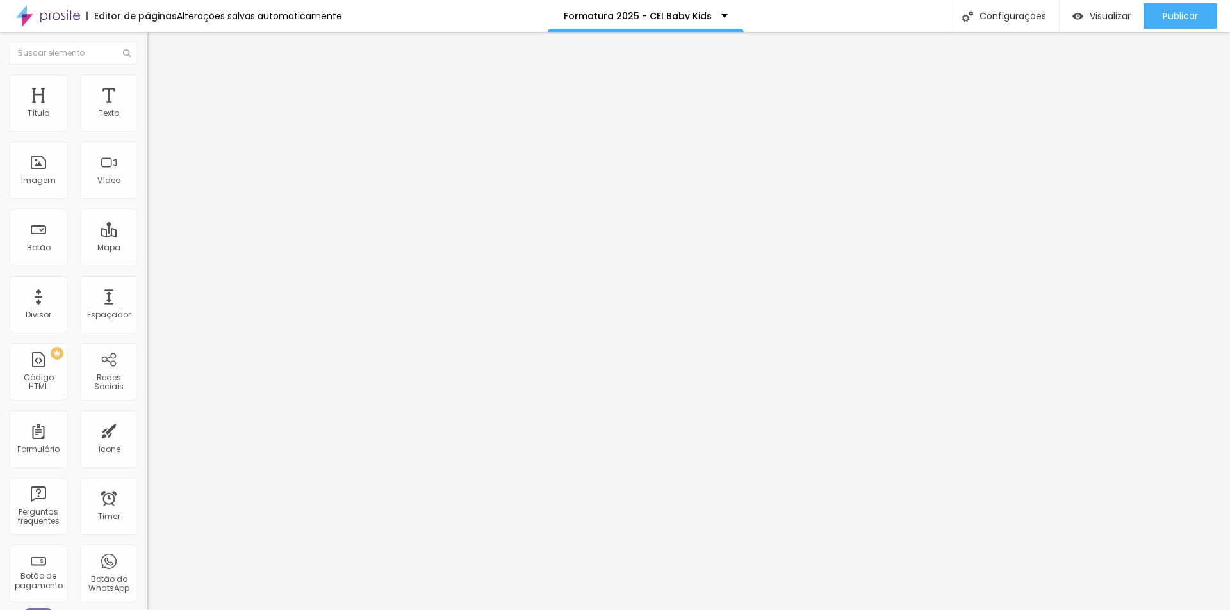
click at [147, 87] on li "Estilo" at bounding box center [220, 80] width 147 height 13
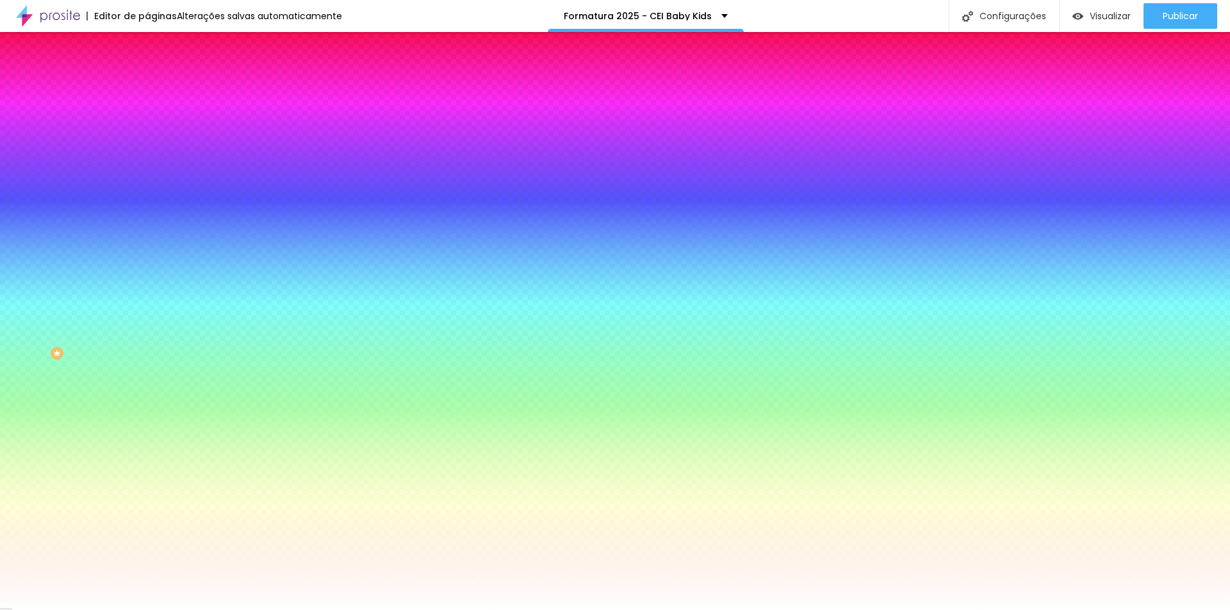
scroll to position [1, 0]
paste input "CF8F2"
type input "#FCF8F2"
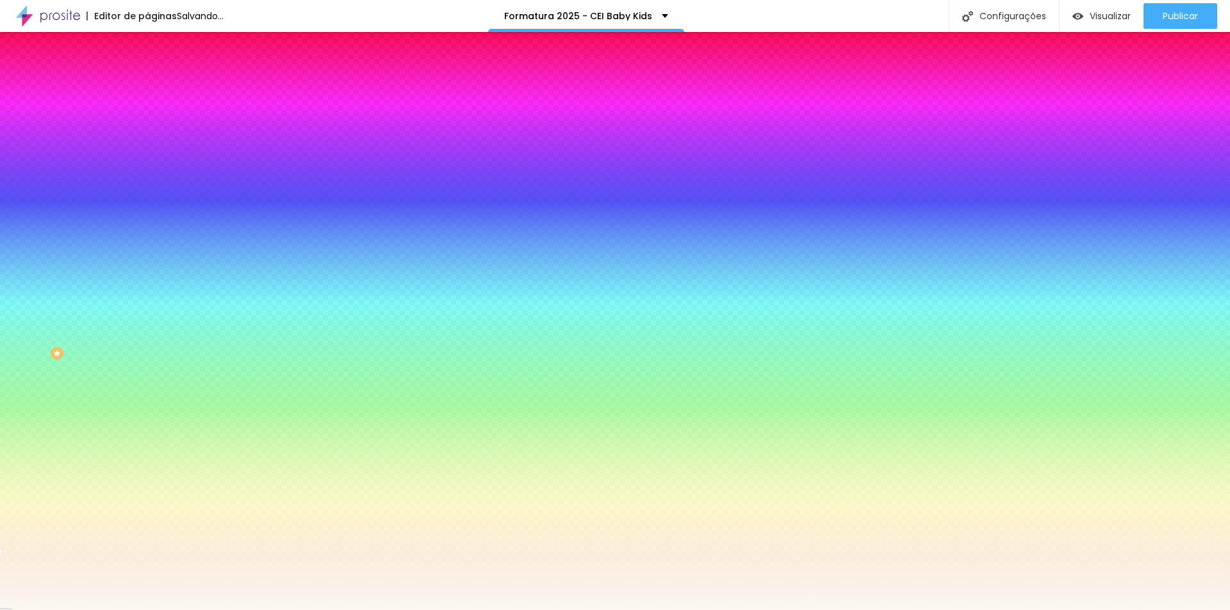
scroll to position [0, 0]
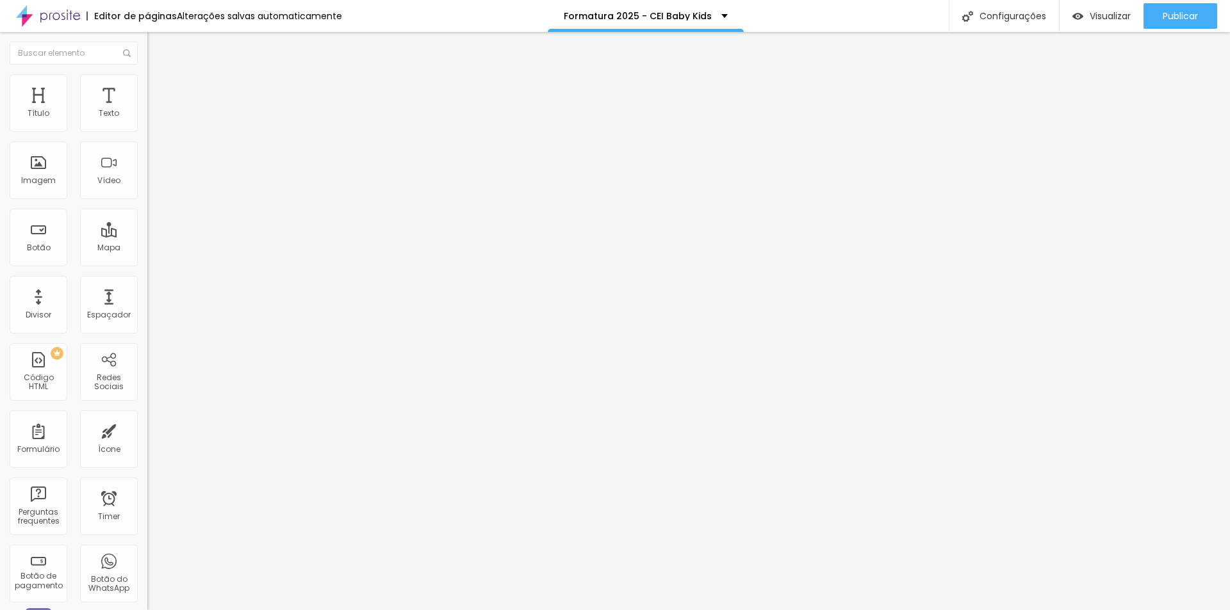
click at [147, 82] on img at bounding box center [153, 80] width 12 height 12
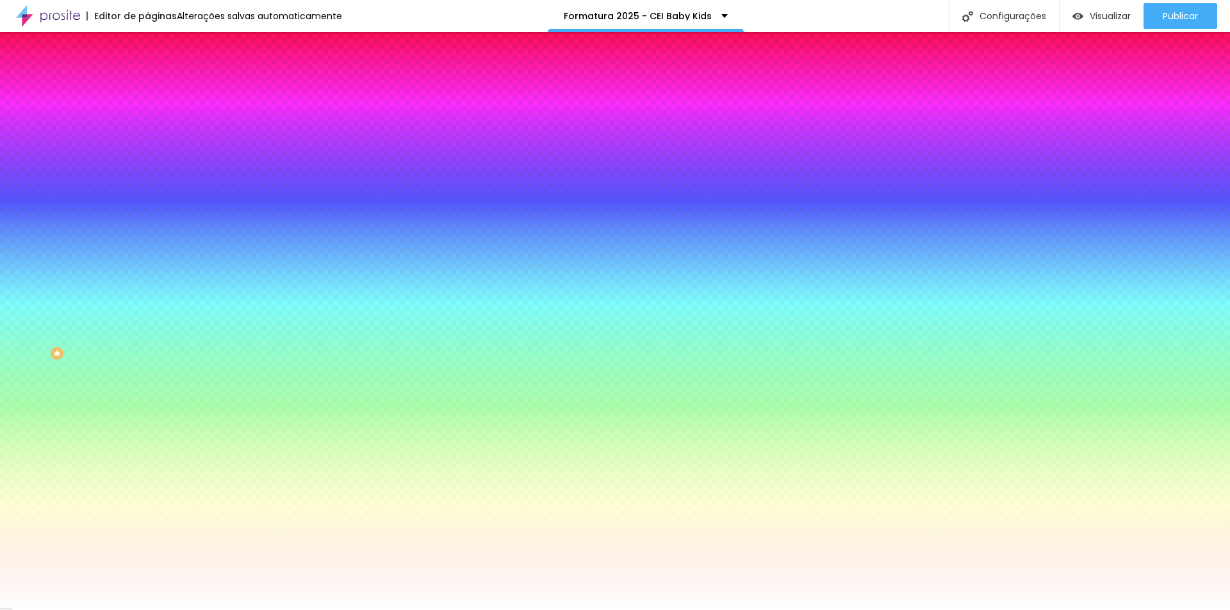
paste input "CF8F2"
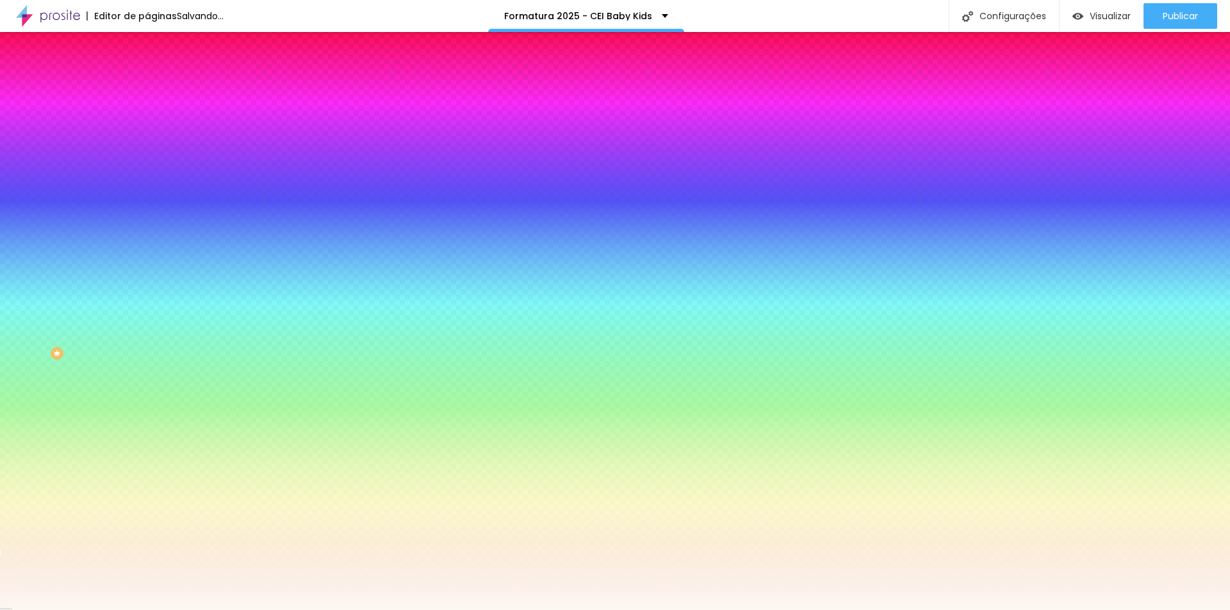
type input "#FCF8F2"
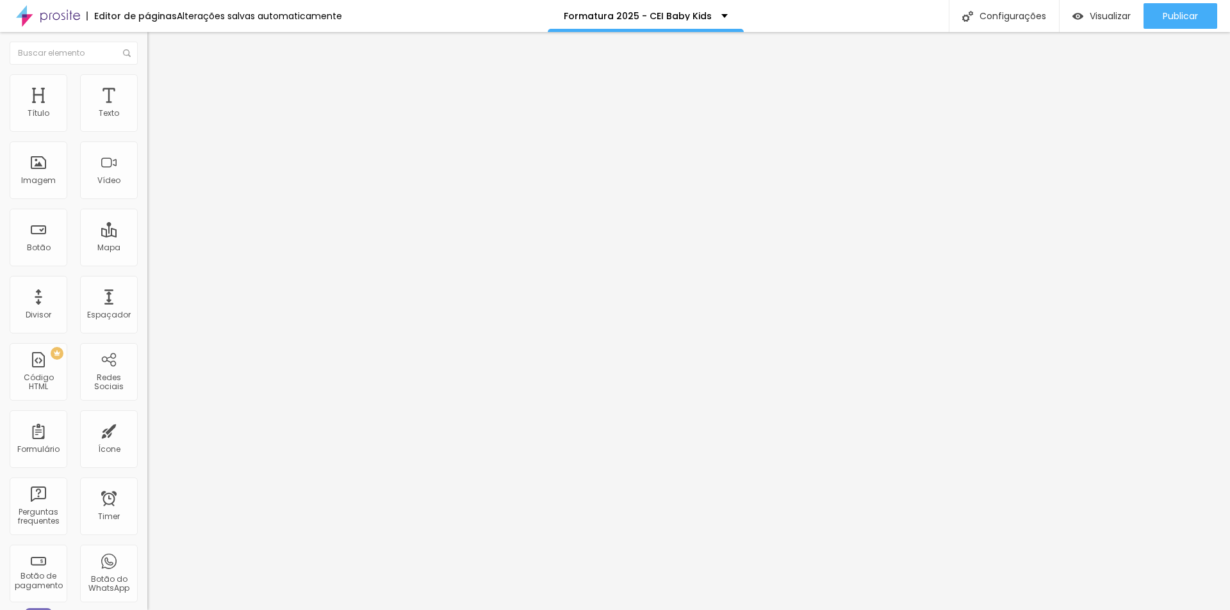
click at [159, 87] on span "Estilo" at bounding box center [169, 83] width 20 height 11
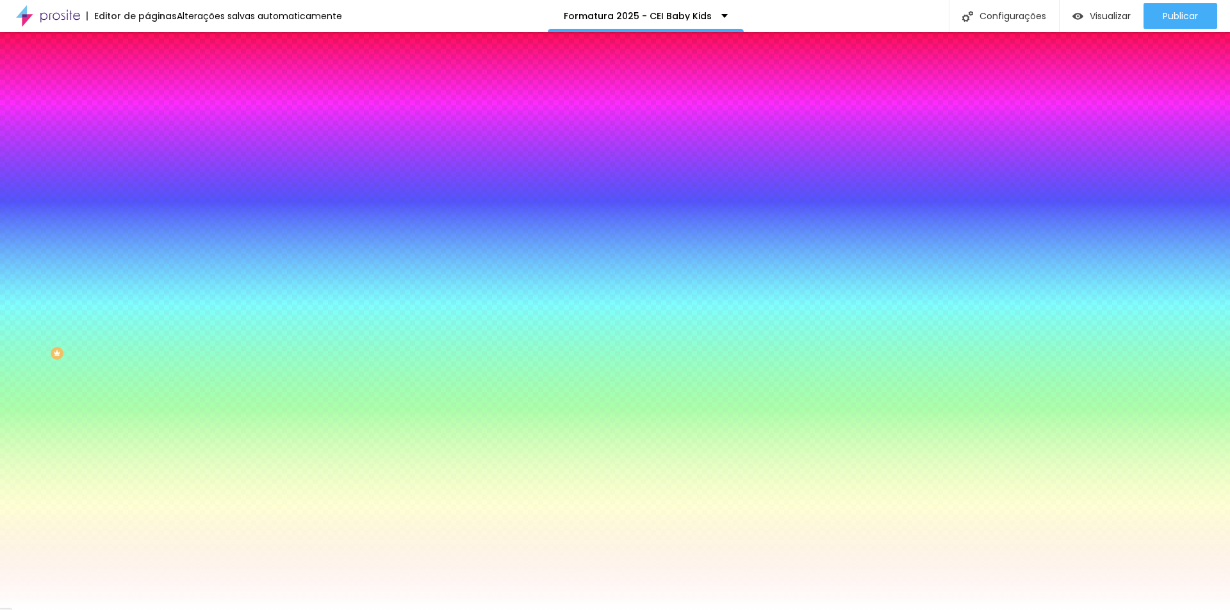
click at [147, 187] on input "#FFFFFF" at bounding box center [224, 180] width 154 height 13
drag, startPoint x: 129, startPoint y: 229, endPoint x: 68, endPoint y: 231, distance: 60.9
click at [147, 187] on div "Voltar ao padrão #FFFFFF" at bounding box center [220, 173] width 147 height 28
click at [147, 187] on div "#FFFFFF" at bounding box center [220, 180] width 147 height 13
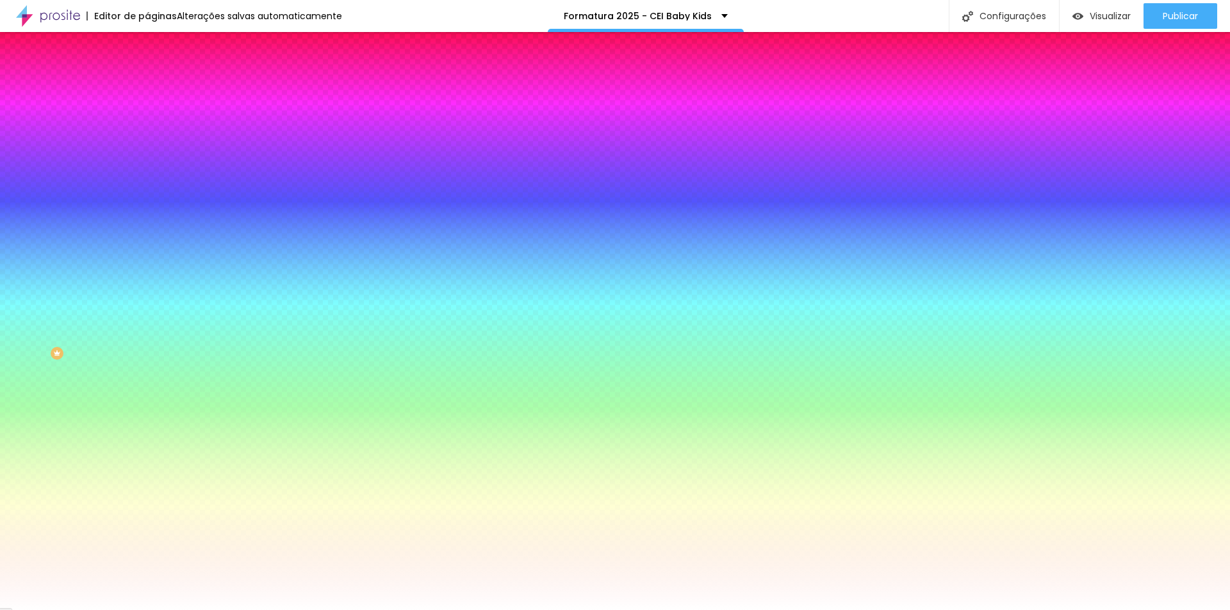
drag, startPoint x: 135, startPoint y: 234, endPoint x: 79, endPoint y: 230, distance: 56.5
click at [147, 187] on div "Voltar ao padrão #FFFFFF" at bounding box center [220, 173] width 147 height 28
paste input "CF8F2"
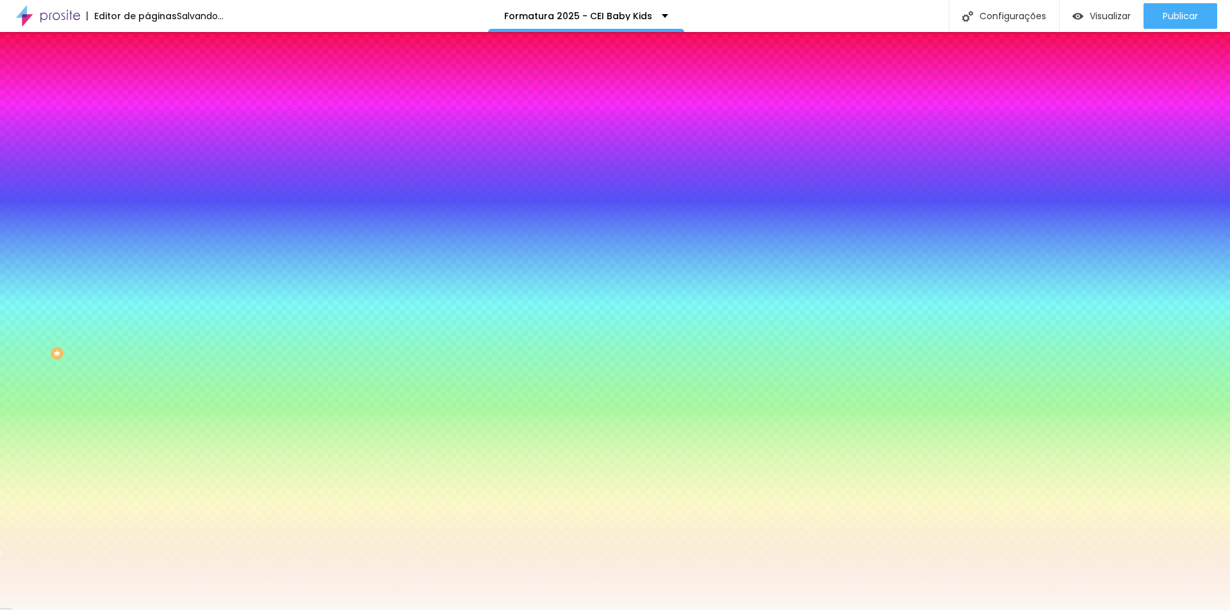
type input "#FCF8F2"
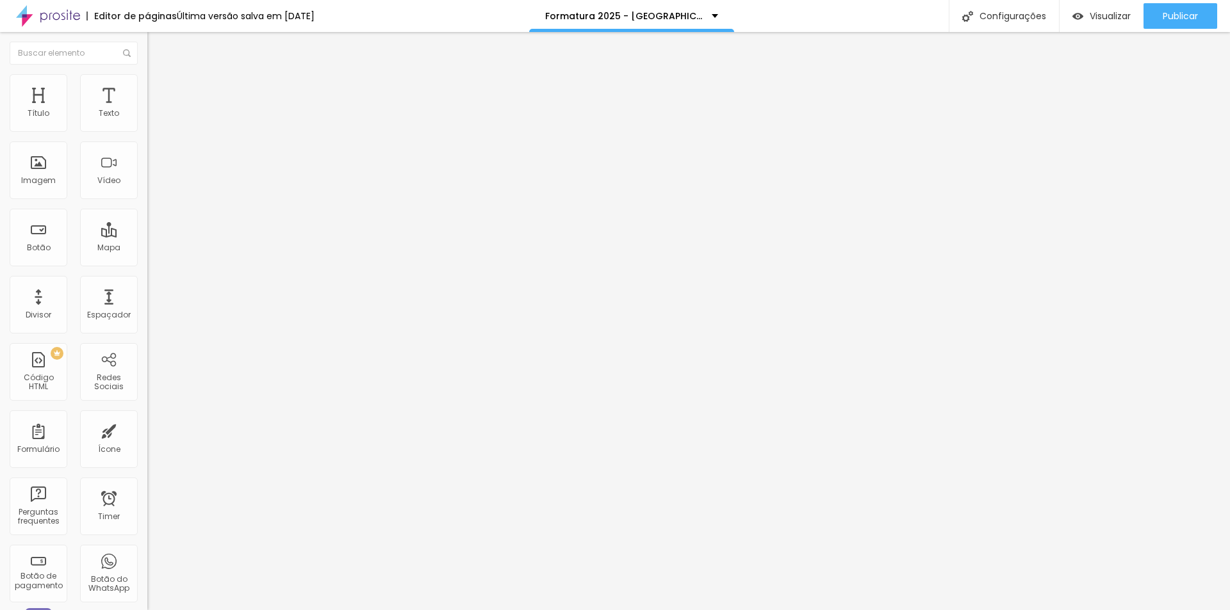
click at [147, 74] on img at bounding box center [153, 80] width 12 height 12
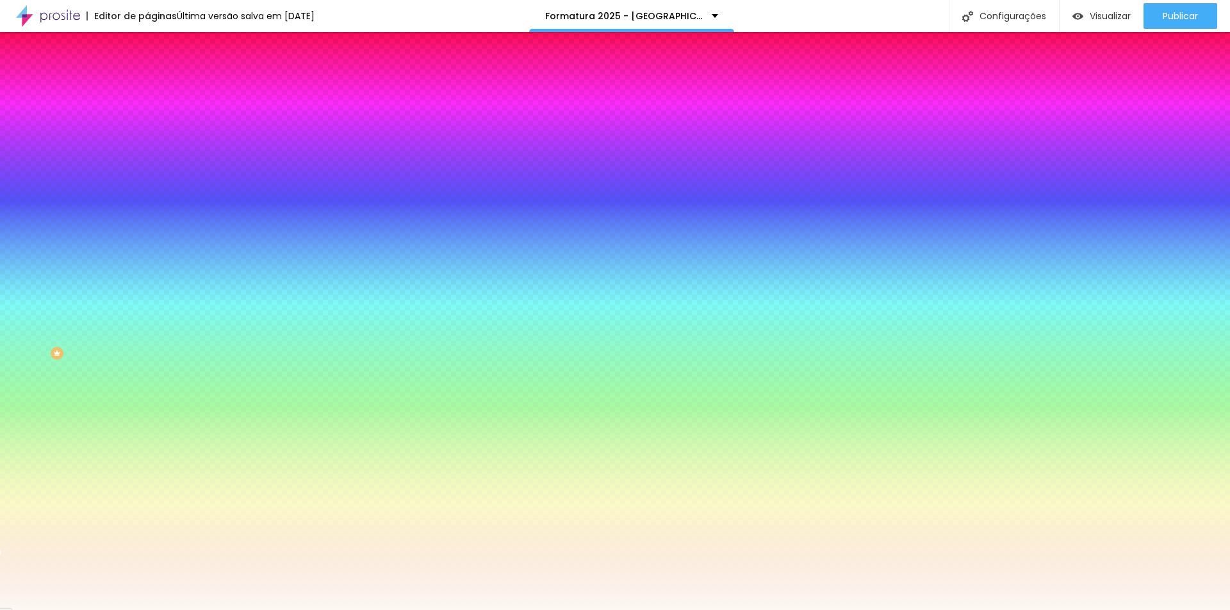
drag, startPoint x: 135, startPoint y: 232, endPoint x: 86, endPoint y: 231, distance: 49.3
click at [147, 187] on div "#FCF8F2" at bounding box center [220, 180] width 147 height 13
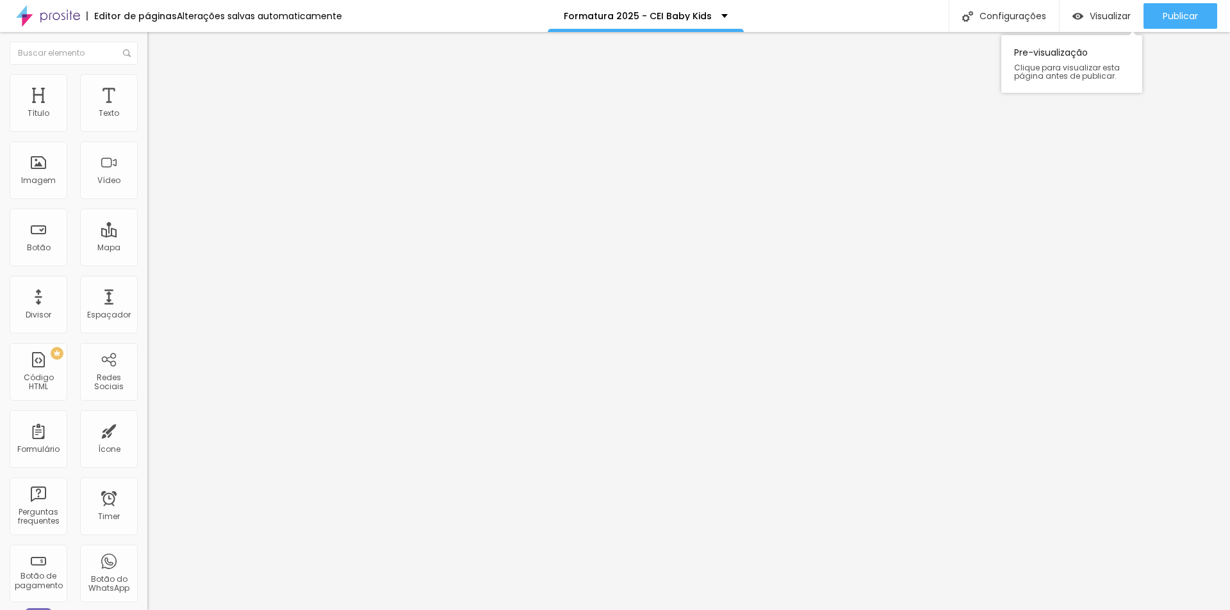
click at [1072, 1] on div "Visualizar Pre-visualização Clique para visualizar esta página antes de publica…" at bounding box center [1101, 16] width 84 height 32
click at [1095, 9] on div "Visualizar" at bounding box center [1101, 16] width 58 height 26
click at [147, 190] on button "button" at bounding box center [156, 182] width 18 height 13
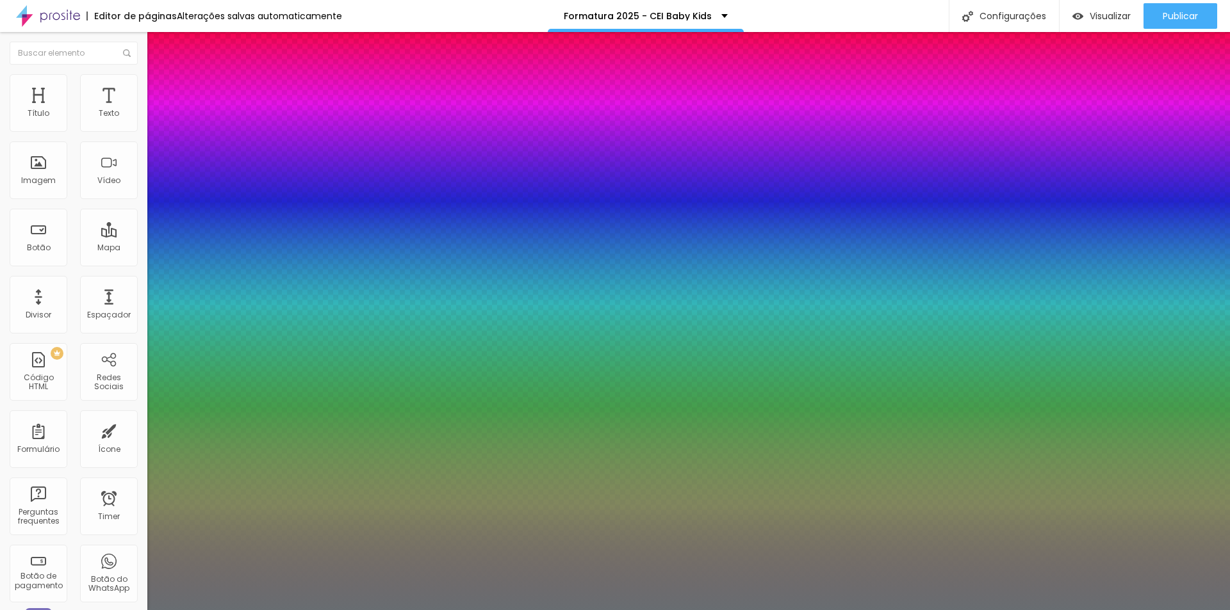
type input "0.5"
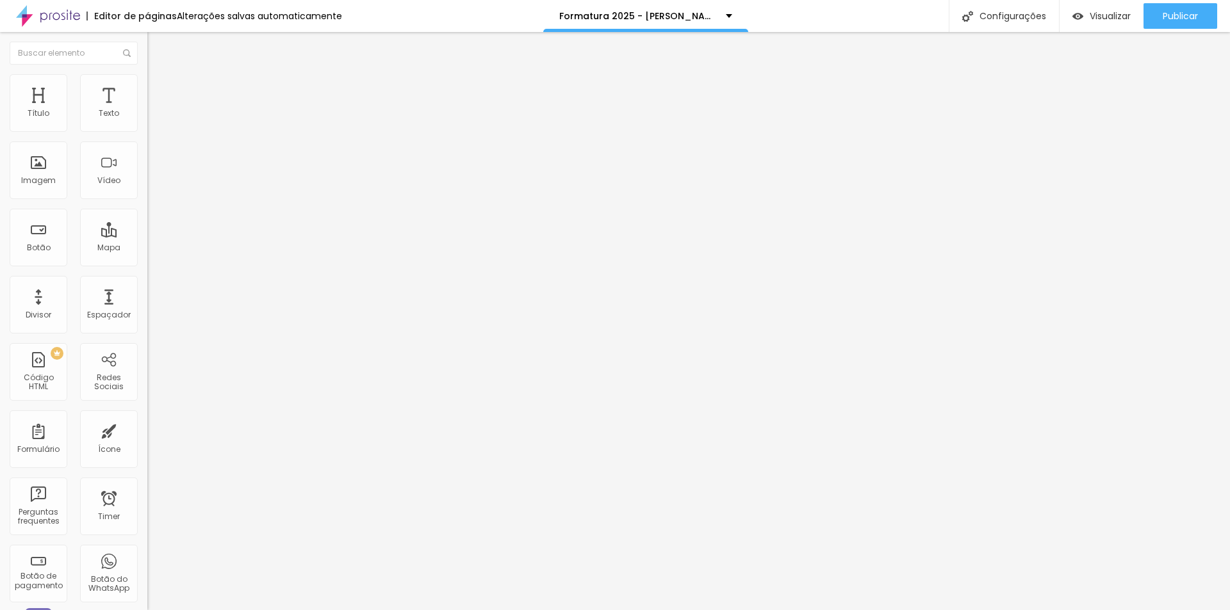
click at [147, 123] on button "button" at bounding box center [156, 116] width 18 height 13
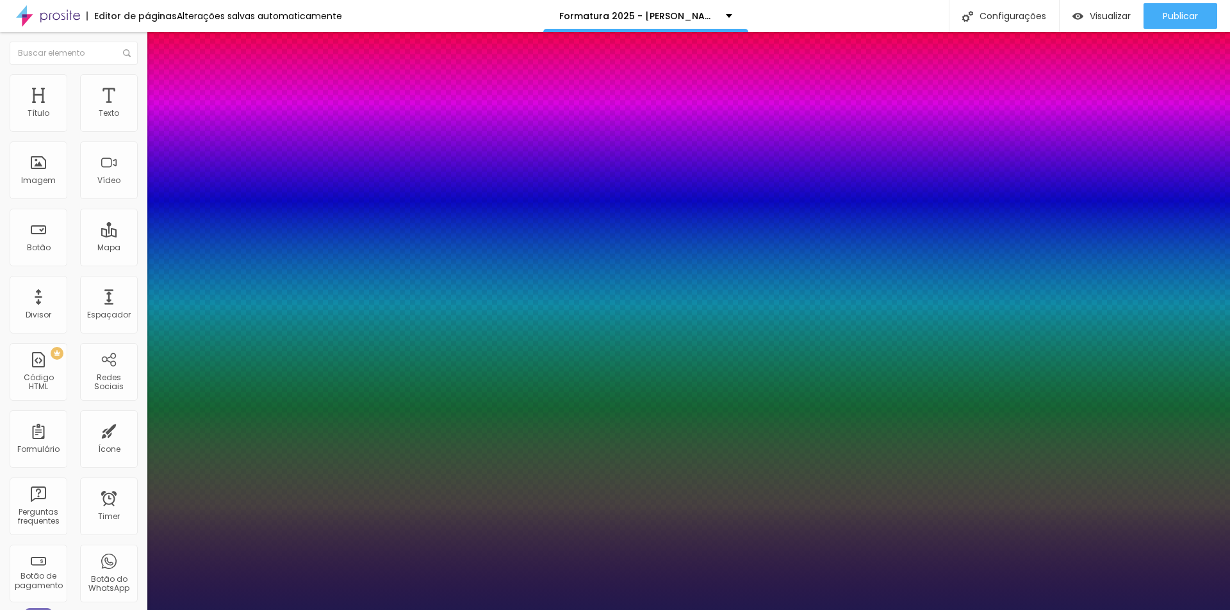
type input "1"
select select "MontserratMedium"
type input "1"
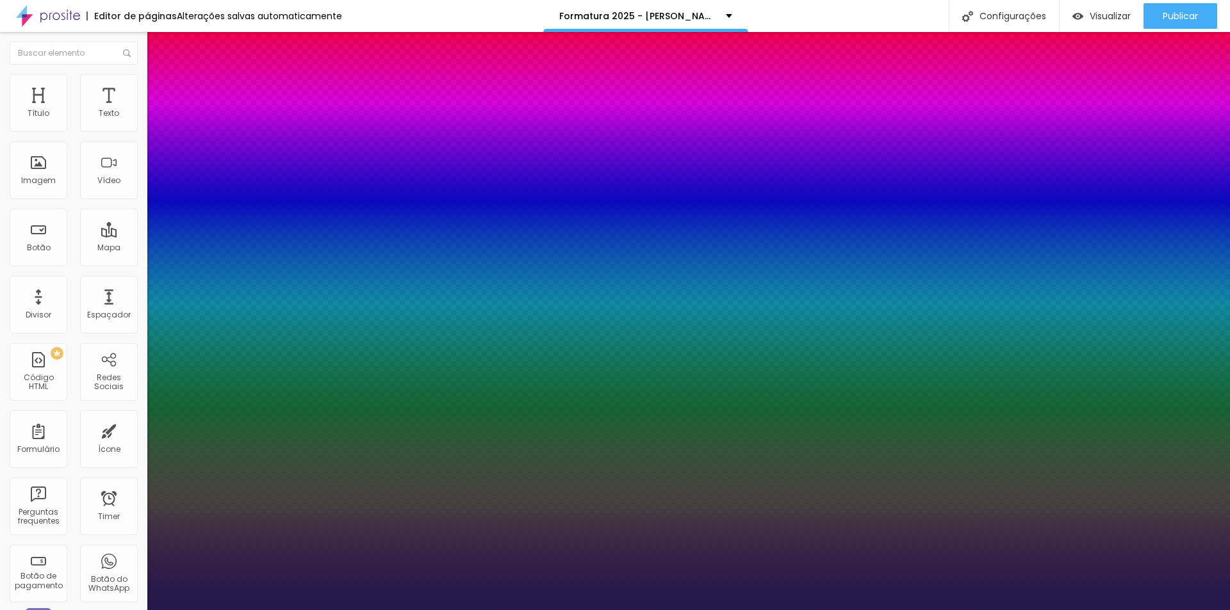
click at [455, 610] on div at bounding box center [615, 610] width 1230 height 0
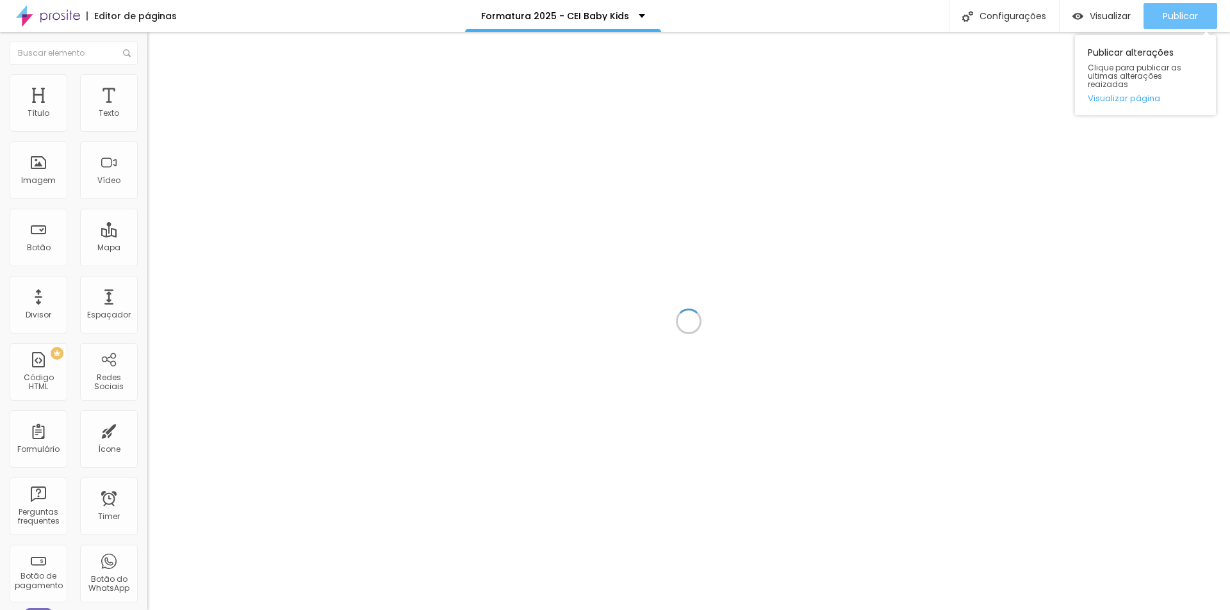
click at [1175, 7] on div "Publicar" at bounding box center [1180, 16] width 35 height 26
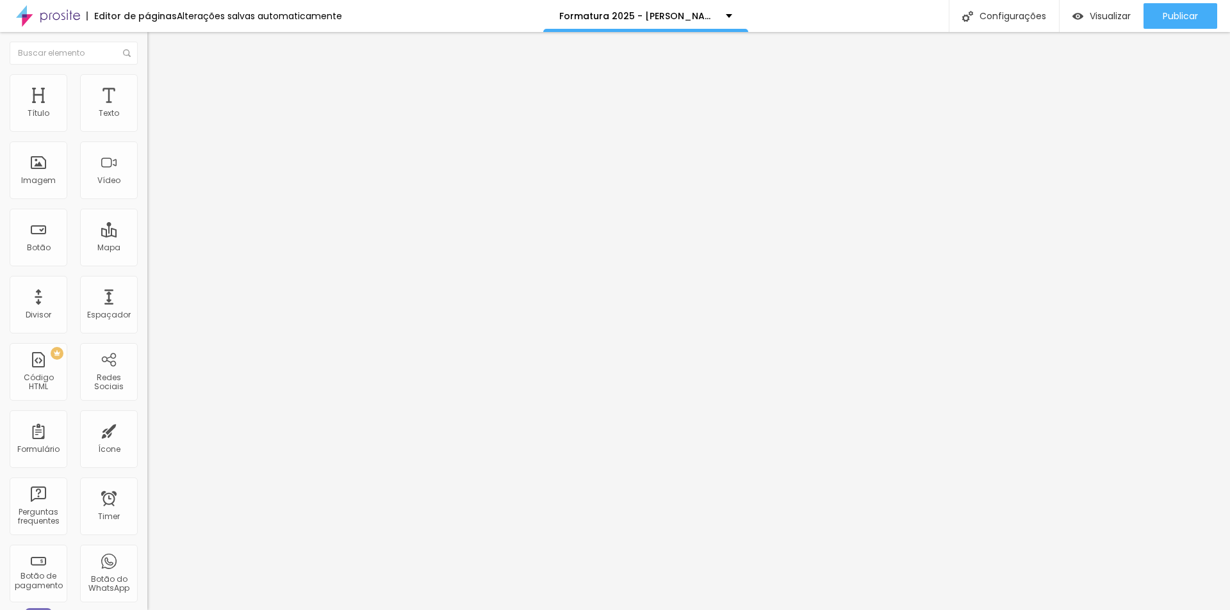
click at [147, 110] on button "Voltar ao padrão" at bounding box center [190, 102] width 87 height 15
click at [152, 119] on icon "button" at bounding box center [156, 115] width 8 height 8
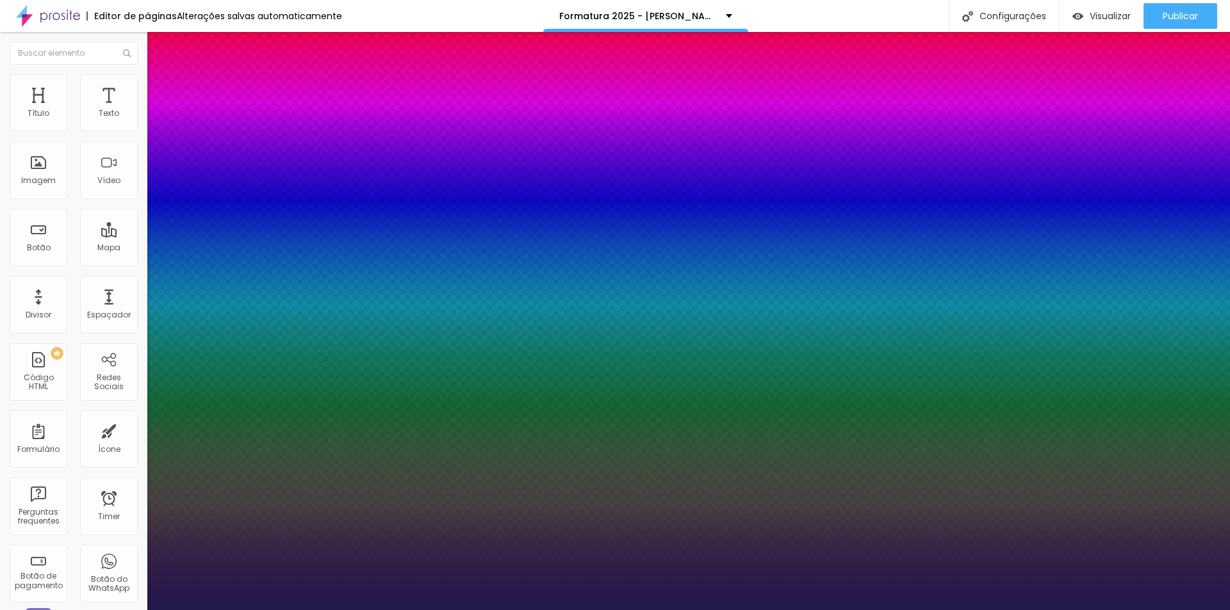
type input "1"
drag, startPoint x: 279, startPoint y: 218, endPoint x: 324, endPoint y: 218, distance: 45.5
click at [324, 218] on body "Editor de páginas Alterações salvas automaticamente Formatura 2025 - Joãozinho …" at bounding box center [615, 305] width 1230 height 610
type input "8"
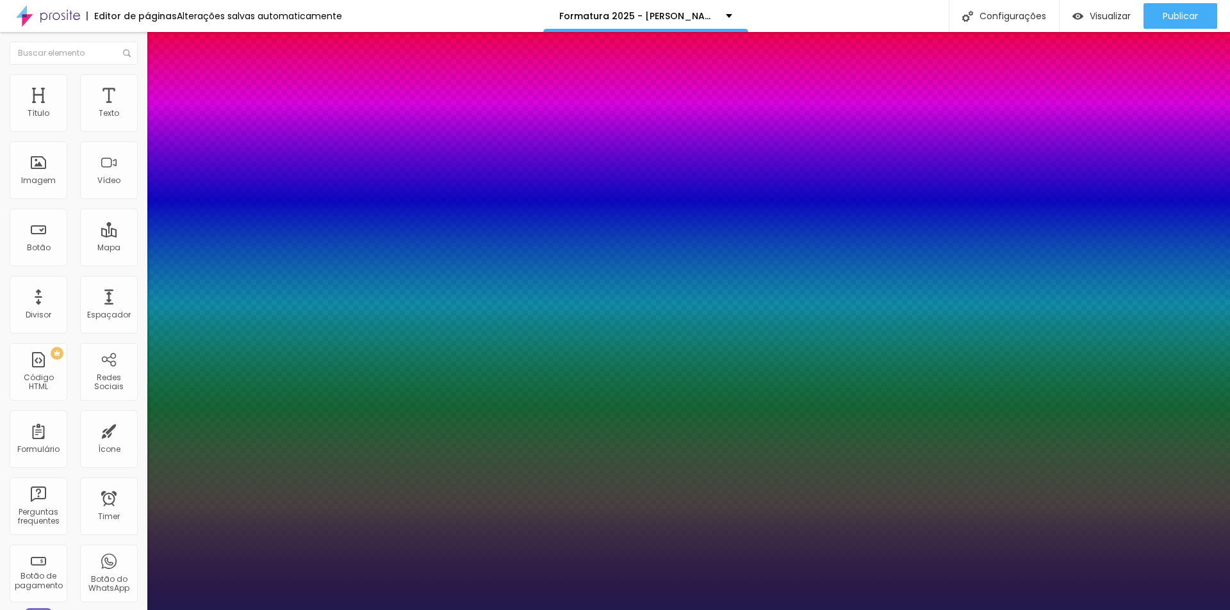
type input "2"
type input "1"
type input "24"
type input "1"
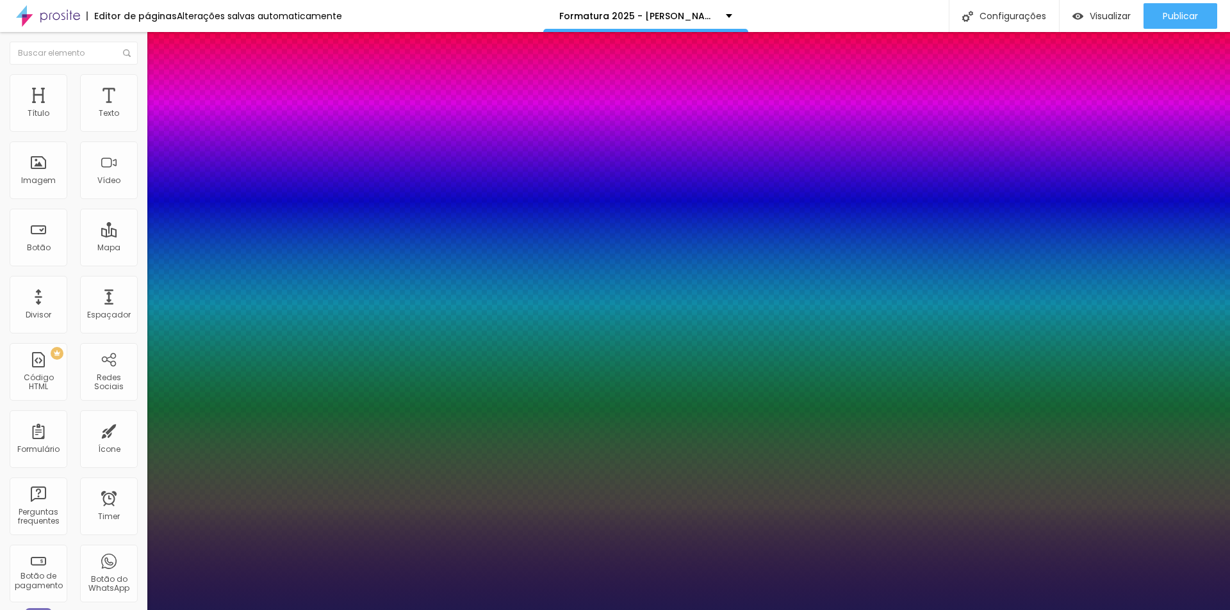
type input "24"
type input "1"
click at [421, 610] on div at bounding box center [615, 610] width 1230 height 0
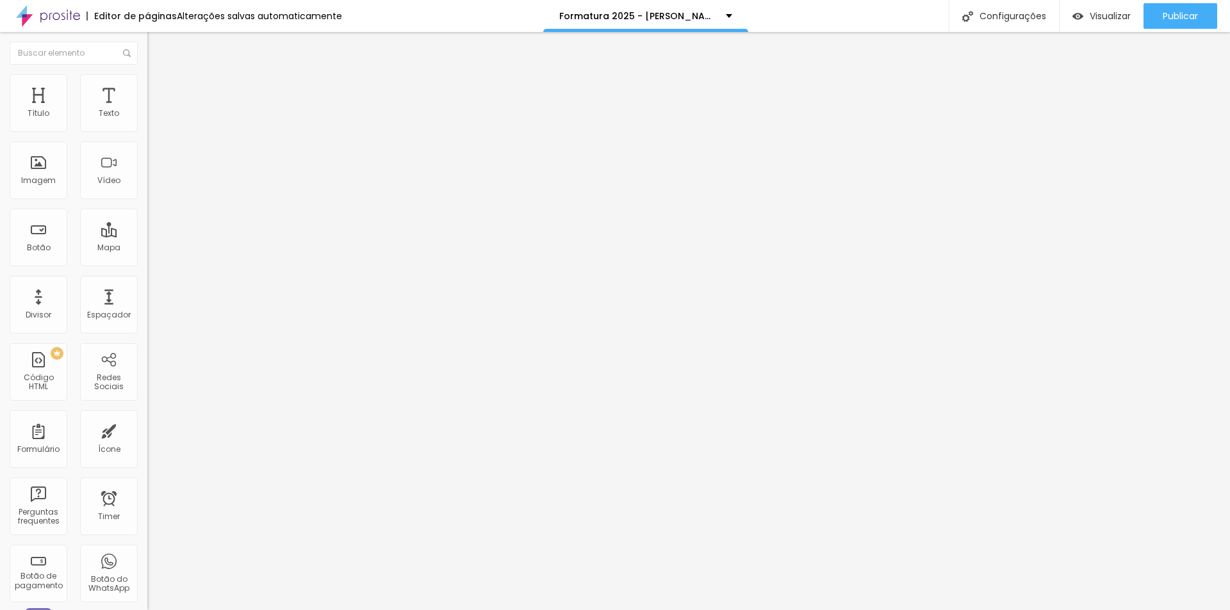
click at [159, 88] on span "Estilo" at bounding box center [169, 83] width 20 height 11
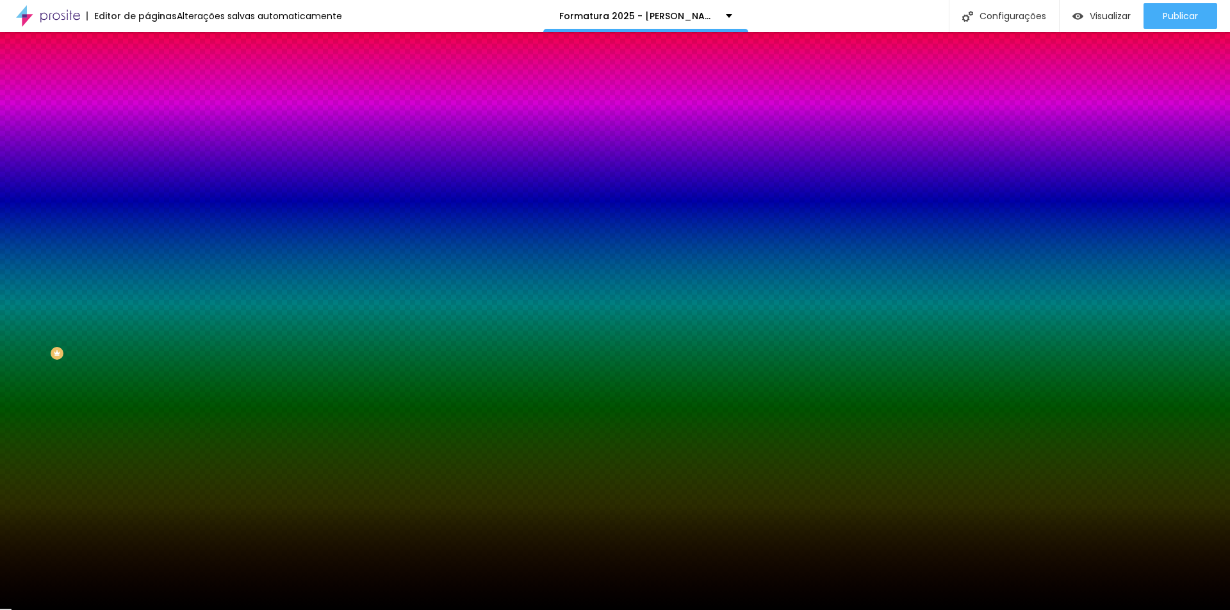
click at [152, 165] on icon "button" at bounding box center [153, 166] width 3 height 3
click at [126, 610] on div at bounding box center [615, 610] width 1230 height 0
click at [147, 436] on input "#EFF038" at bounding box center [224, 442] width 154 height 13
click at [156, 423] on icon "button" at bounding box center [158, 427] width 5 height 9
click at [147, 436] on div at bounding box center [220, 436] width 147 height 0
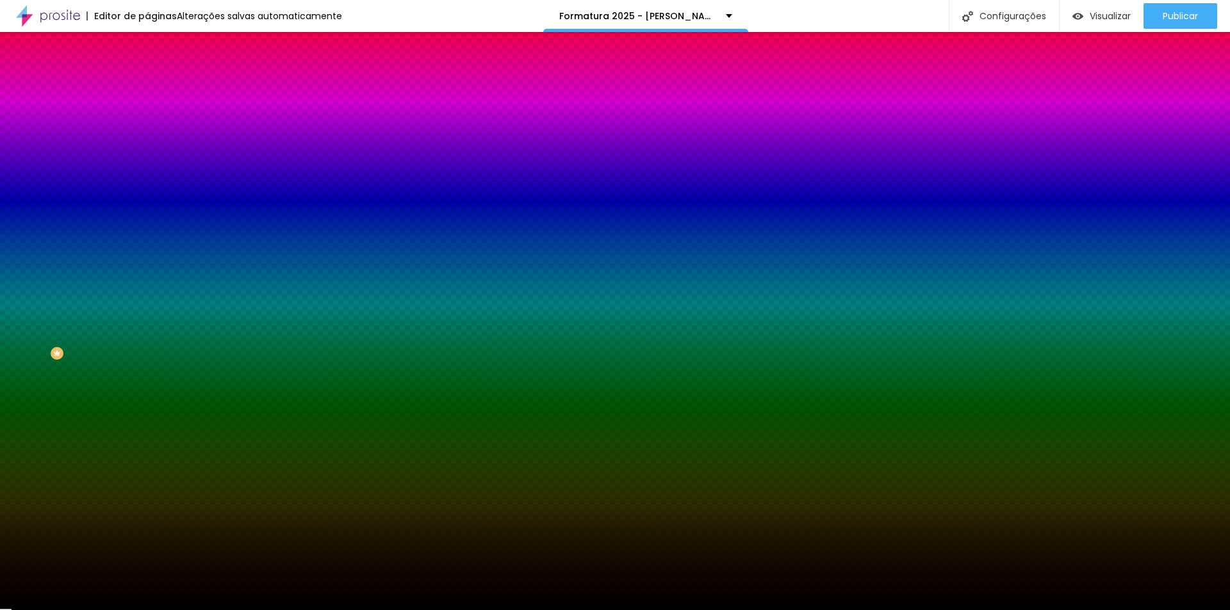
click at [147, 134] on input "#E13F3F" at bounding box center [224, 128] width 154 height 13
click at [147, 436] on div at bounding box center [220, 436] width 147 height 0
click at [147, 436] on input "#EFF038" at bounding box center [224, 442] width 154 height 13
paste input "13F3F"
click at [147, 436] on div at bounding box center [220, 436] width 147 height 0
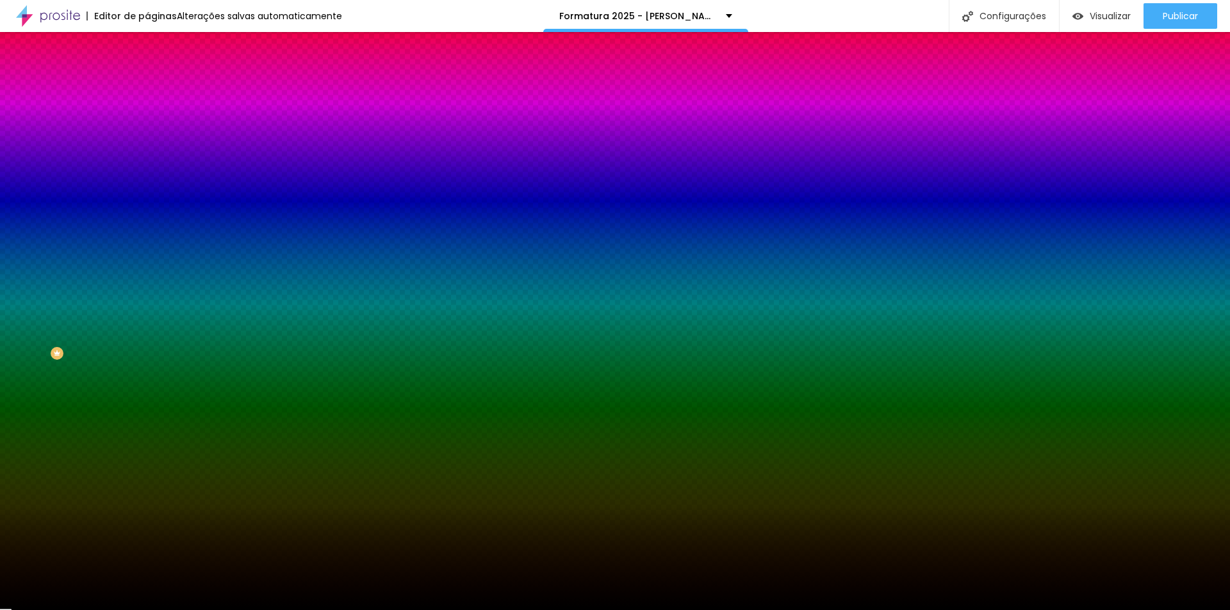
type input "#971616"
click at [92, 324] on div at bounding box center [615, 305] width 1230 height 610
click at [147, 249] on div "Ao passar o mouse Editar estilo do campo" at bounding box center [220, 331] width 147 height 164
click at [147, 471] on div at bounding box center [220, 471] width 147 height 0
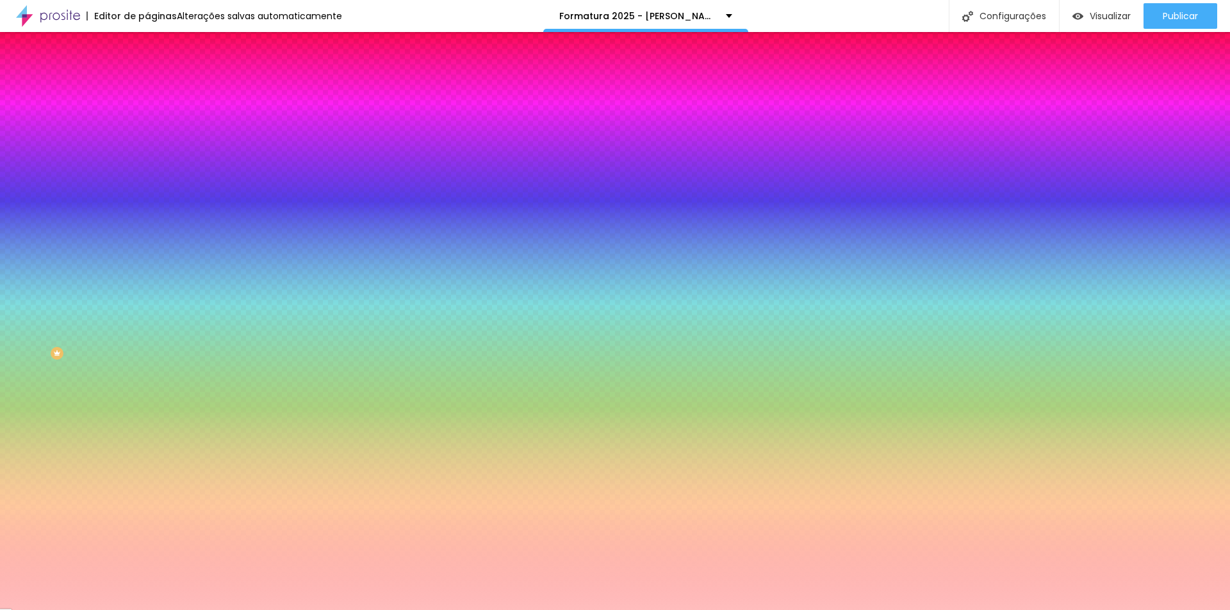
type input "#FFBDBD"
drag, startPoint x: 92, startPoint y: 339, endPoint x: 40, endPoint y: 320, distance: 56.2
click at [147, 484] on div at bounding box center [220, 484] width 147 height 0
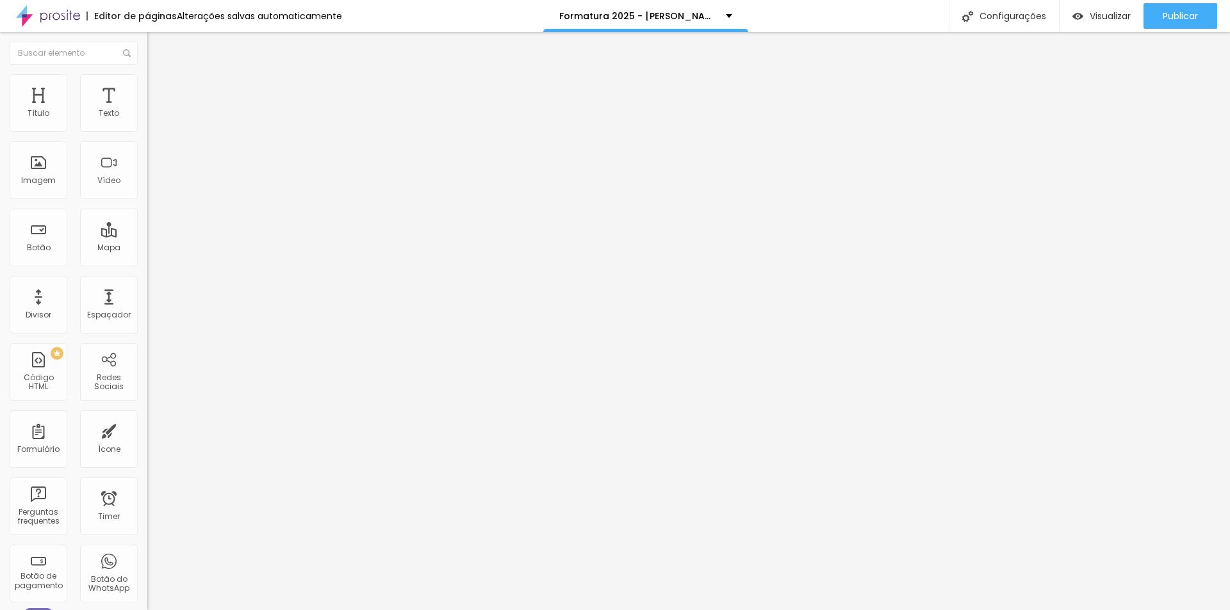
click at [147, 82] on li "Estilo" at bounding box center [220, 80] width 147 height 13
click at [159, 88] on span "Estilo" at bounding box center [169, 83] width 20 height 11
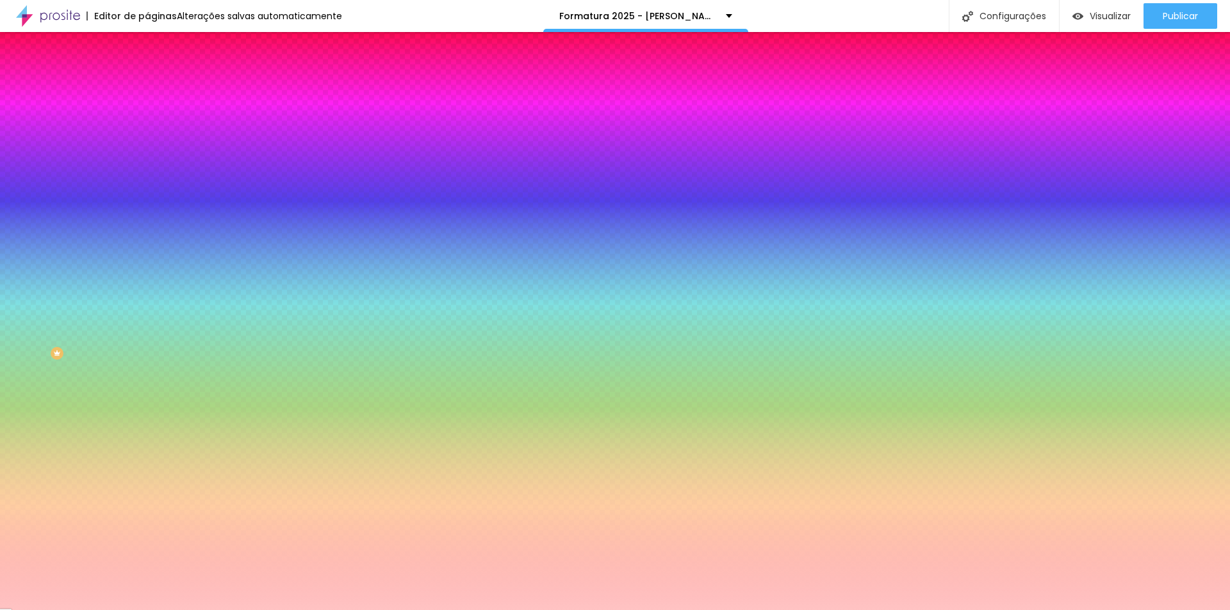
click at [152, 161] on icon "button" at bounding box center [156, 163] width 8 height 8
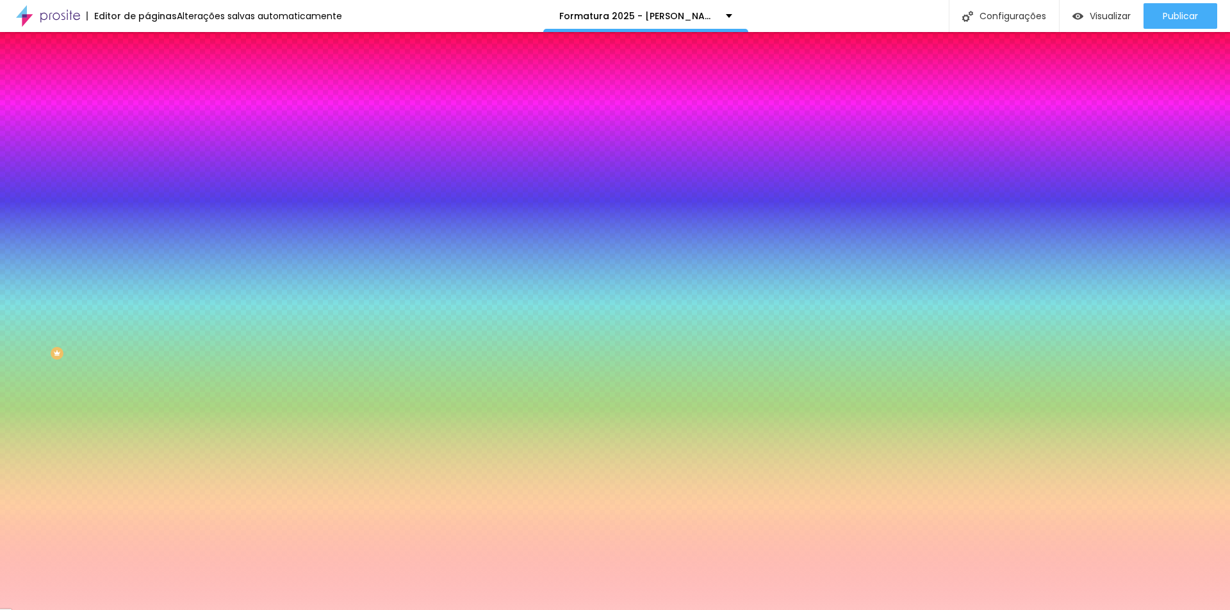
select select "MontserratMedium"
click at [773, 610] on div at bounding box center [615, 610] width 1230 height 0
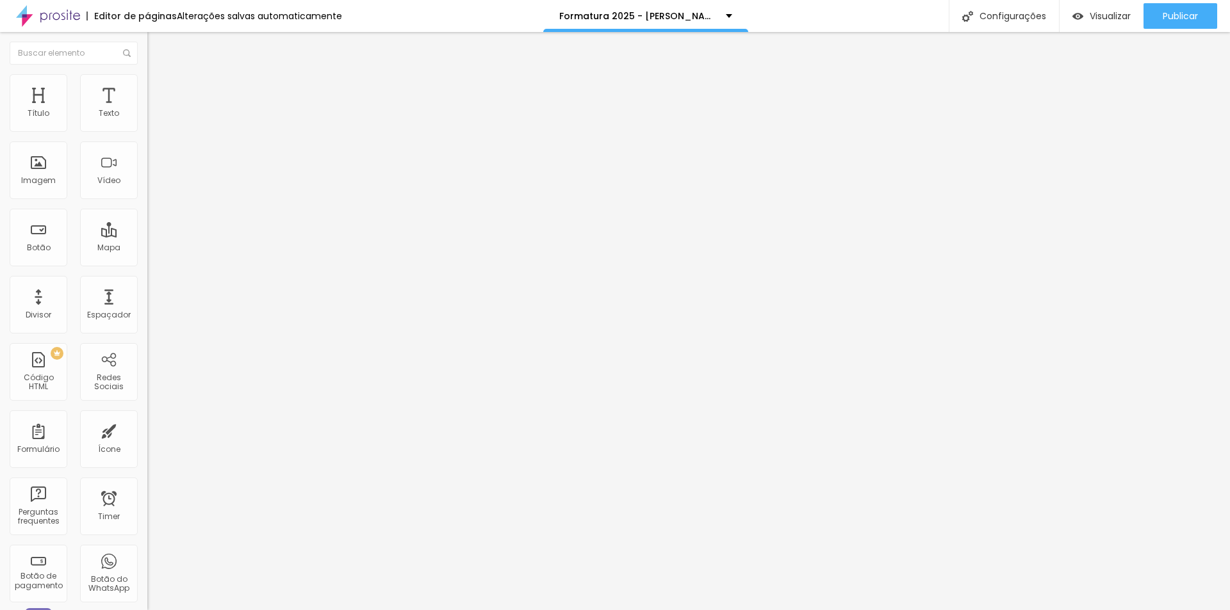
click at [147, 85] on li "Estilo" at bounding box center [220, 80] width 147 height 13
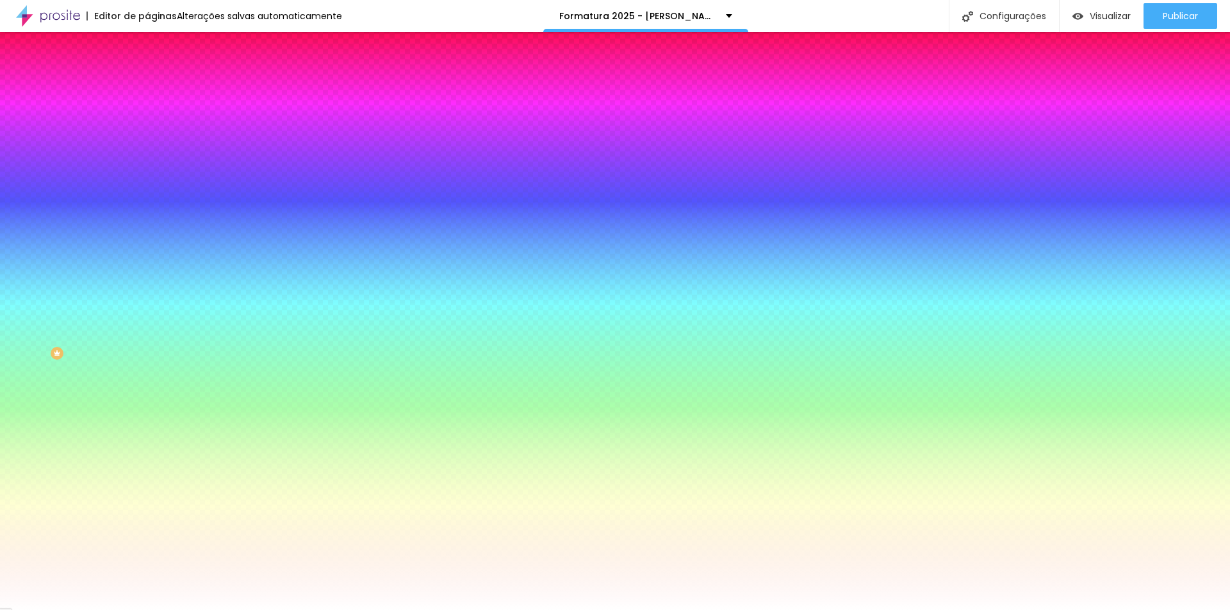
click at [152, 140] on icon "button" at bounding box center [156, 136] width 8 height 8
drag, startPoint x: 279, startPoint y: 242, endPoint x: 347, endPoint y: 245, distance: 68.0
click at [347, 245] on body "Editor de páginas Alterações salvas automaticamente Formatura 2025 - Joãozinho …" at bounding box center [615, 305] width 1230 height 610
type input "8"
type input "2"
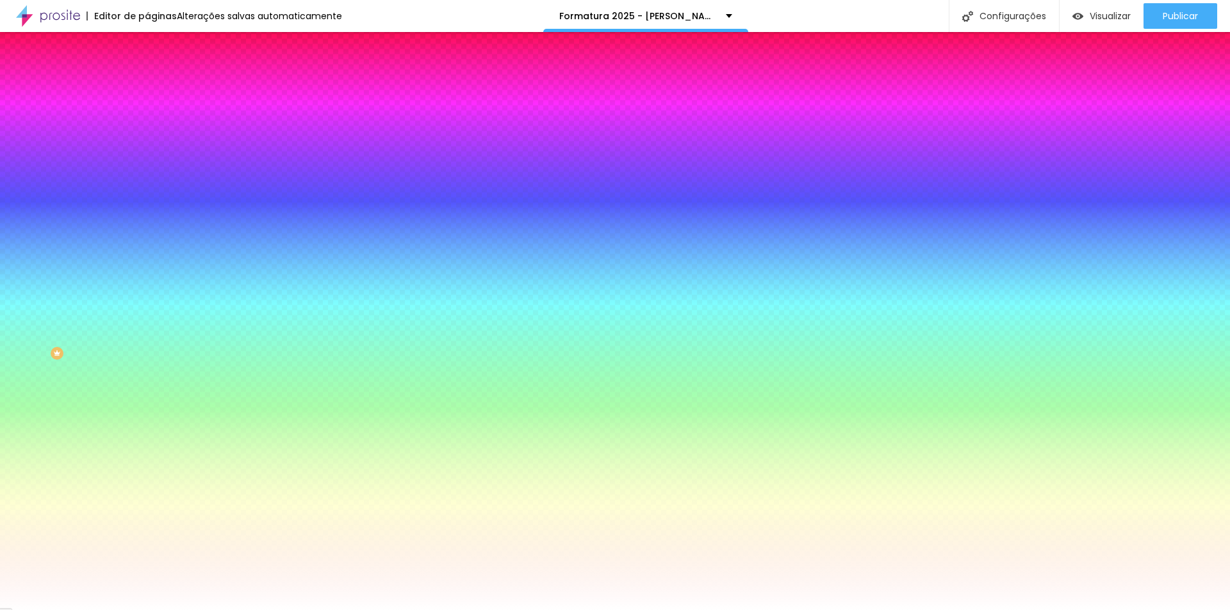
type input "20"
select select "MontserratMedium"
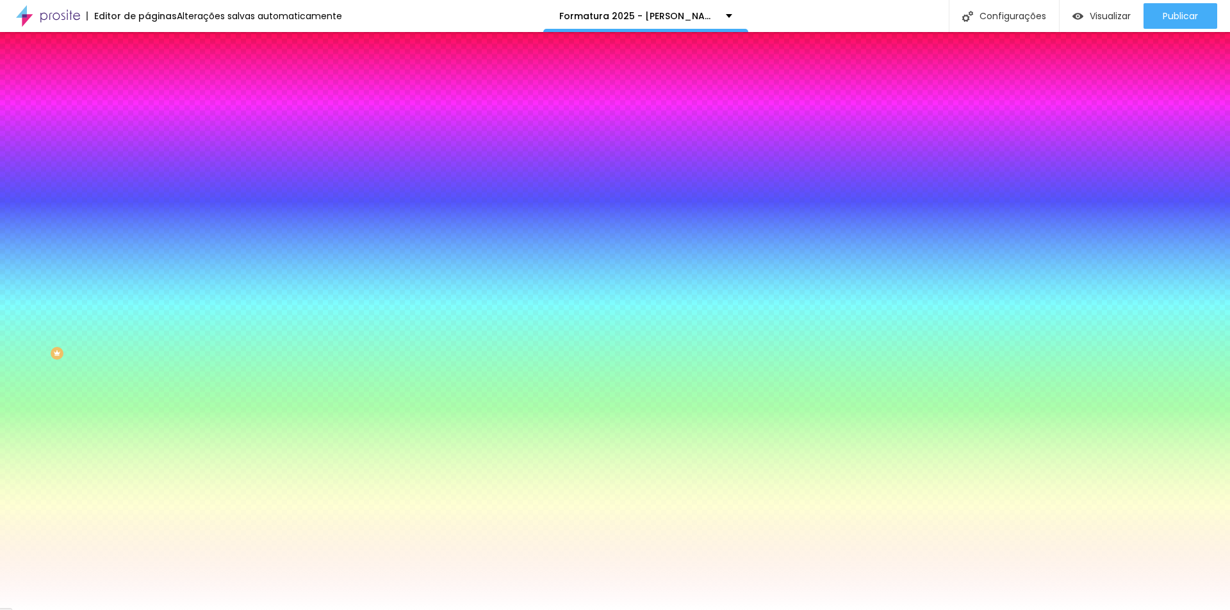
click at [303, 610] on div at bounding box center [615, 610] width 1230 height 0
click at [154, 138] on icon "button" at bounding box center [156, 135] width 5 height 5
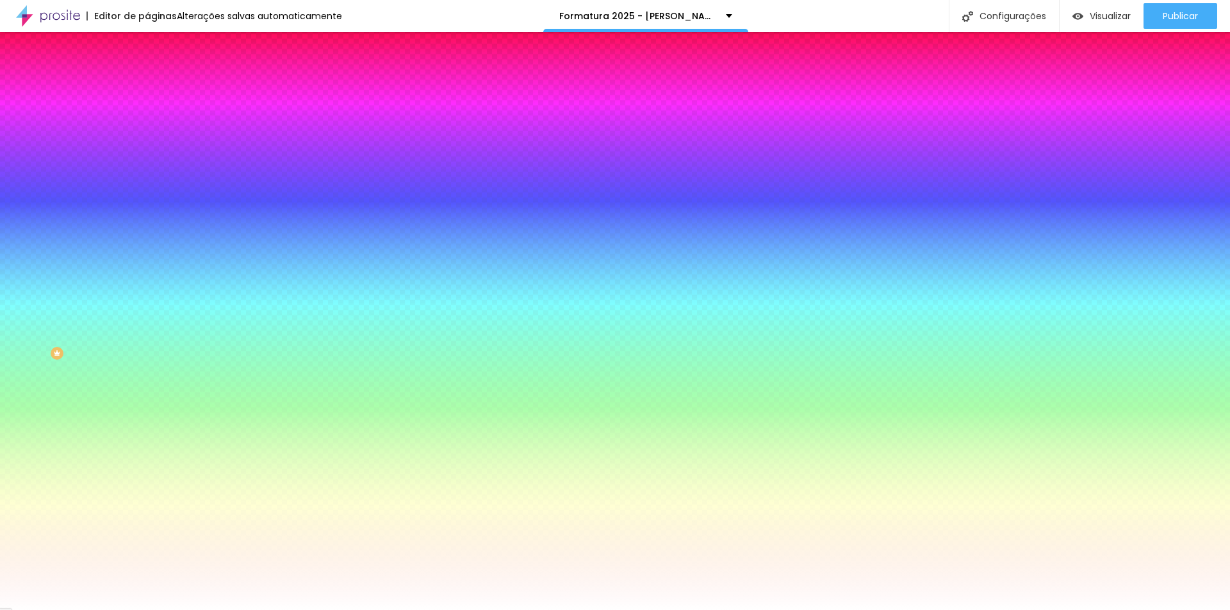
drag, startPoint x: 274, startPoint y: 241, endPoint x: 348, endPoint y: 252, distance: 74.5
click at [348, 252] on body "Editor de páginas Alterações salvas automaticamente Formatura 2025 - Joãozinho …" at bounding box center [615, 305] width 1230 height 610
type input "8"
type input "1"
type input "18"
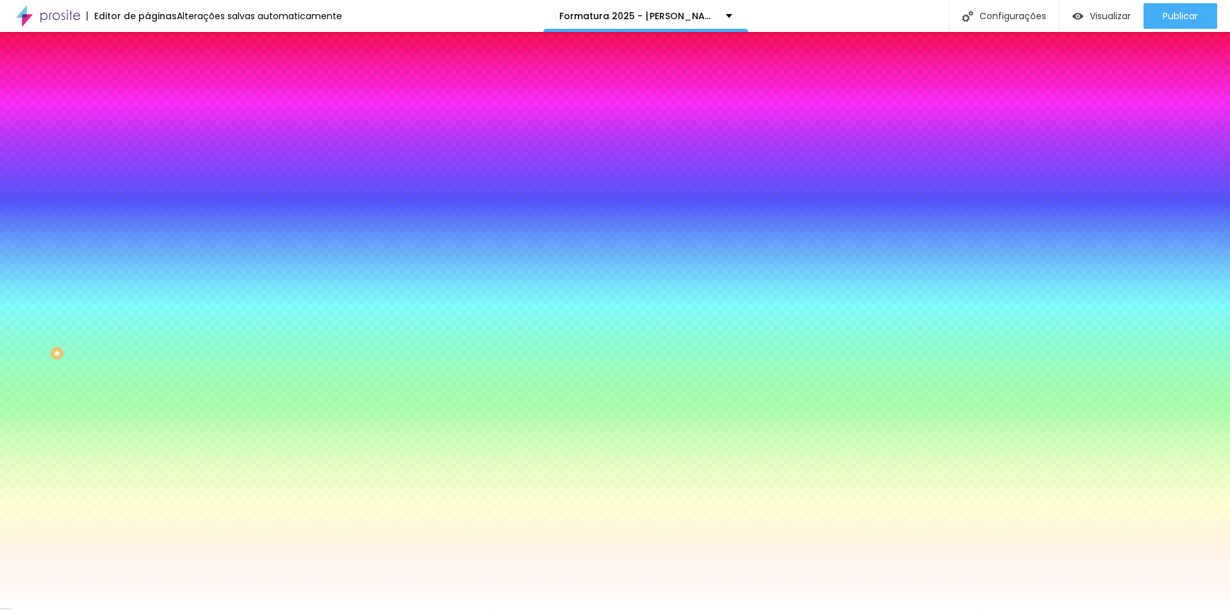
type input "18"
click at [242, 610] on div at bounding box center [615, 610] width 1230 height 0
click at [152, 175] on icon "button" at bounding box center [156, 171] width 8 height 8
click at [217, 610] on div at bounding box center [615, 610] width 1230 height 0
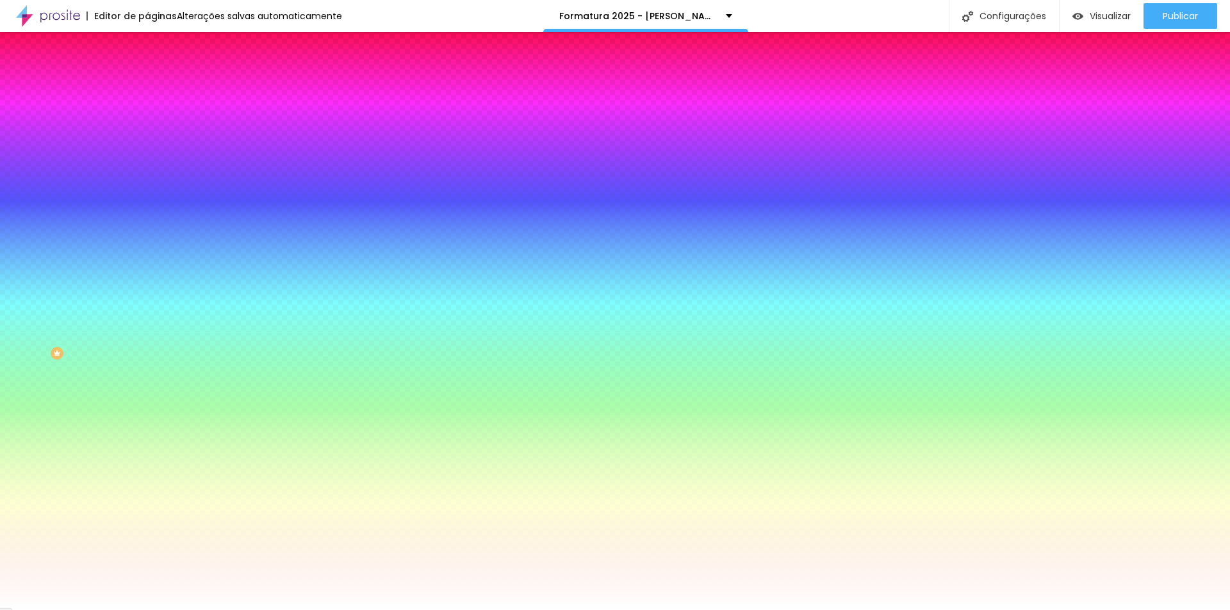
click at [147, 215] on button "button" at bounding box center [156, 215] width 18 height 13
click at [262, 610] on div at bounding box center [615, 610] width 1230 height 0
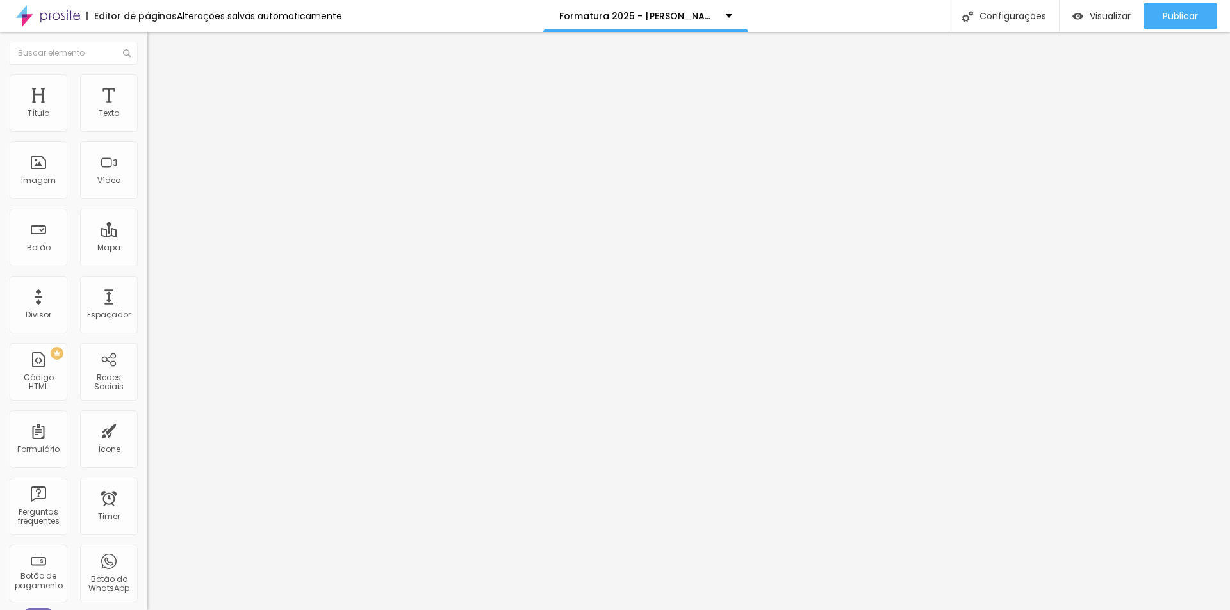
click at [159, 88] on span "Estilo" at bounding box center [169, 83] width 20 height 11
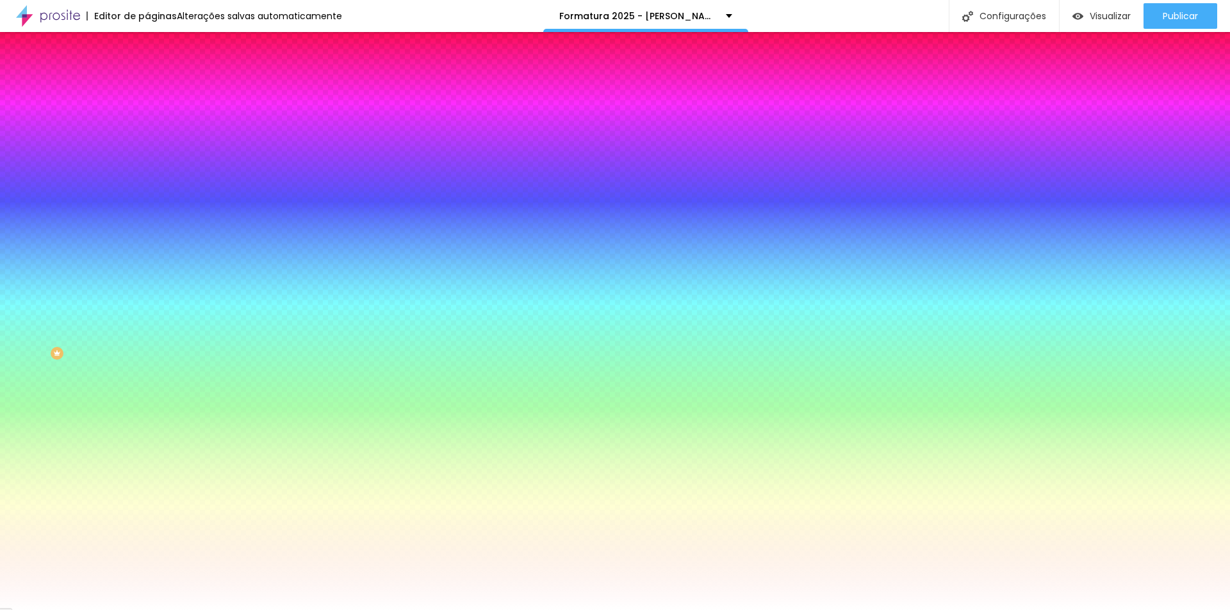
paste input "CF8F2"
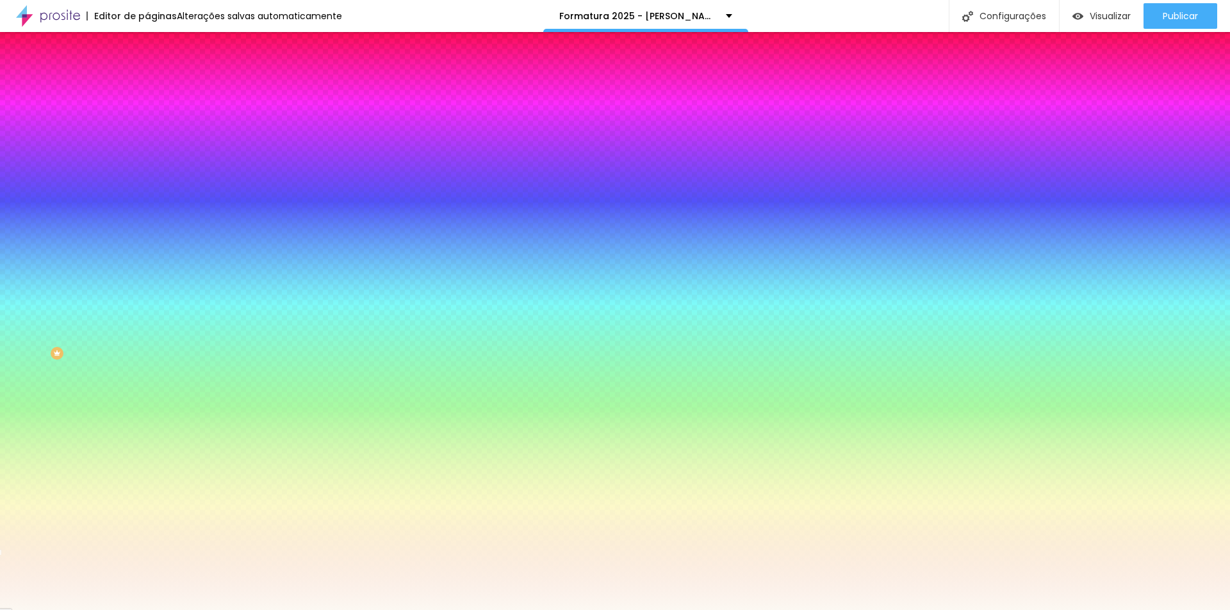
type input "#FCF8F2"
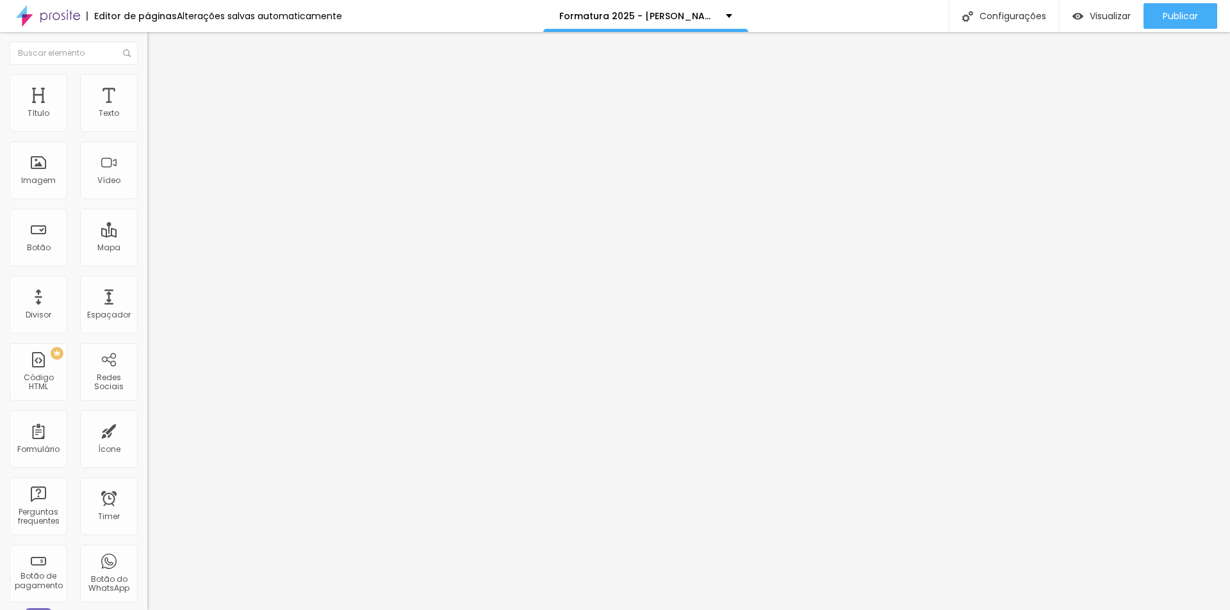
click at [147, 85] on li "Estilo" at bounding box center [220, 80] width 147 height 13
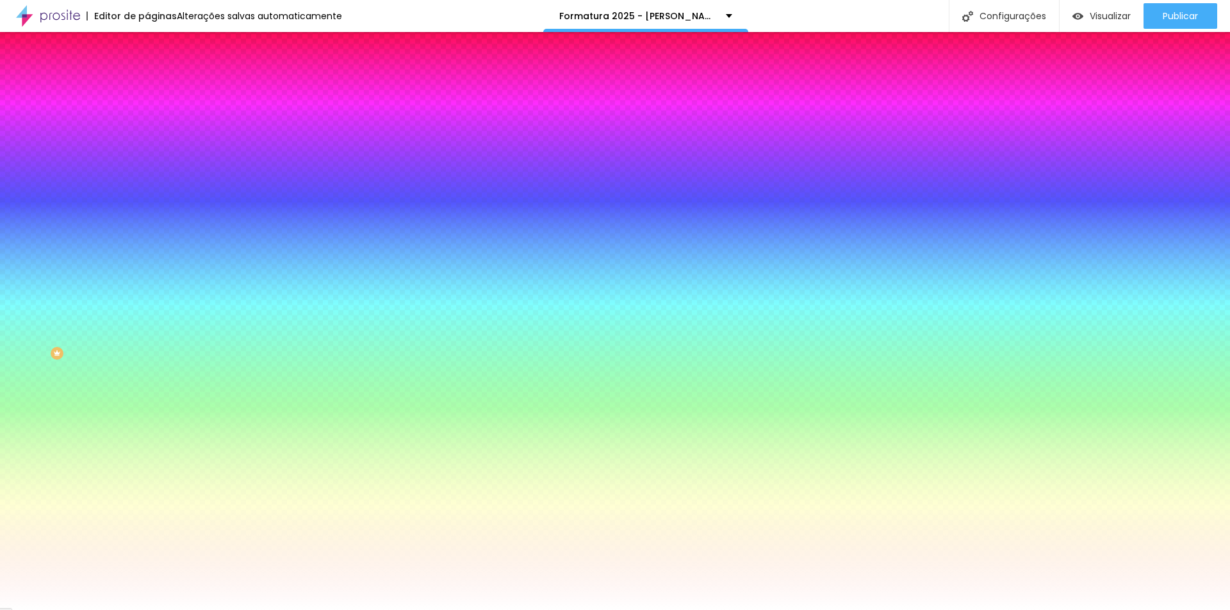
scroll to position [1, 0]
paste input "CF8F2"
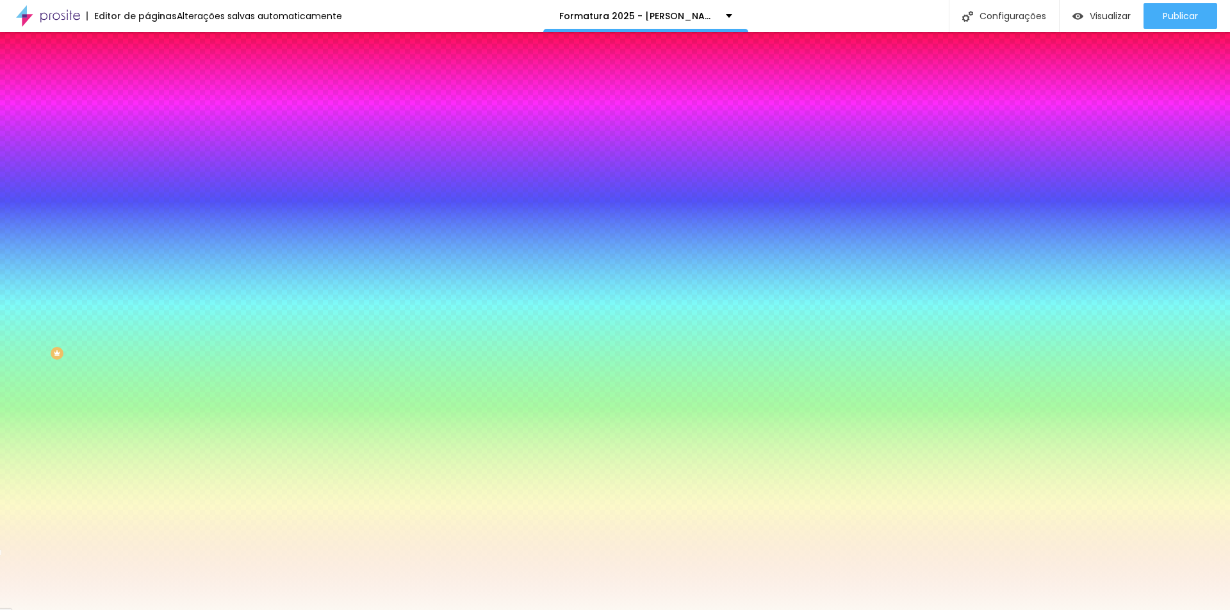
type input "#FCF8F2"
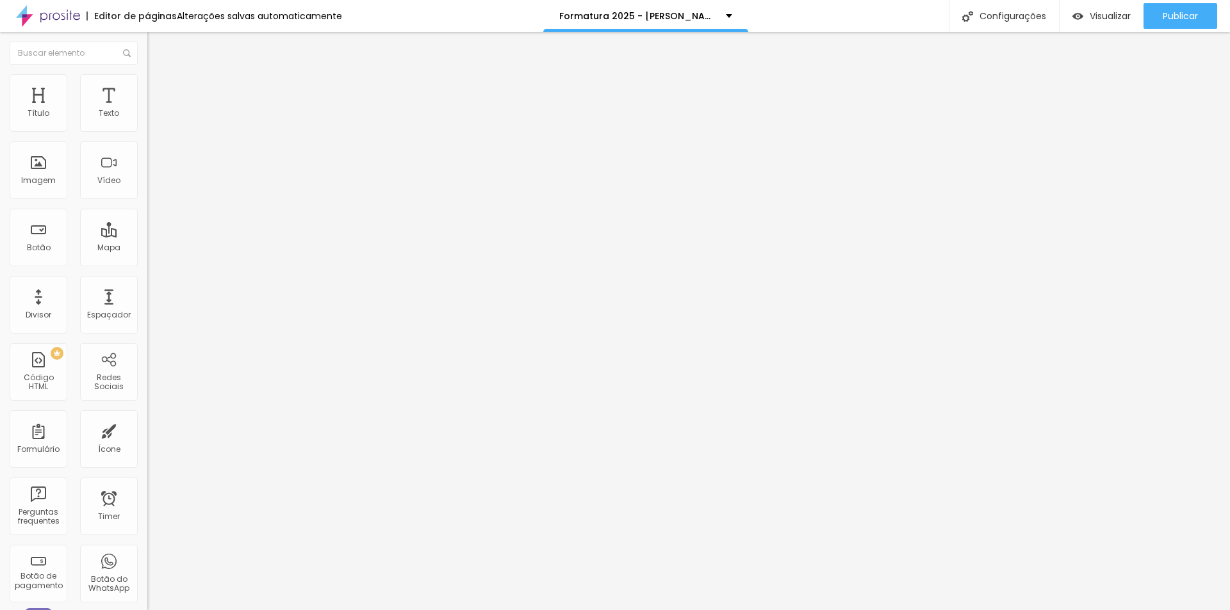
click at [147, 82] on img at bounding box center [153, 80] width 12 height 12
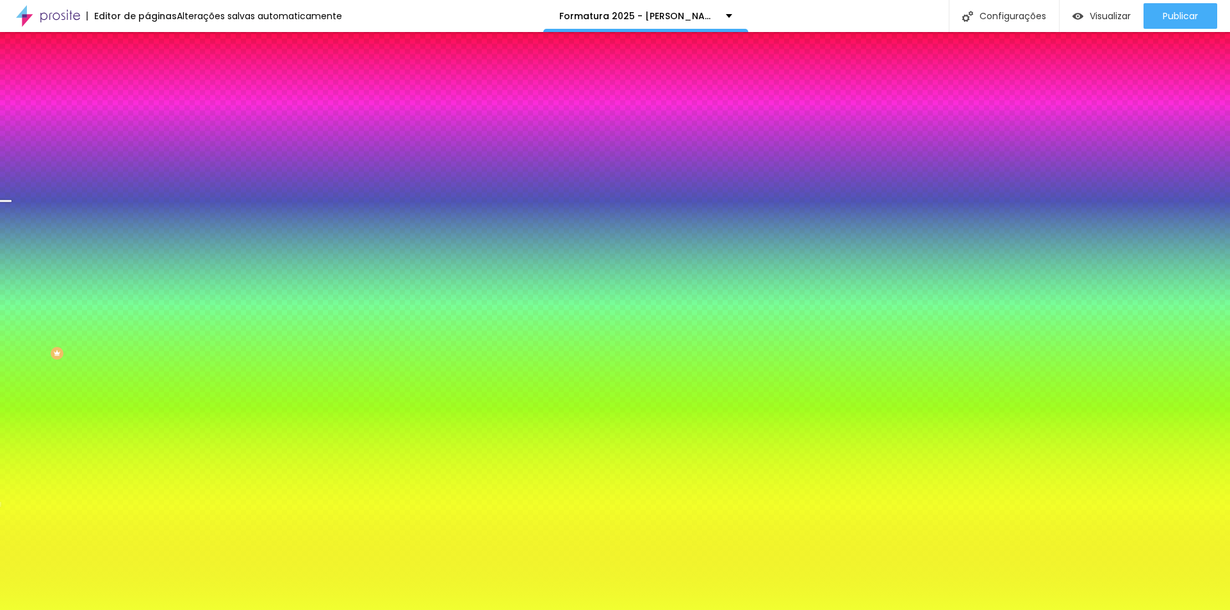
drag, startPoint x: 103, startPoint y: 229, endPoint x: 145, endPoint y: 233, distance: 42.5
click at [147, 233] on div "Imagem de fundo Adicionar imagem Efeito da Imagem Nenhum Nenhum Parallax Cor de…" at bounding box center [220, 183] width 147 height 166
paste input "CF8F2"
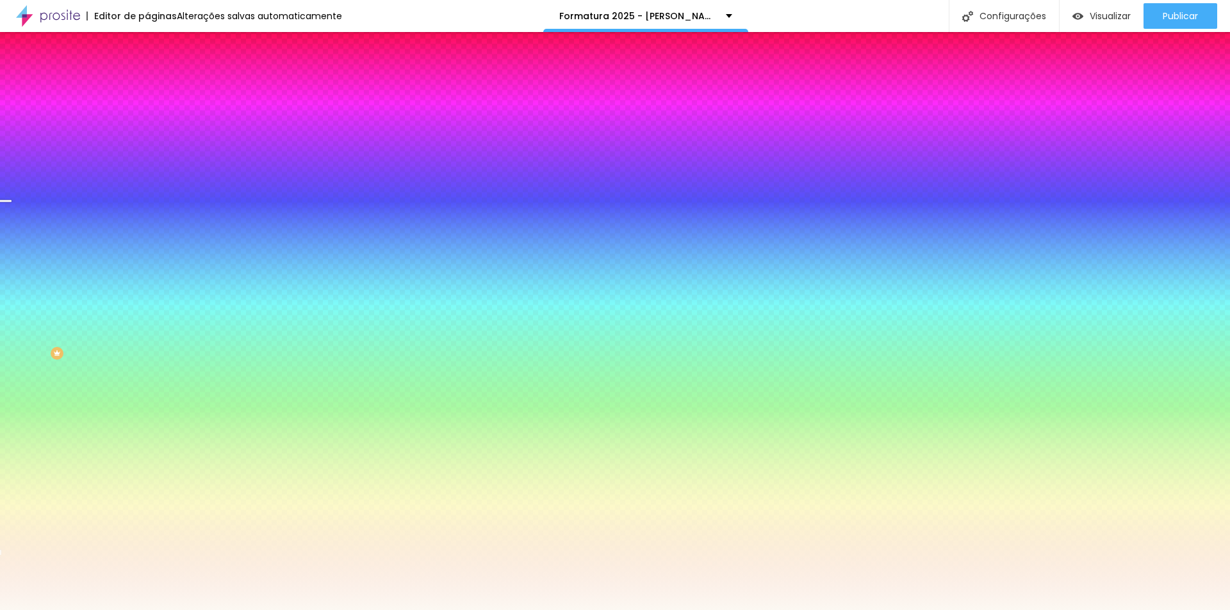
type input "#FCF8F2"
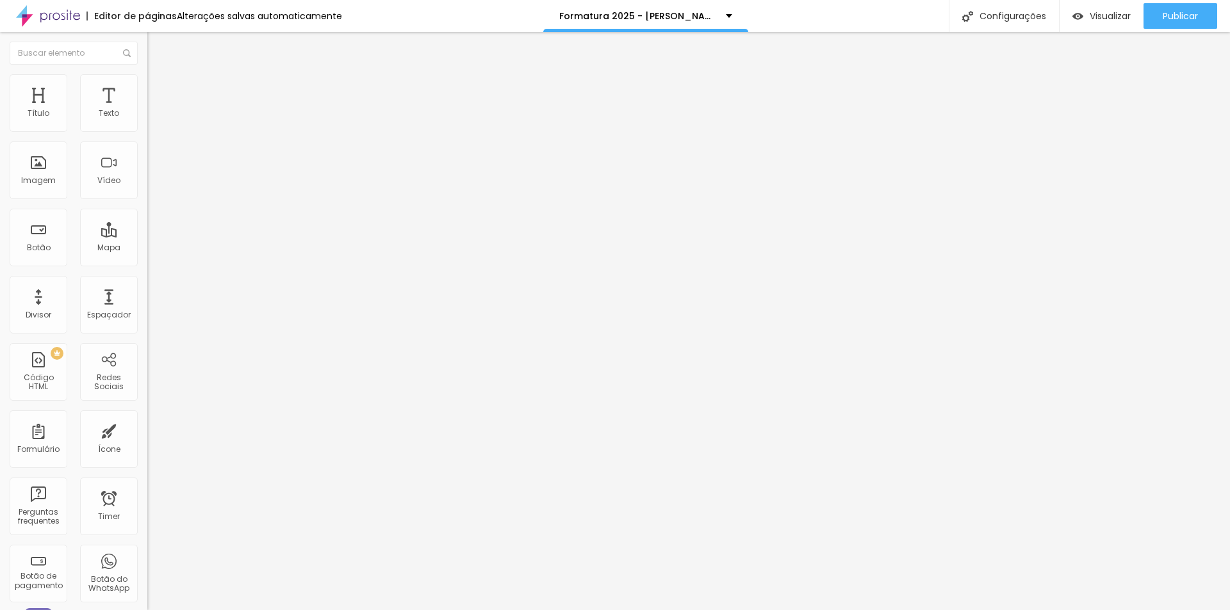
click at [147, 83] on li "Estilo" at bounding box center [220, 80] width 147 height 13
click at [147, 74] on li "Estilo" at bounding box center [220, 80] width 147 height 13
click at [147, 78] on img at bounding box center [153, 80] width 12 height 12
click at [159, 88] on span "Estilo" at bounding box center [169, 83] width 20 height 11
